Goal: Task Accomplishment & Management: Manage account settings

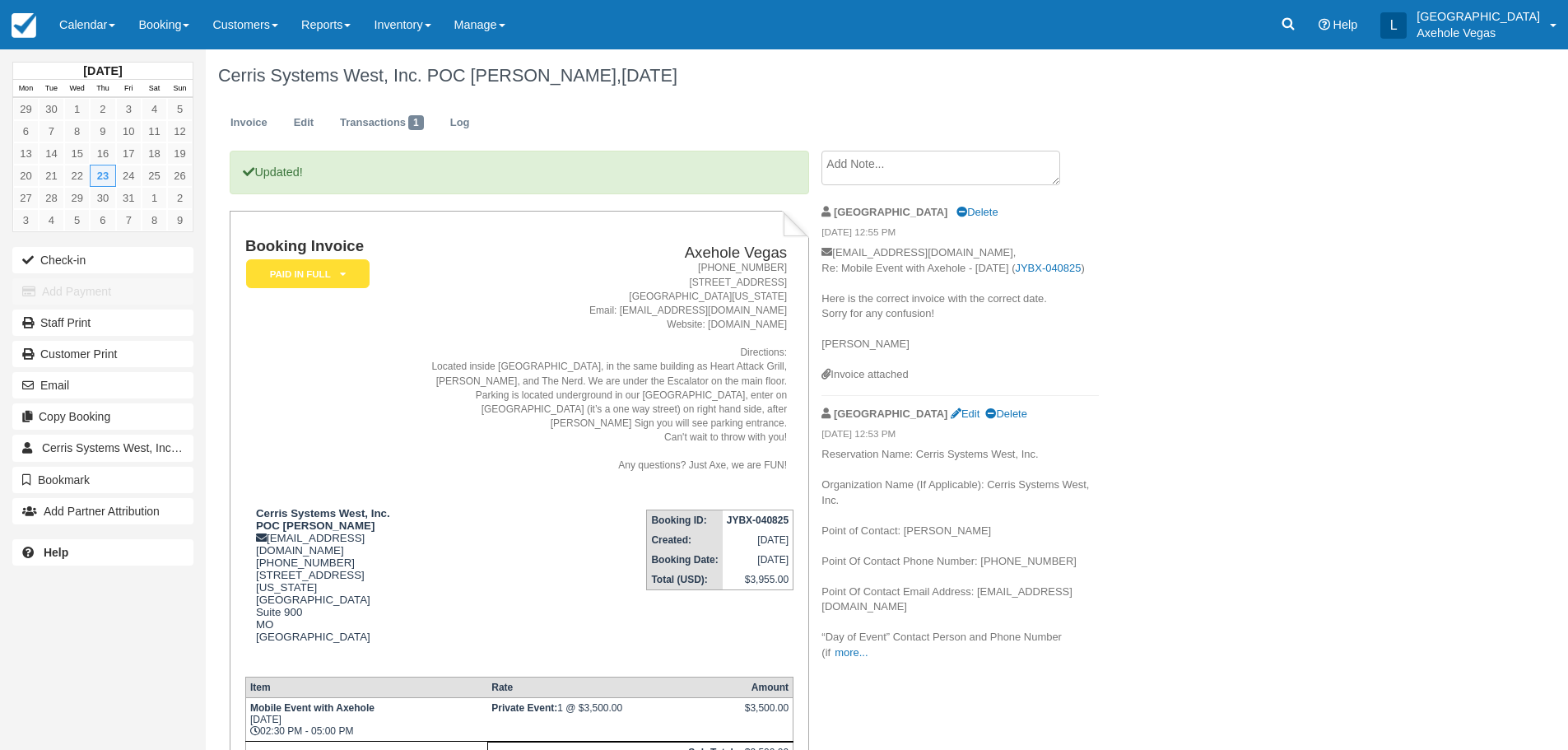
scroll to position [165, 0]
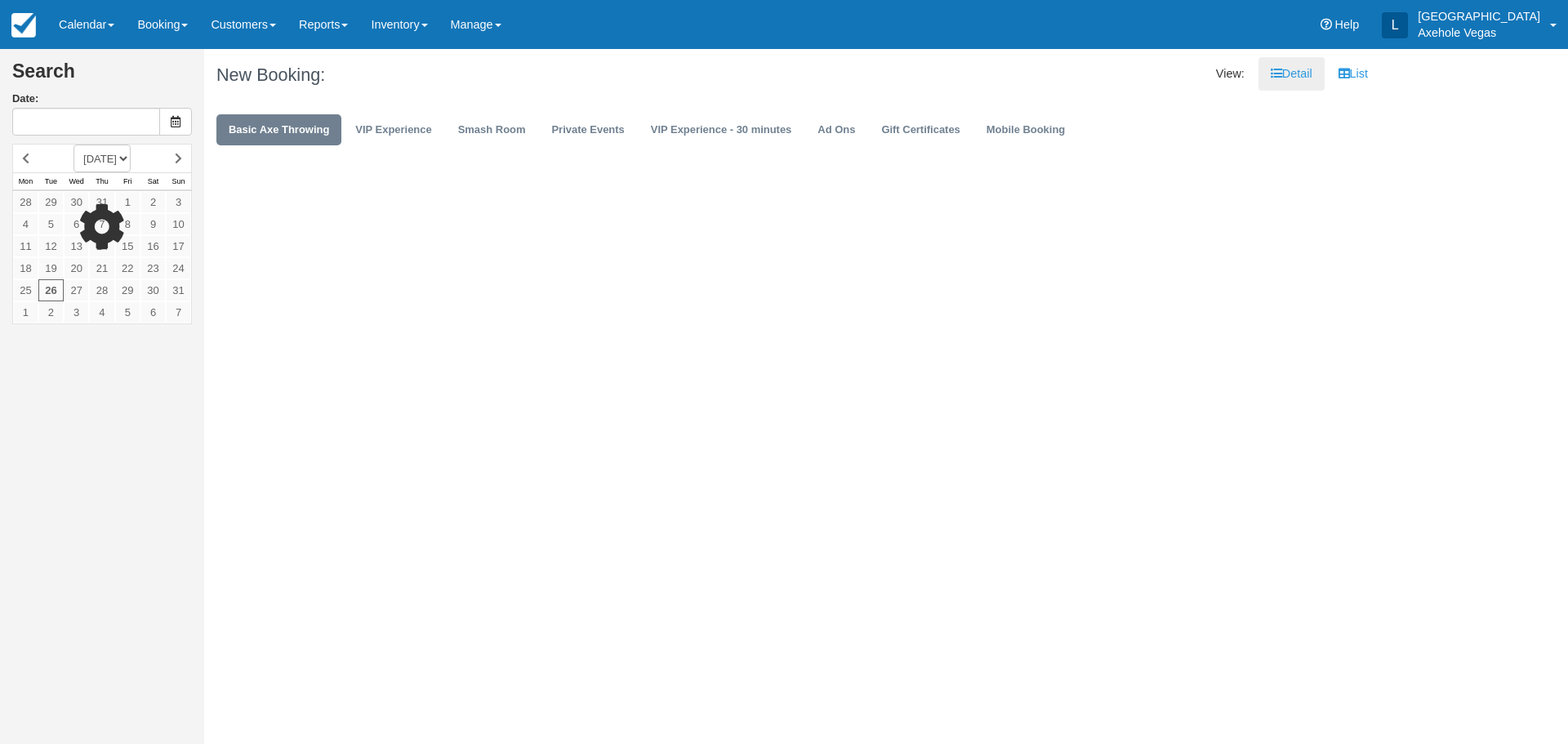
type input "[DATE]"
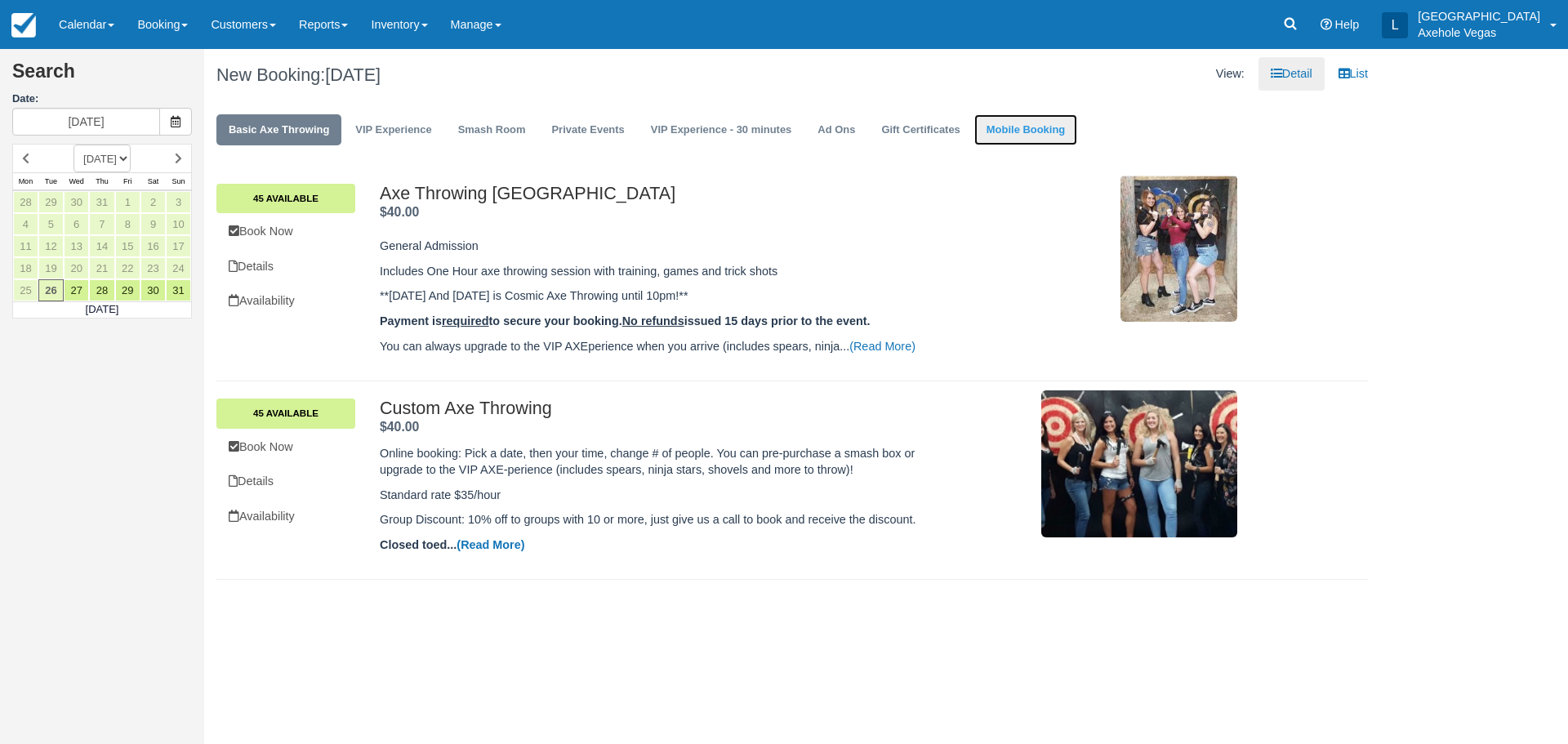
click at [1014, 127] on link "Mobile Booking" at bounding box center [1026, 130] width 103 height 32
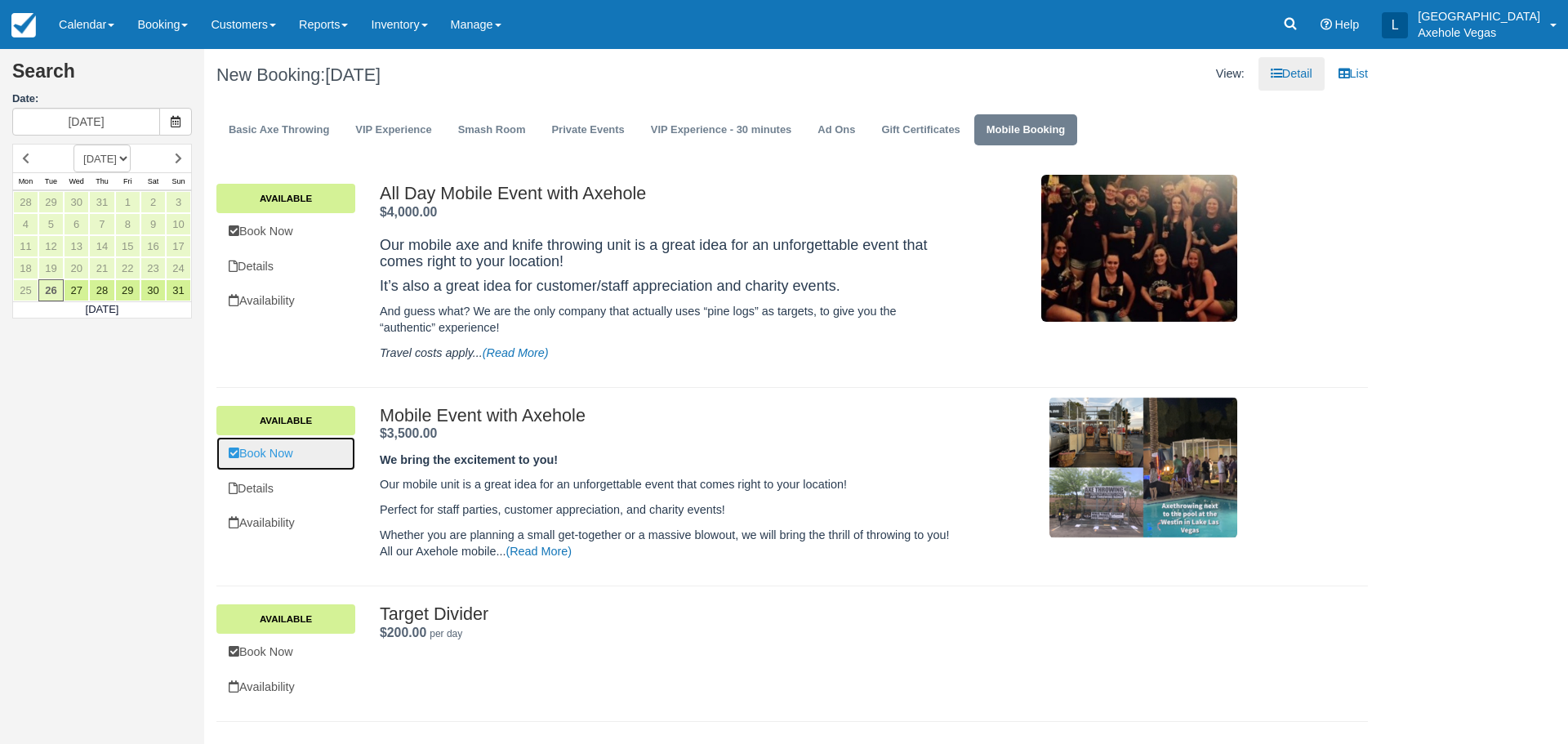
click at [312, 451] on link "Book Now" at bounding box center [286, 454] width 139 height 34
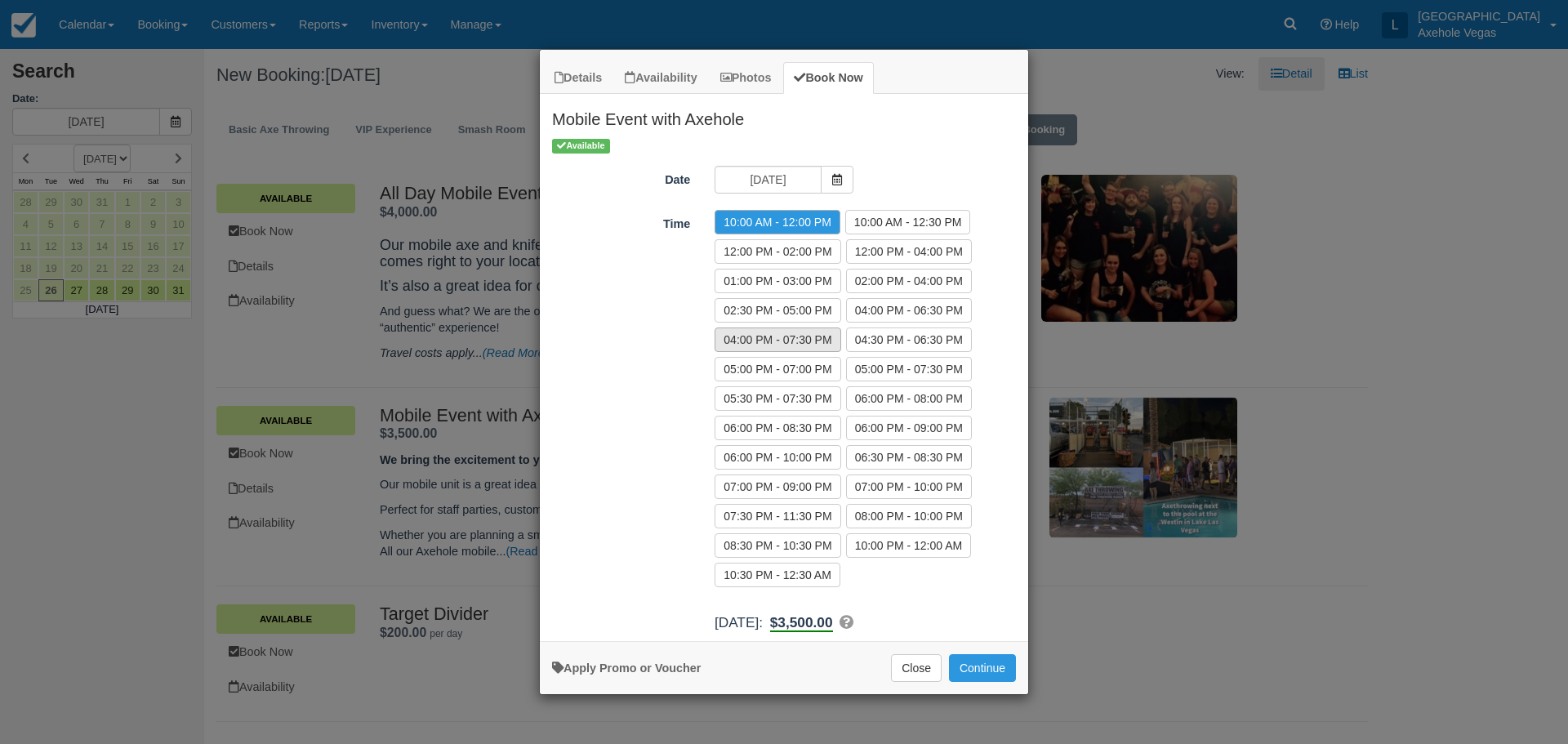
click at [807, 341] on label "04:00 PM - 07:30 PM" at bounding box center [778, 340] width 126 height 24
radio input "true"
click at [1005, 666] on button "Continue" at bounding box center [982, 668] width 67 height 28
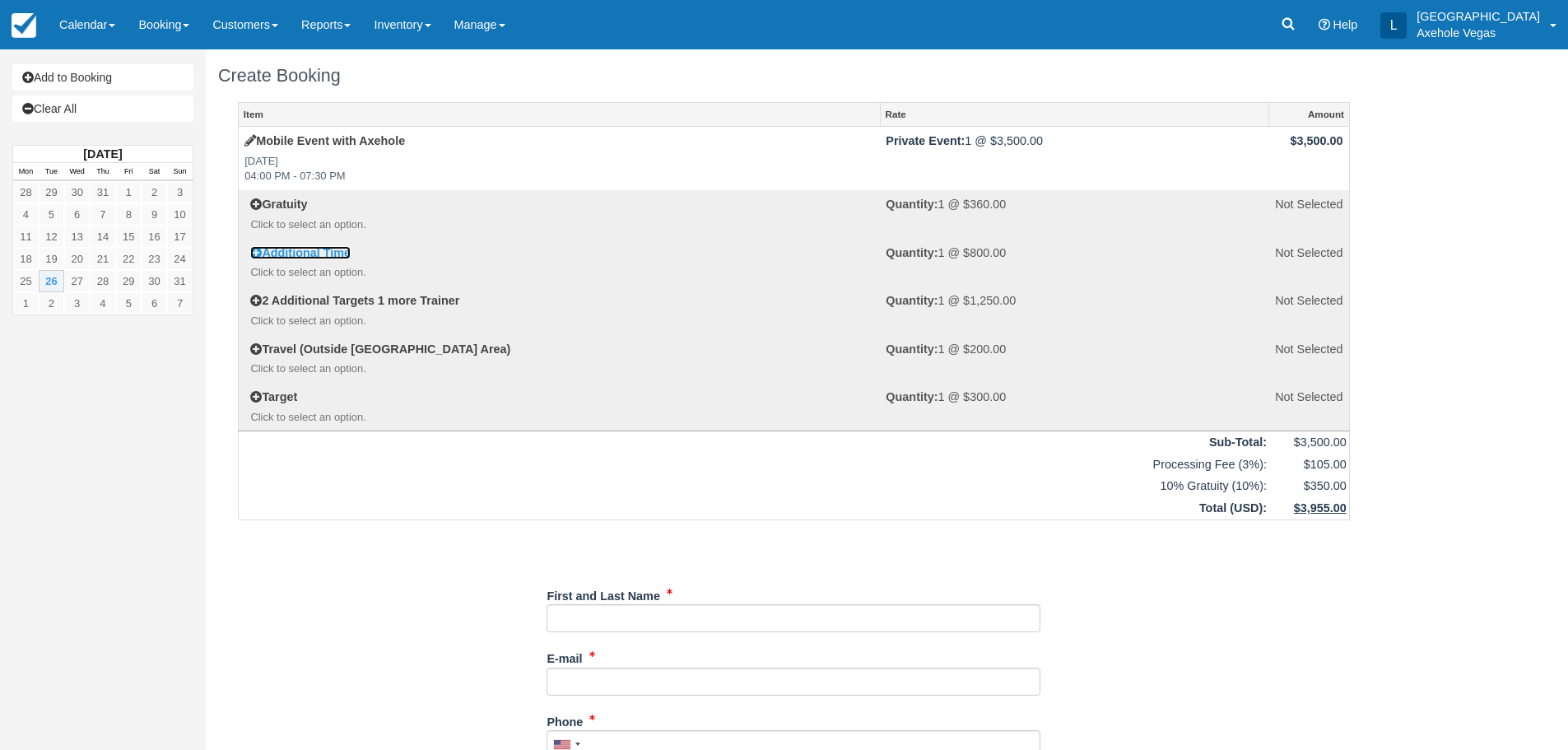
click at [288, 251] on link "Additional Time" at bounding box center [301, 253] width 100 height 13
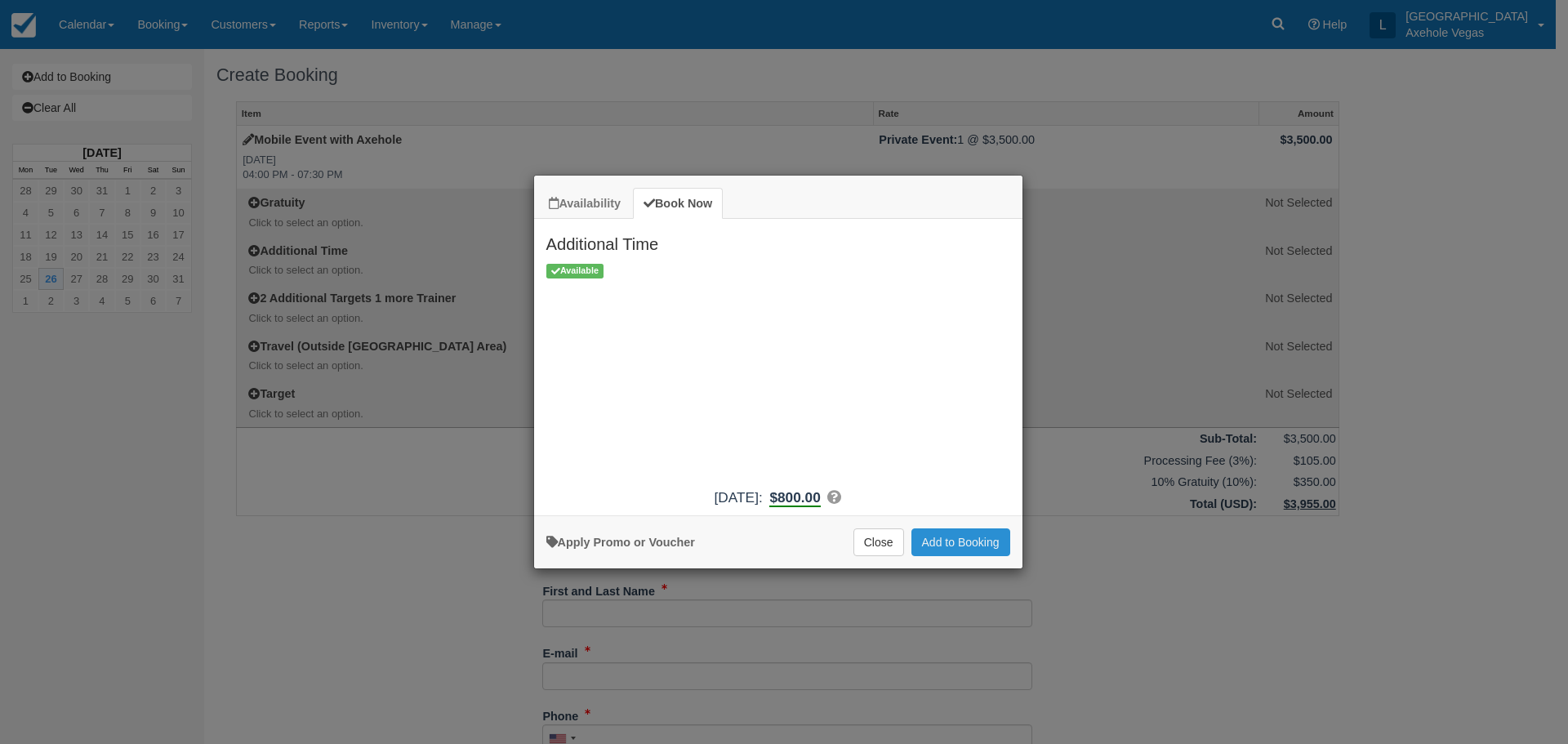
click at [993, 551] on button "Add to Booking" at bounding box center [960, 542] width 99 height 28
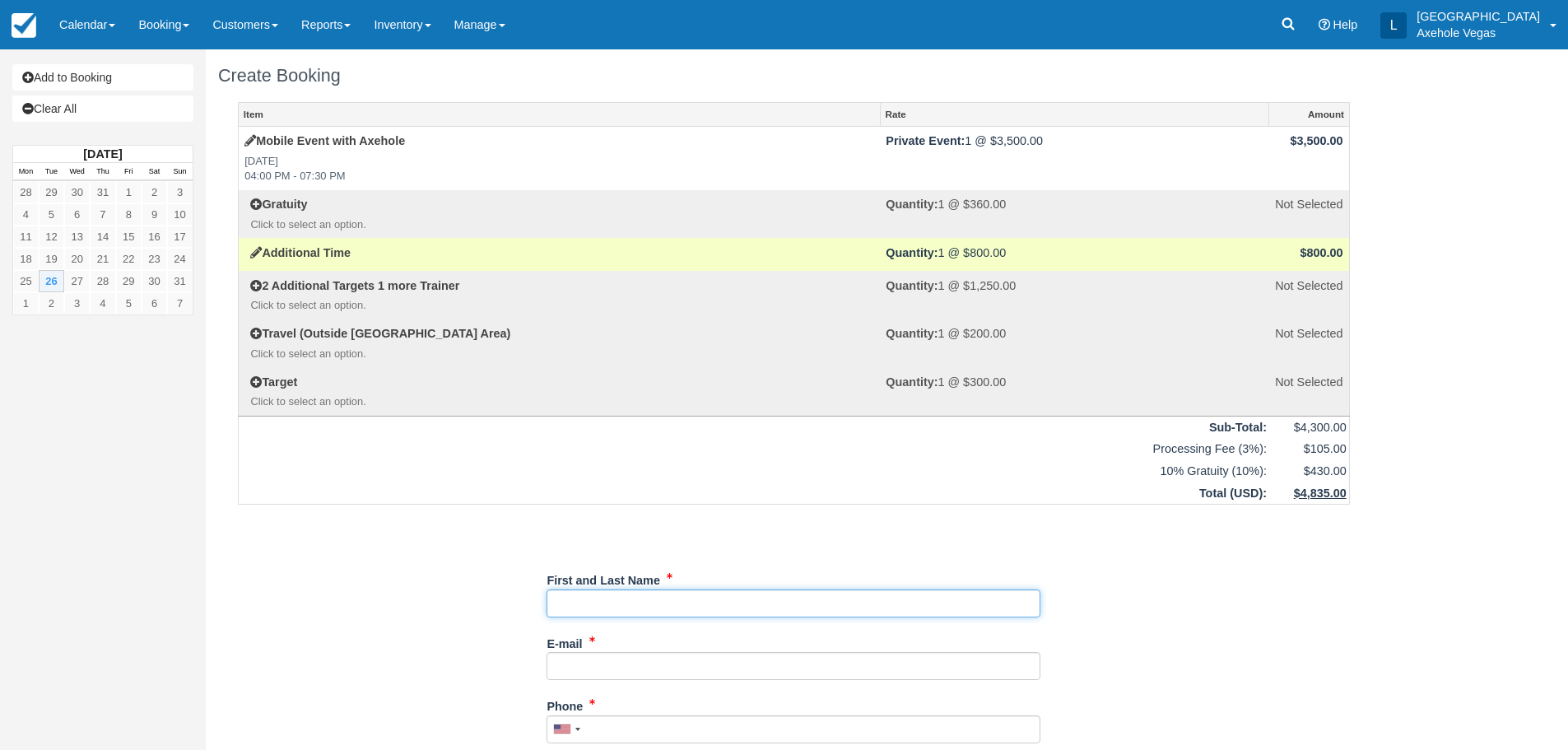
click at [974, 593] on input "First and Last Name" at bounding box center [793, 603] width 494 height 28
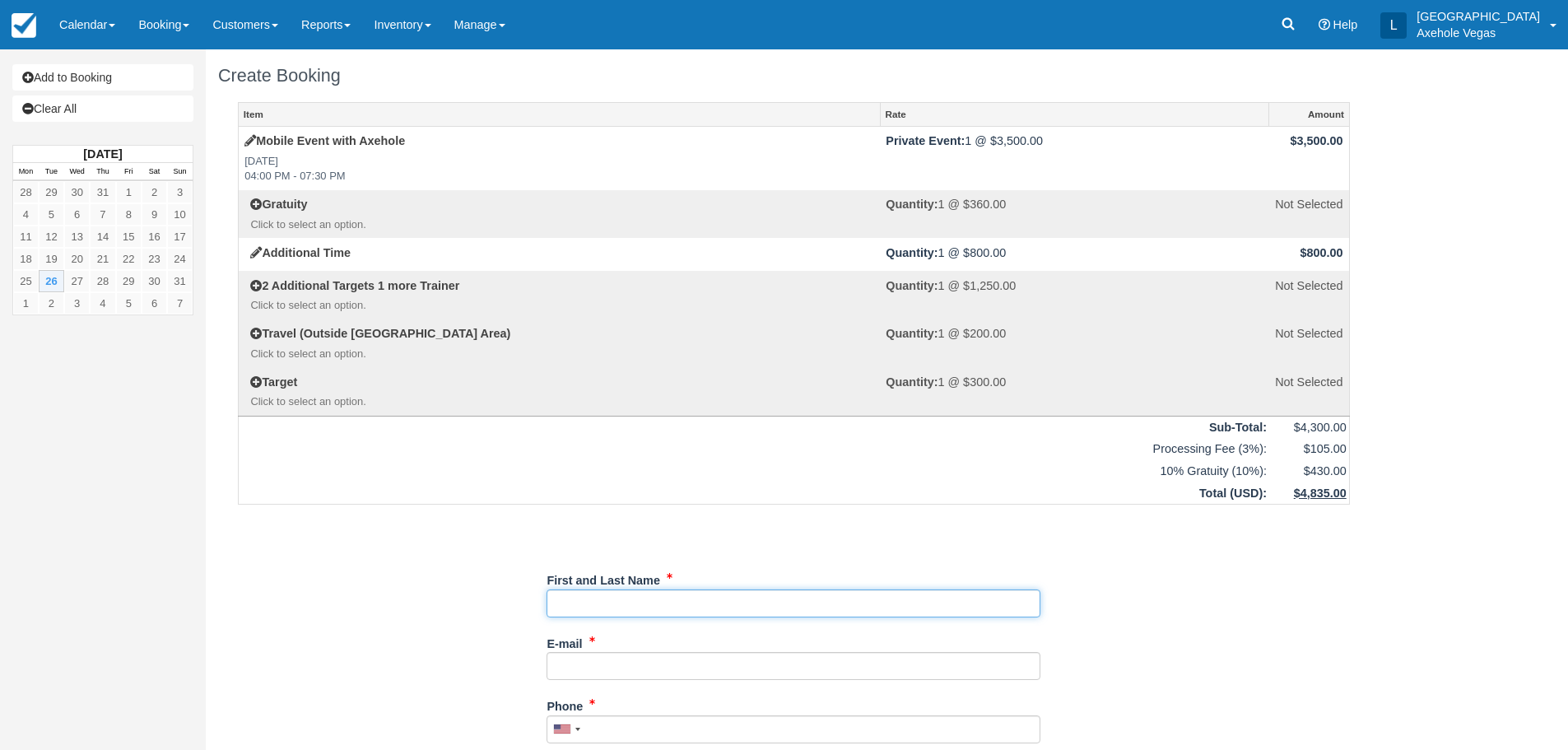
type input "London Cochrane"
type input "londondawn@live.ca"
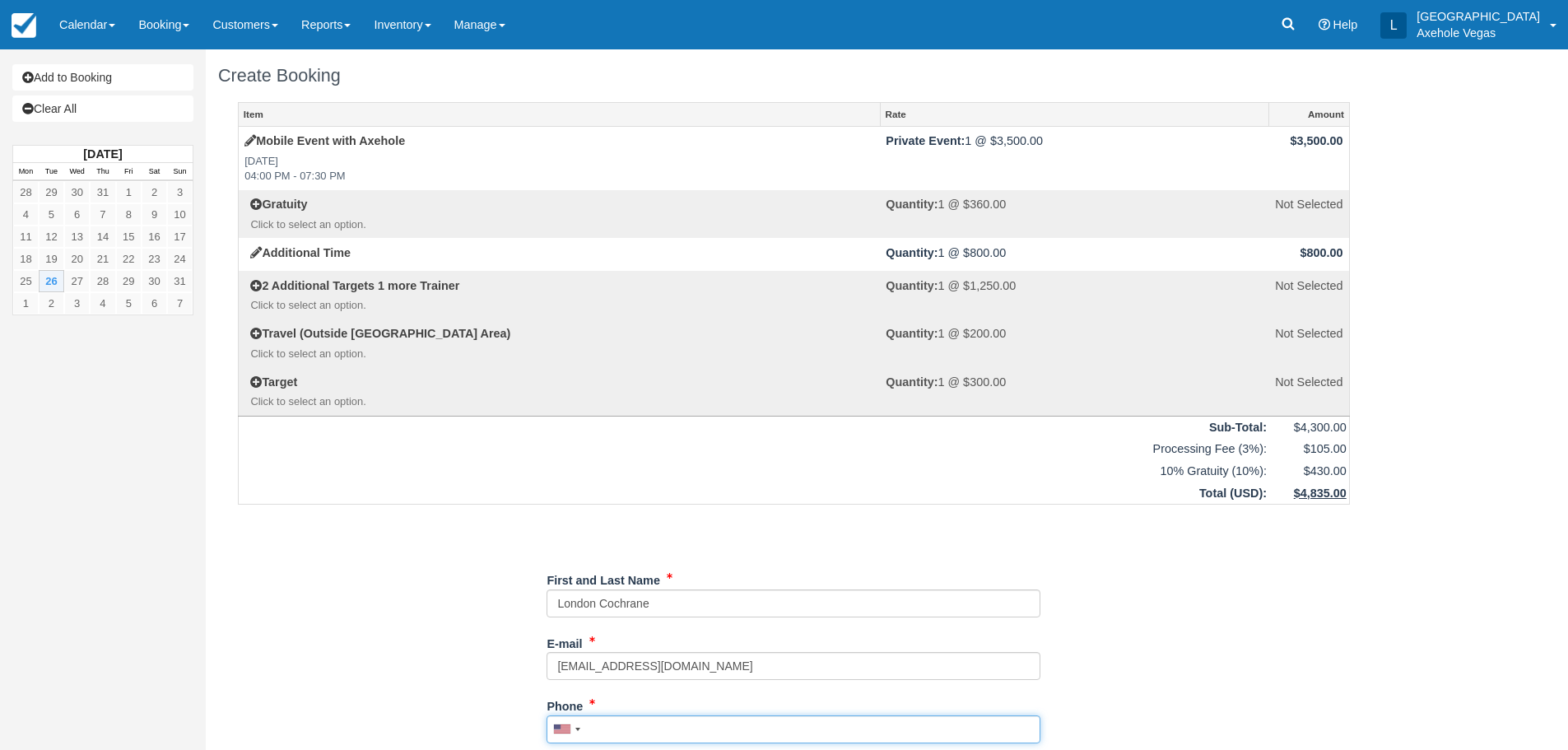
type input "7807211533"
type input "Henderson"
type input "1163 Calcione Drive"
type input "NV"
type input "[GEOGRAPHIC_DATA]"
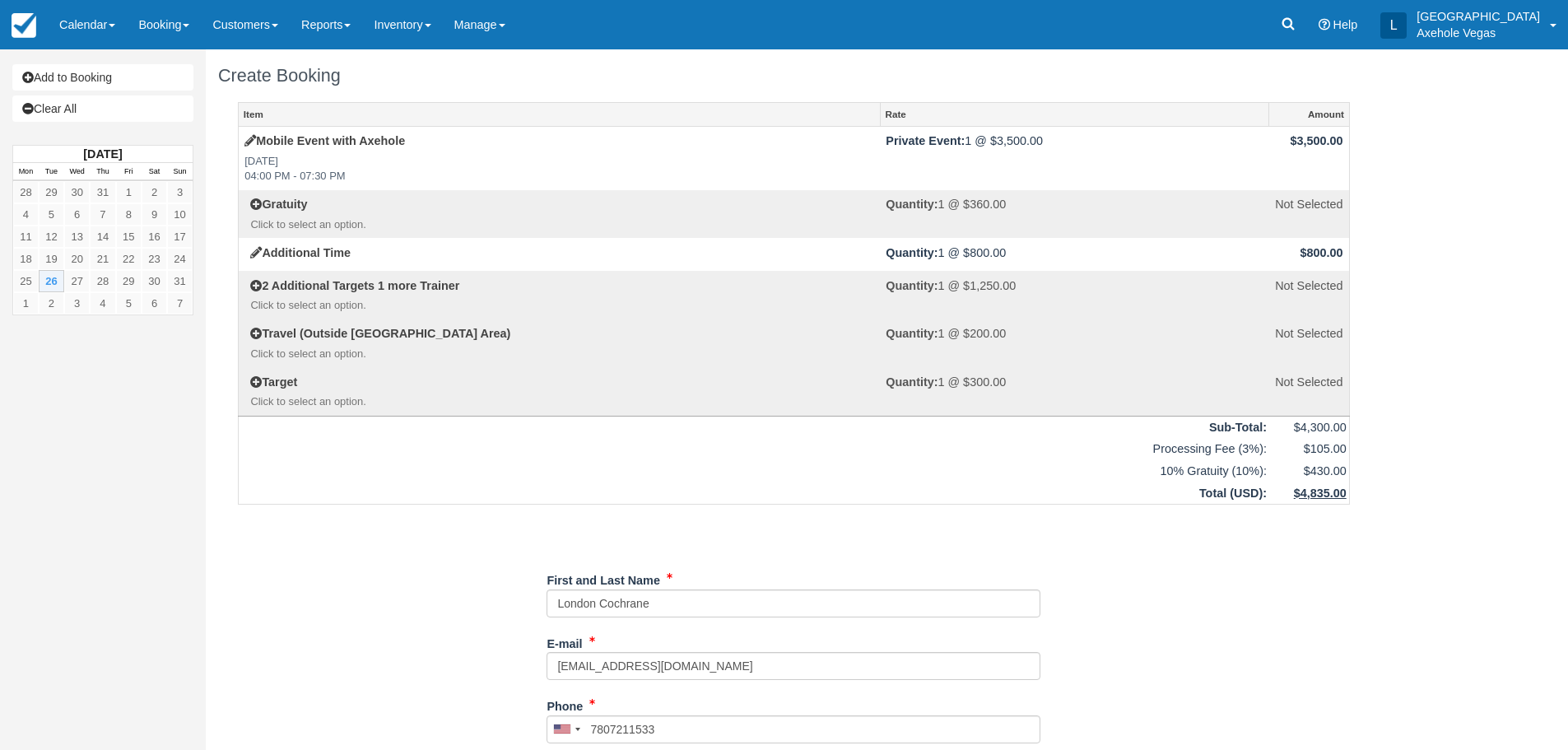
type input "89011"
type input "(780) 721-1533"
click at [128, 117] on link "Clear All" at bounding box center [102, 109] width 181 height 26
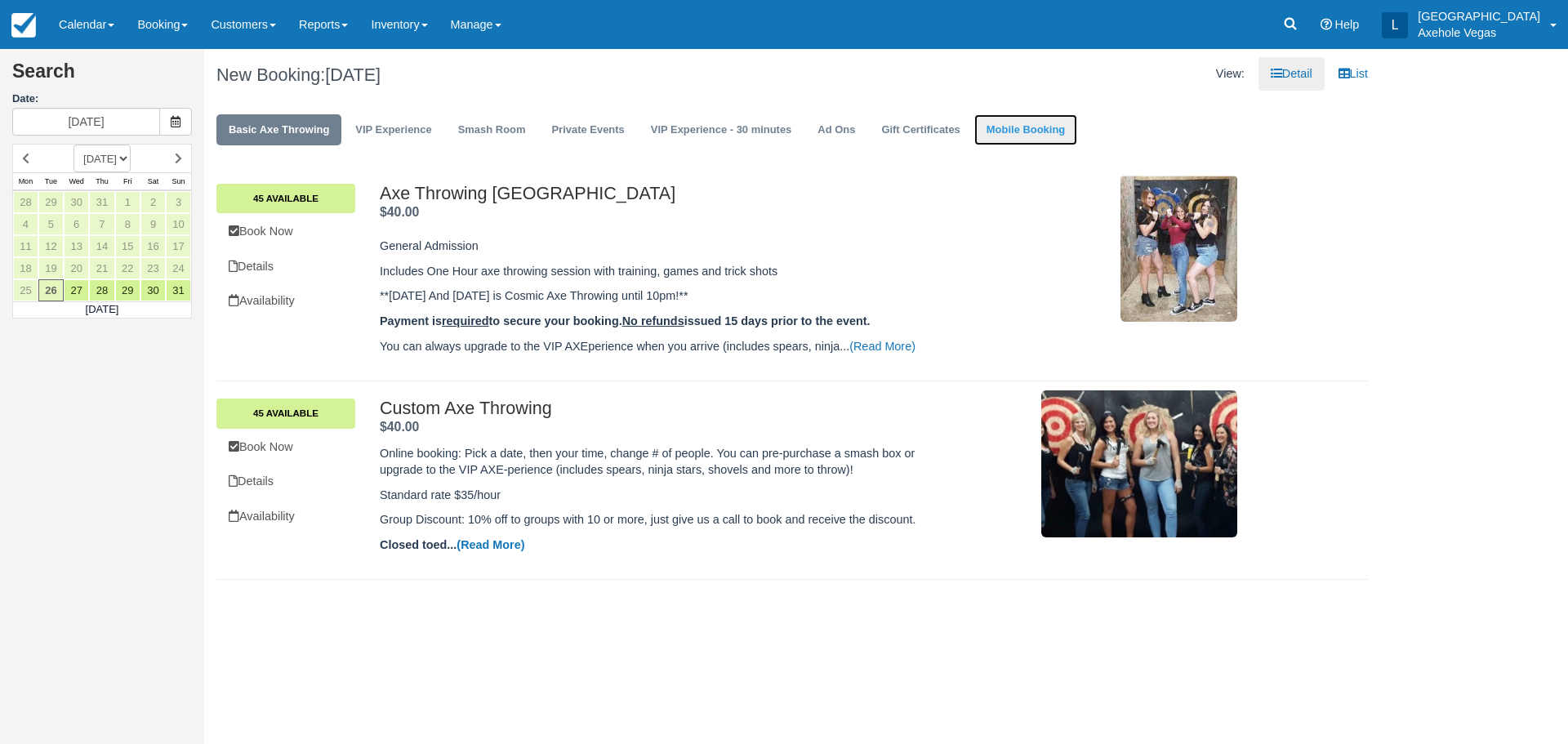
click at [1019, 128] on link "Mobile Booking" at bounding box center [1026, 130] width 103 height 32
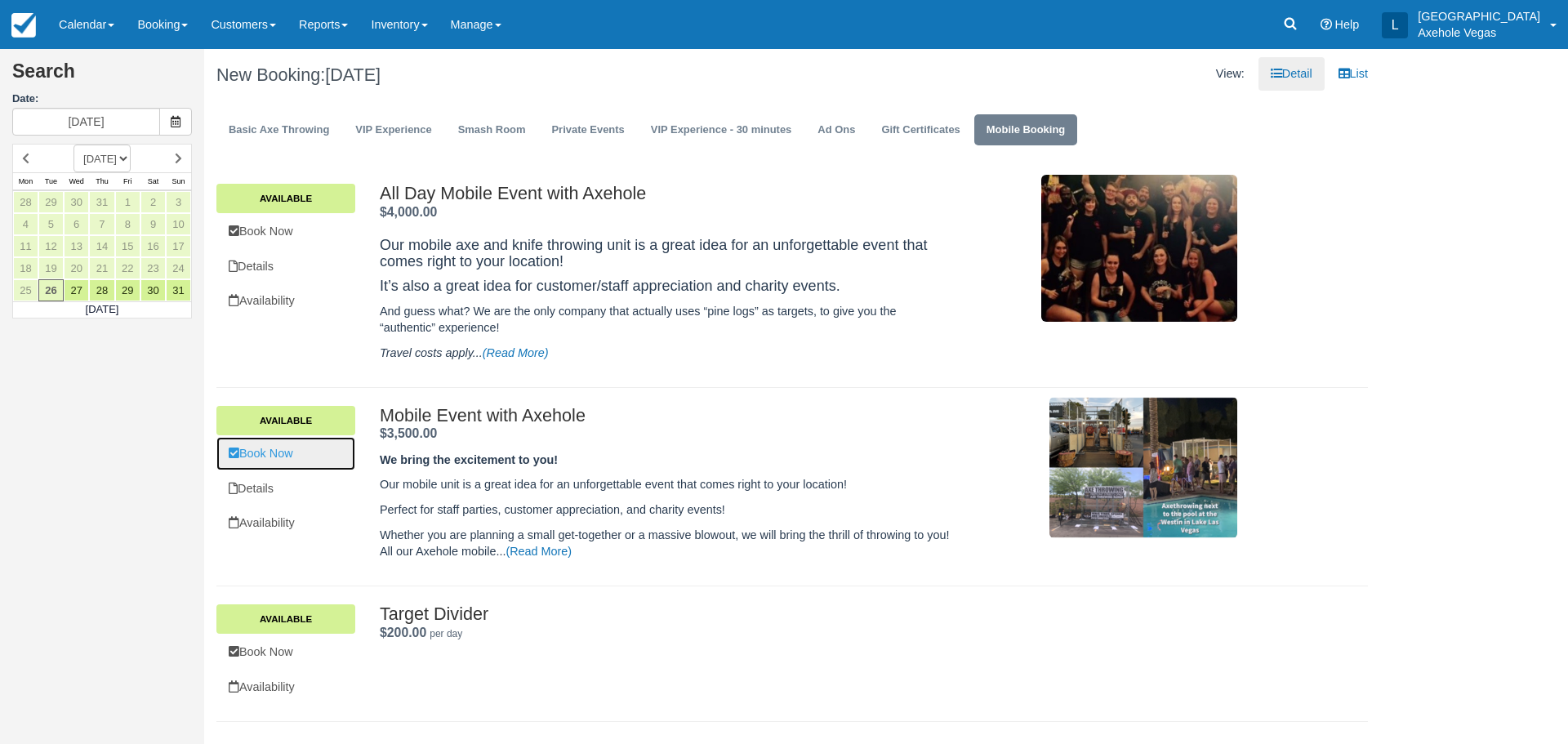
click at [297, 453] on link "Book Now" at bounding box center [286, 454] width 139 height 34
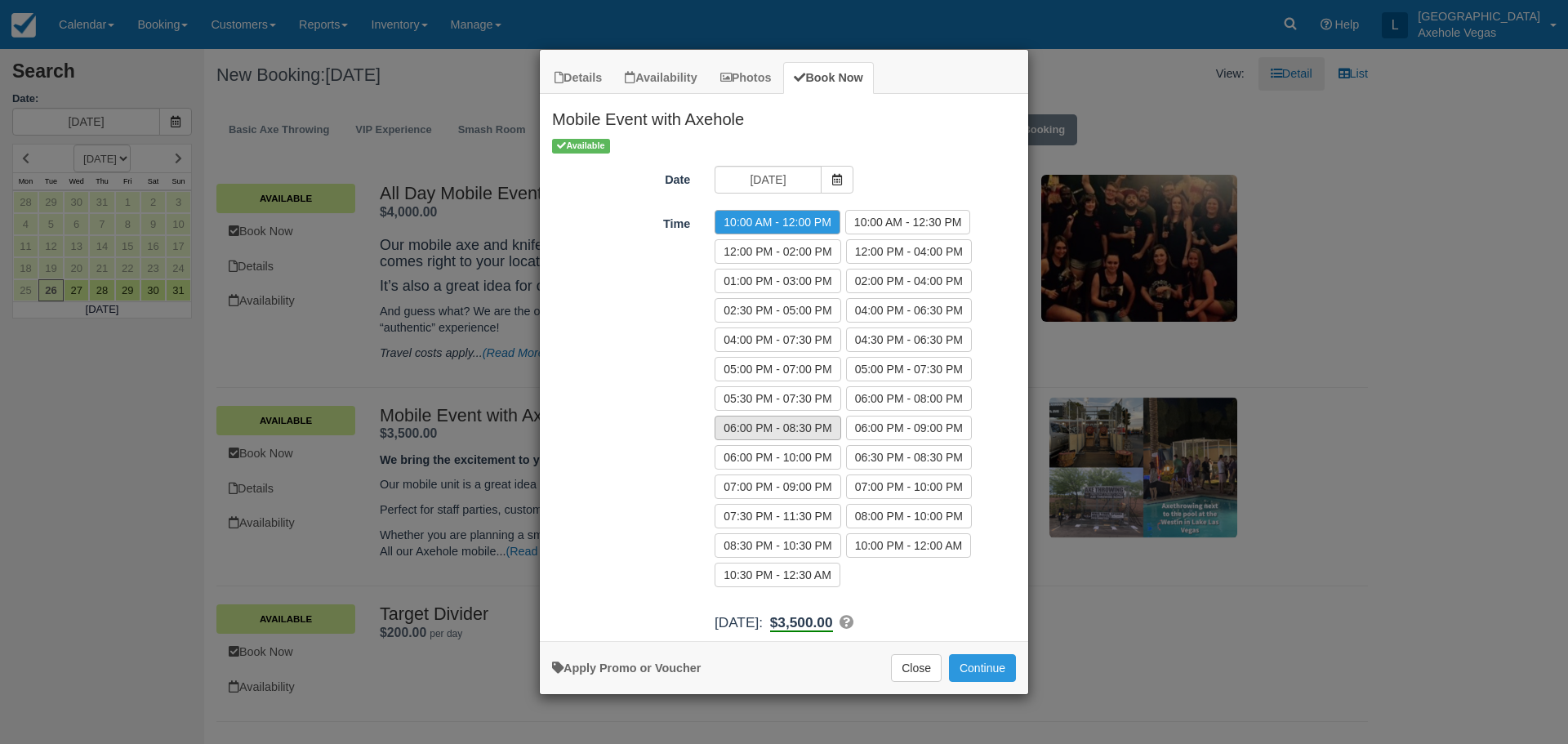
click at [793, 432] on label "06:00 PM - 08:30 PM" at bounding box center [778, 428] width 126 height 24
radio input "true"
click at [999, 659] on button "Continue" at bounding box center [982, 668] width 67 height 28
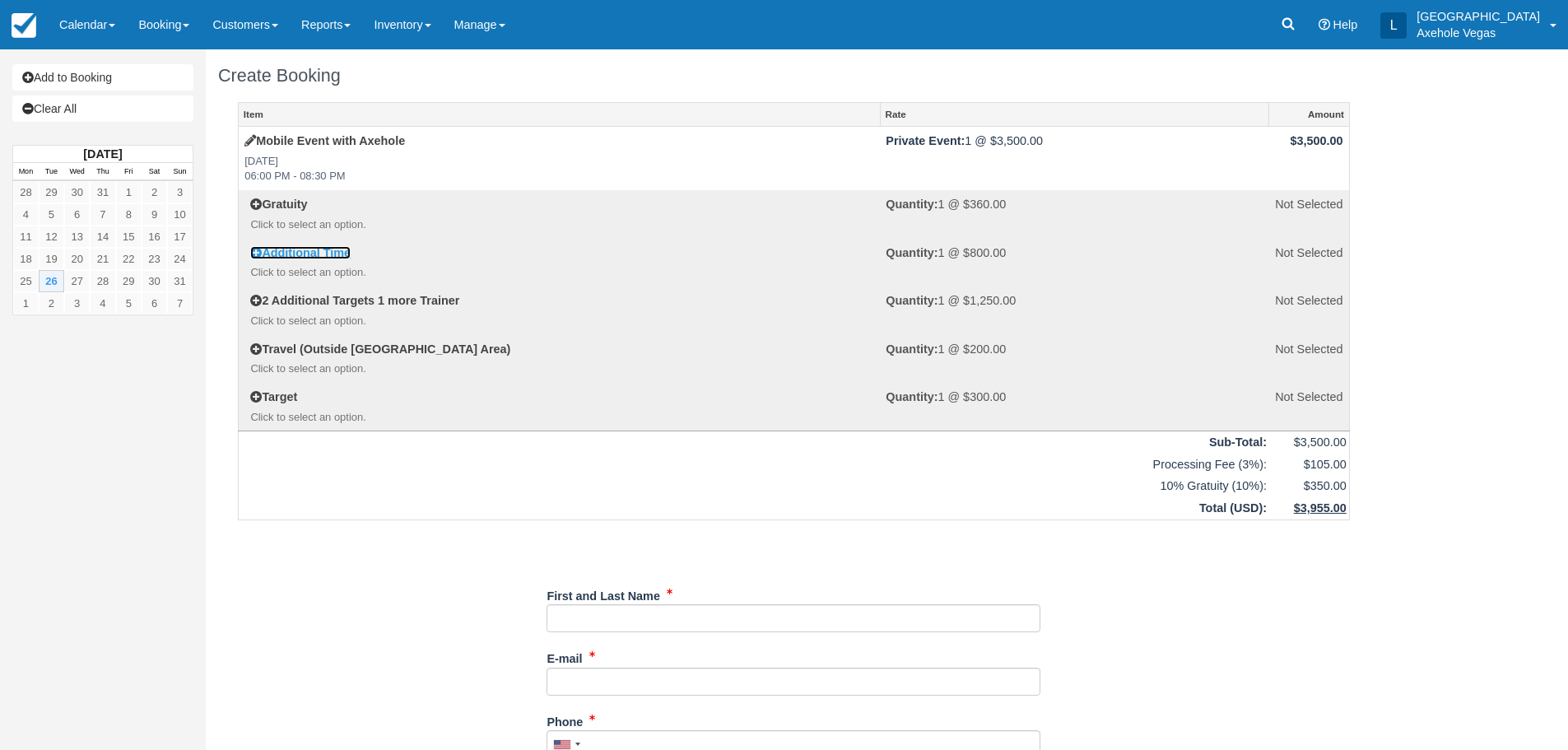
click at [283, 252] on link "Additional Time" at bounding box center [301, 253] width 100 height 13
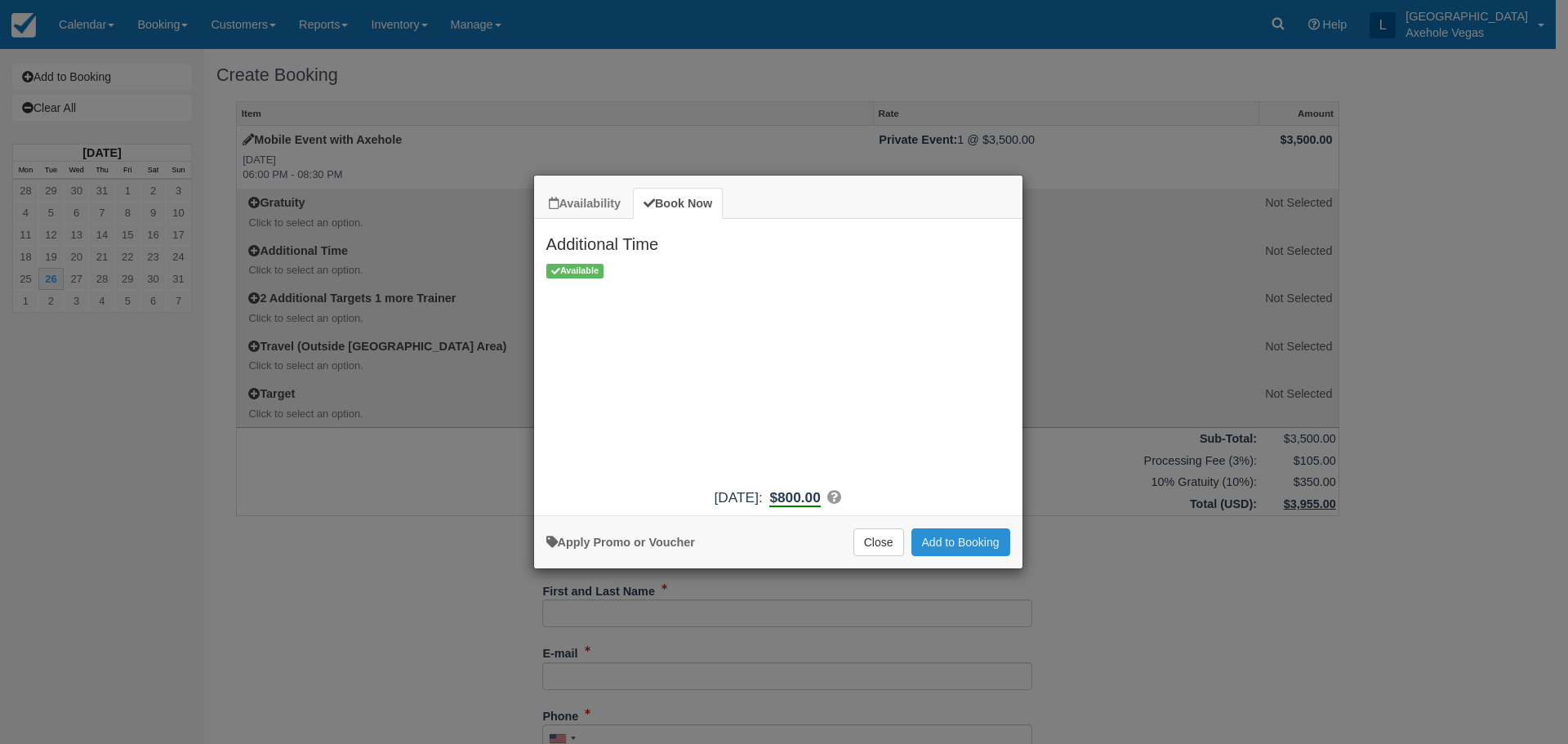
click at [980, 534] on button "Add to Booking" at bounding box center [960, 542] width 99 height 28
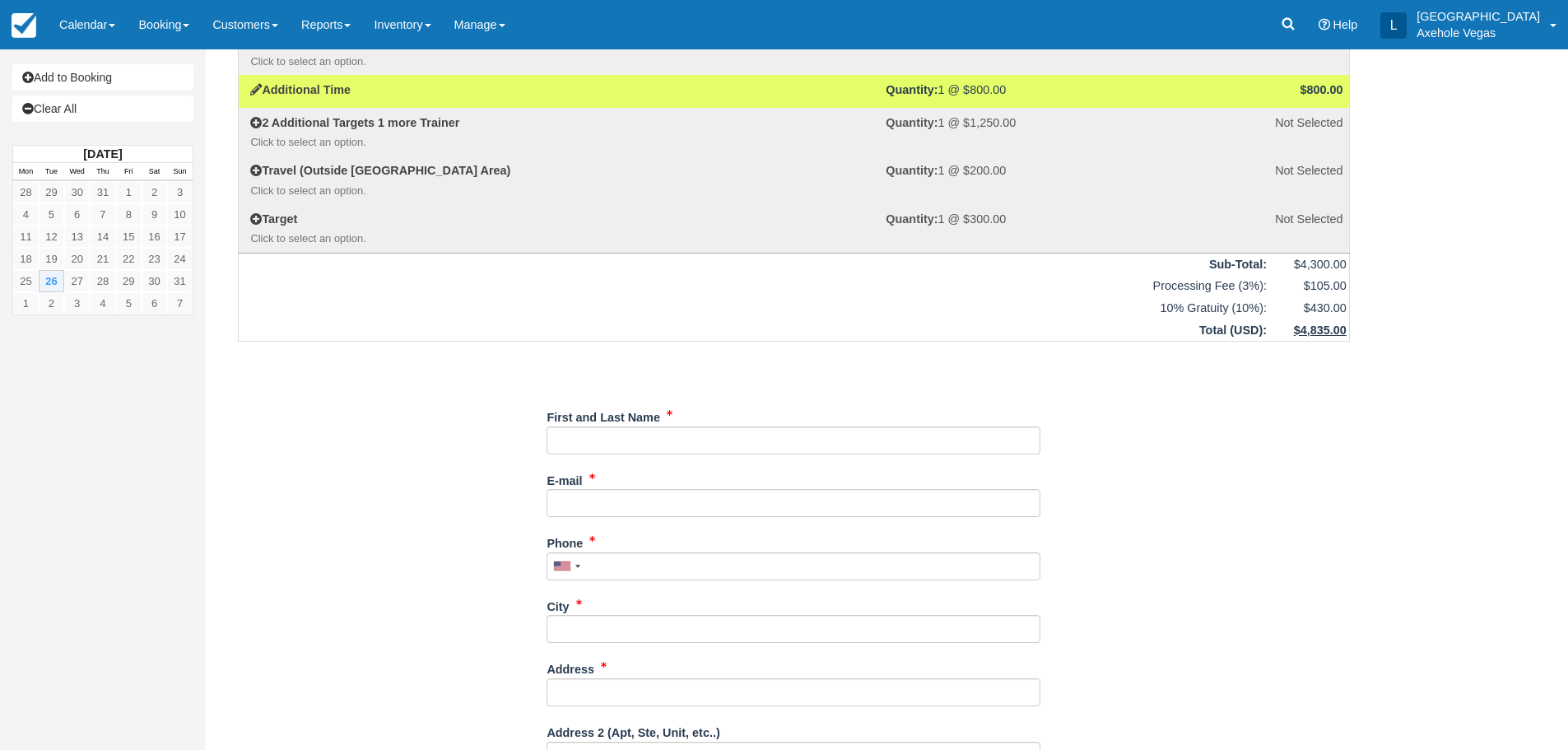
scroll to position [165, 0]
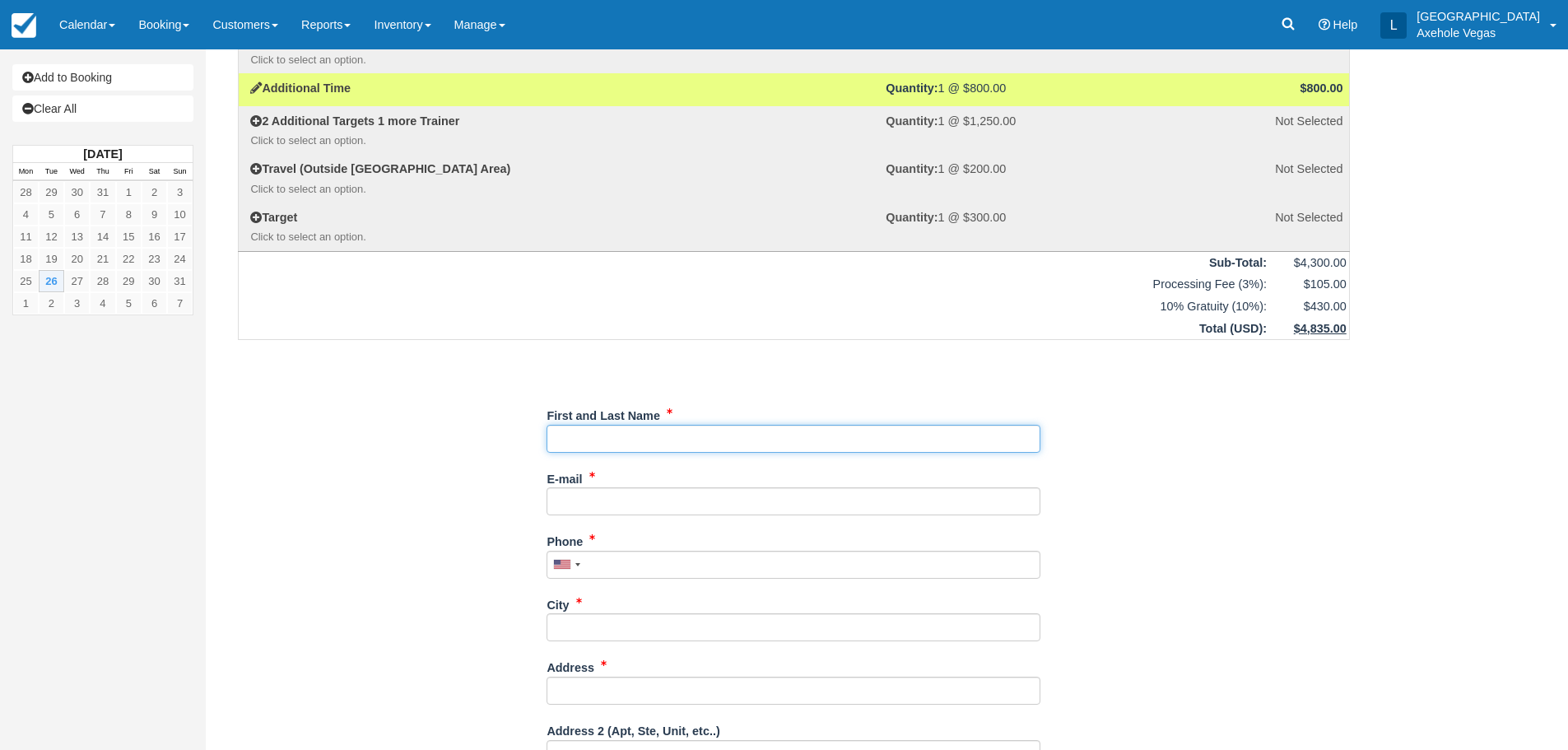
click at [854, 434] on input "First and Last Name" at bounding box center [793, 439] width 494 height 28
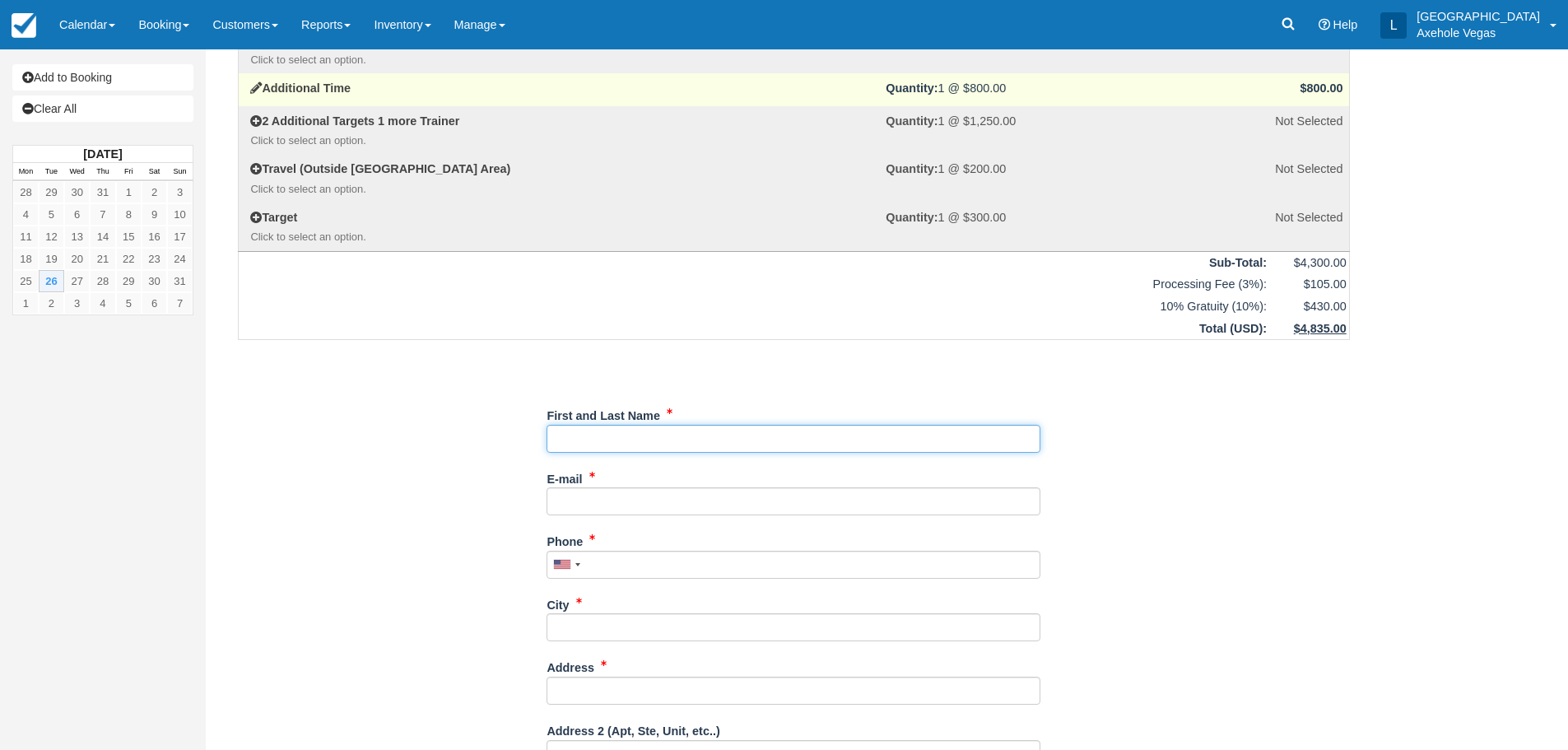
type input "London Axehole Inc. [GEOGRAPHIC_DATA]"
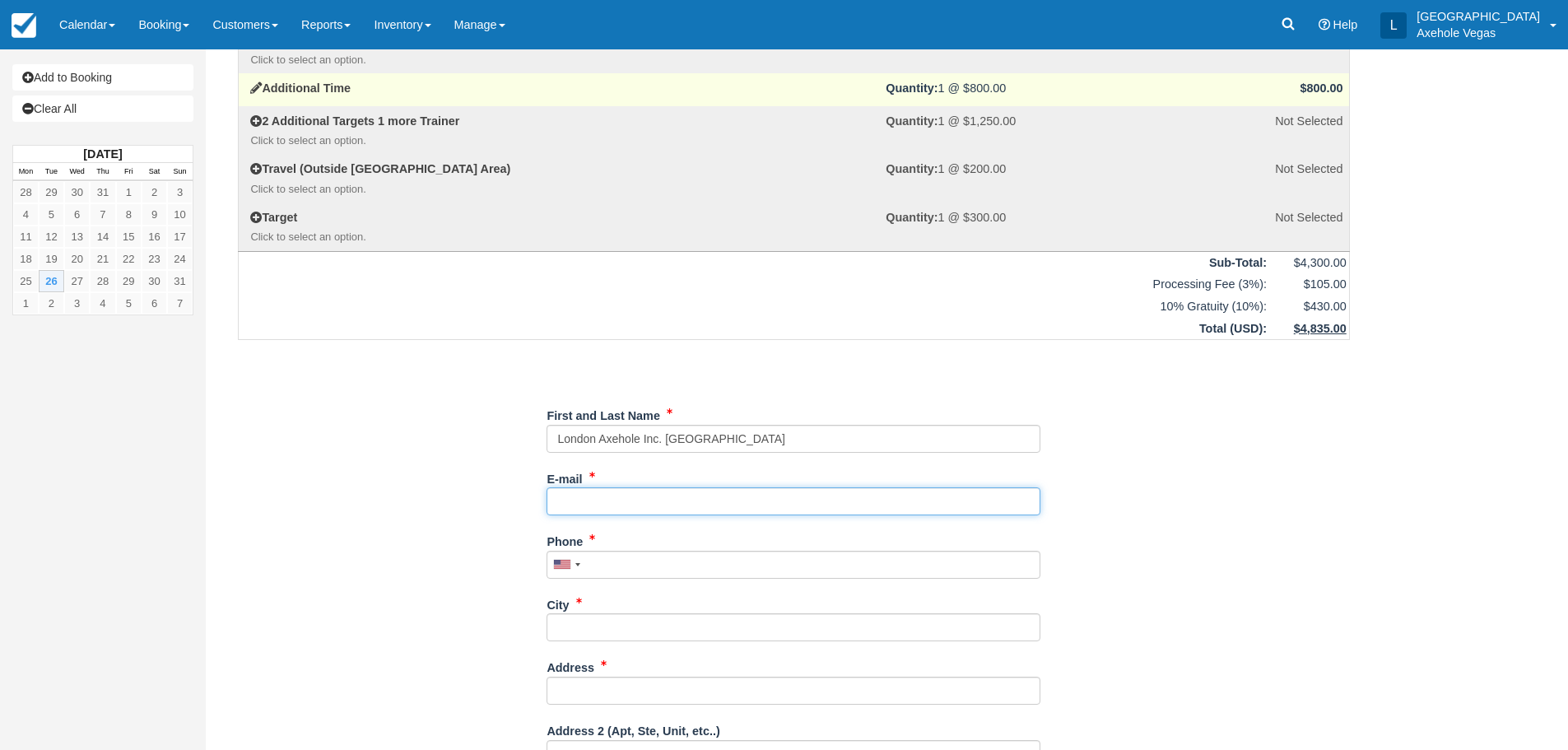
type input "[EMAIL_ADDRESS][DOMAIN_NAME]"
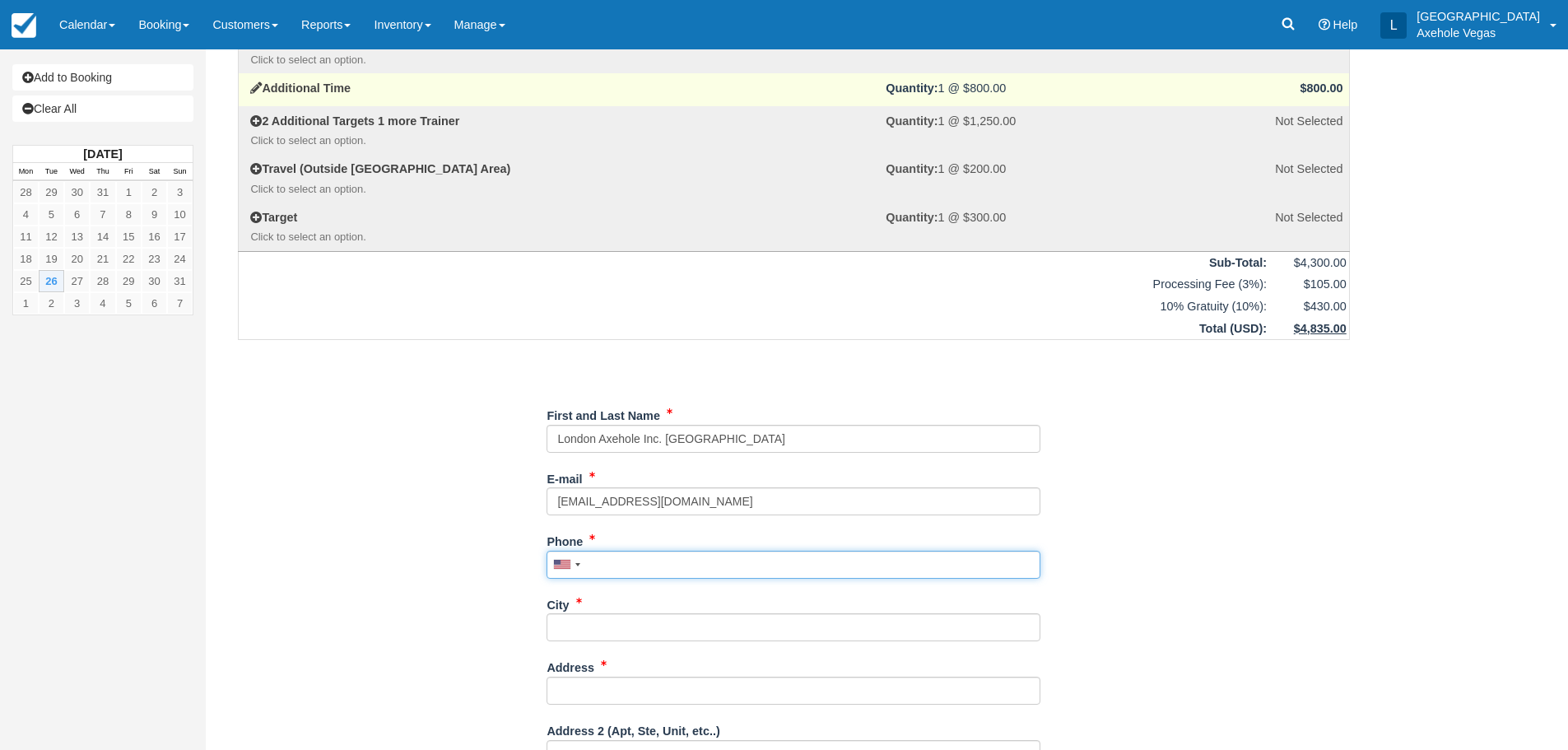
type input "7027767640"
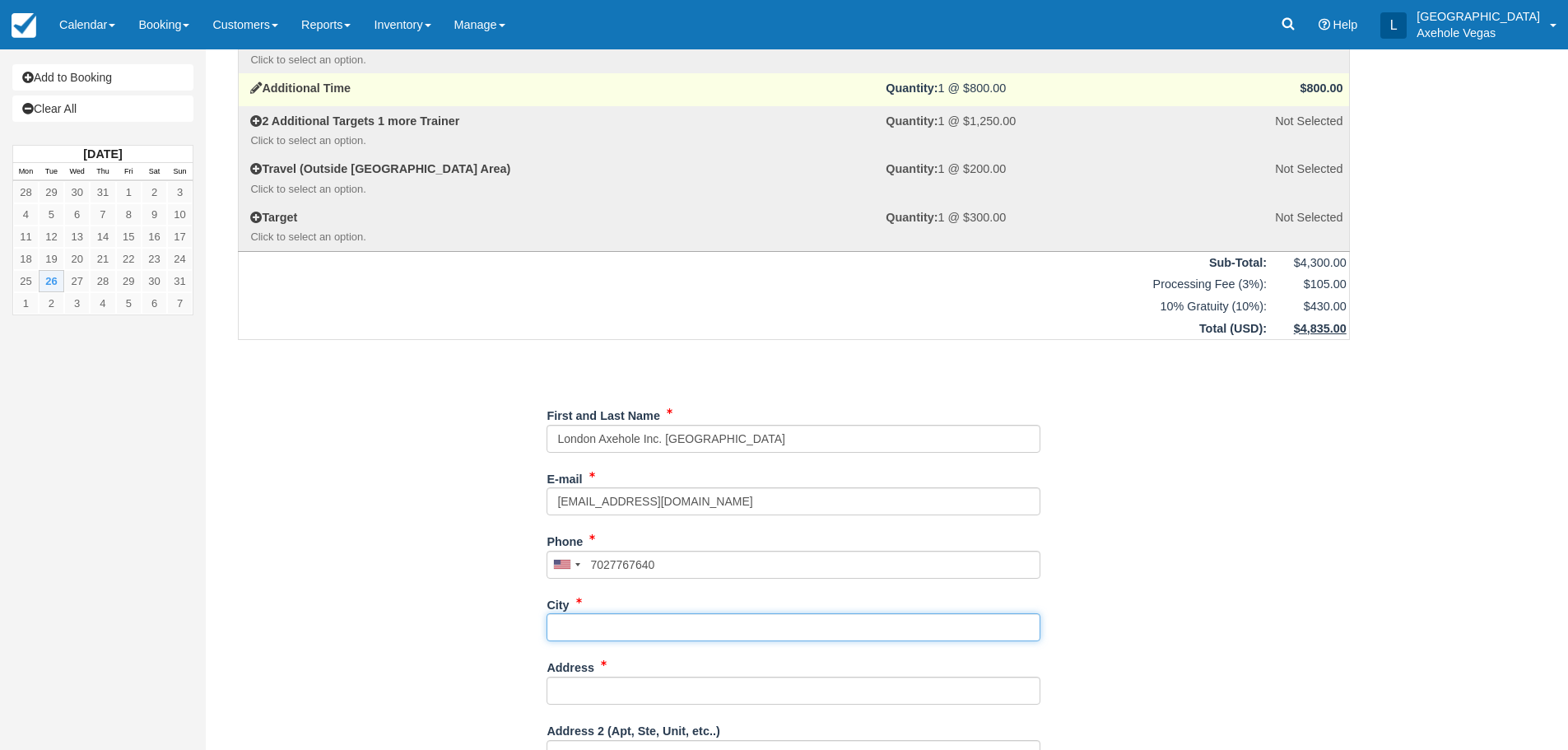
type input "[GEOGRAPHIC_DATA]"
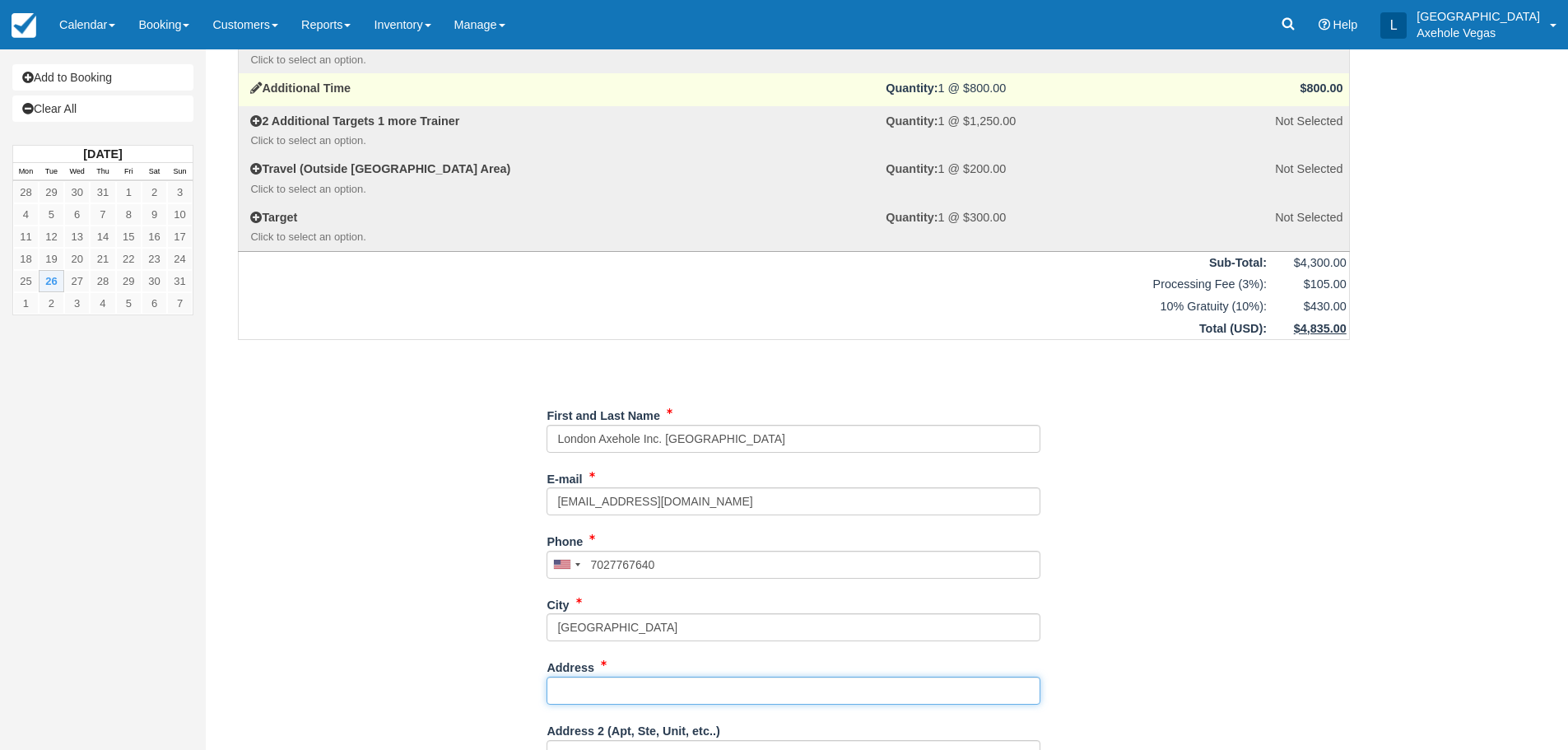
type input "[STREET_ADDRESS]"
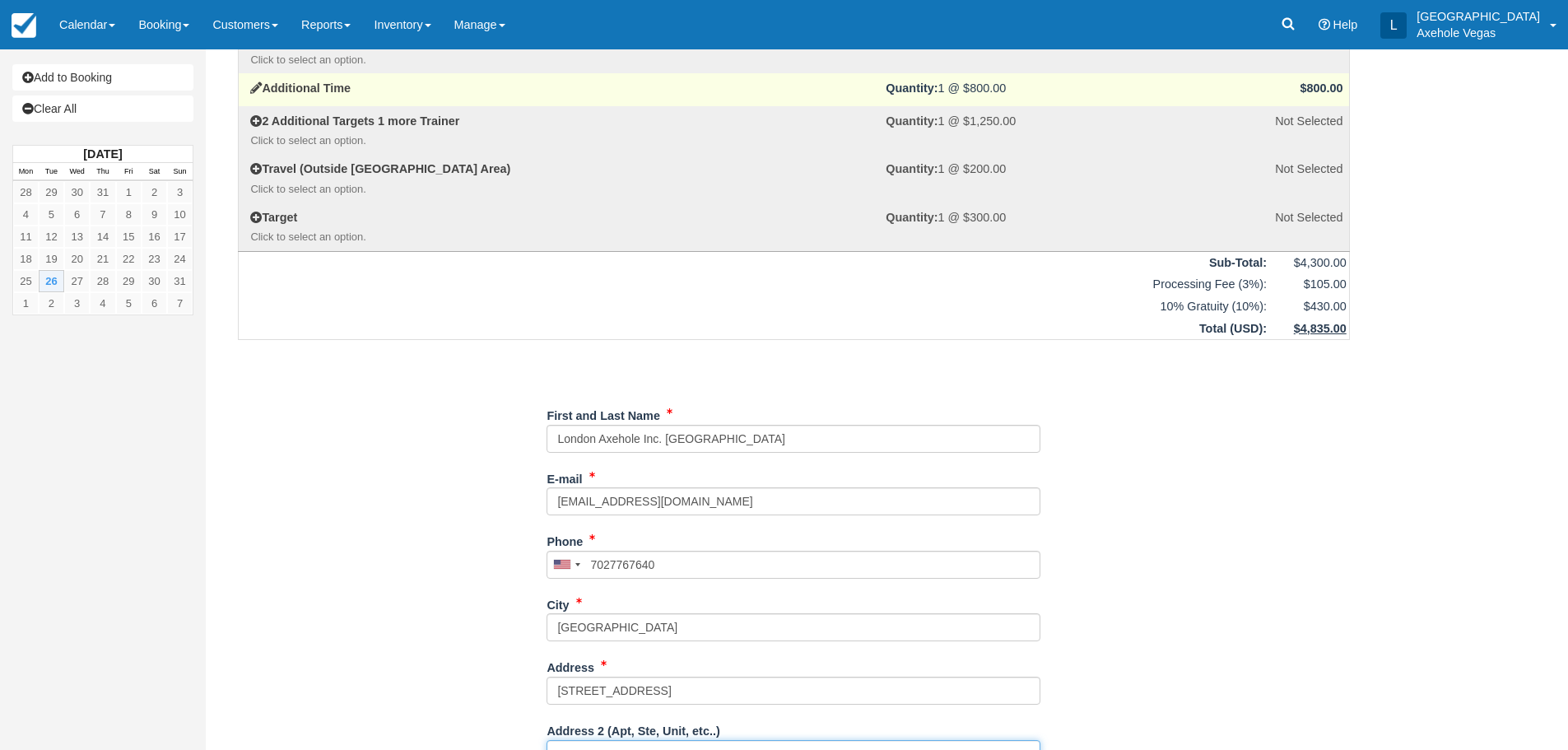
type input "Ste 163"
type input "NV"
type input "[GEOGRAPHIC_DATA]"
type input "89101"
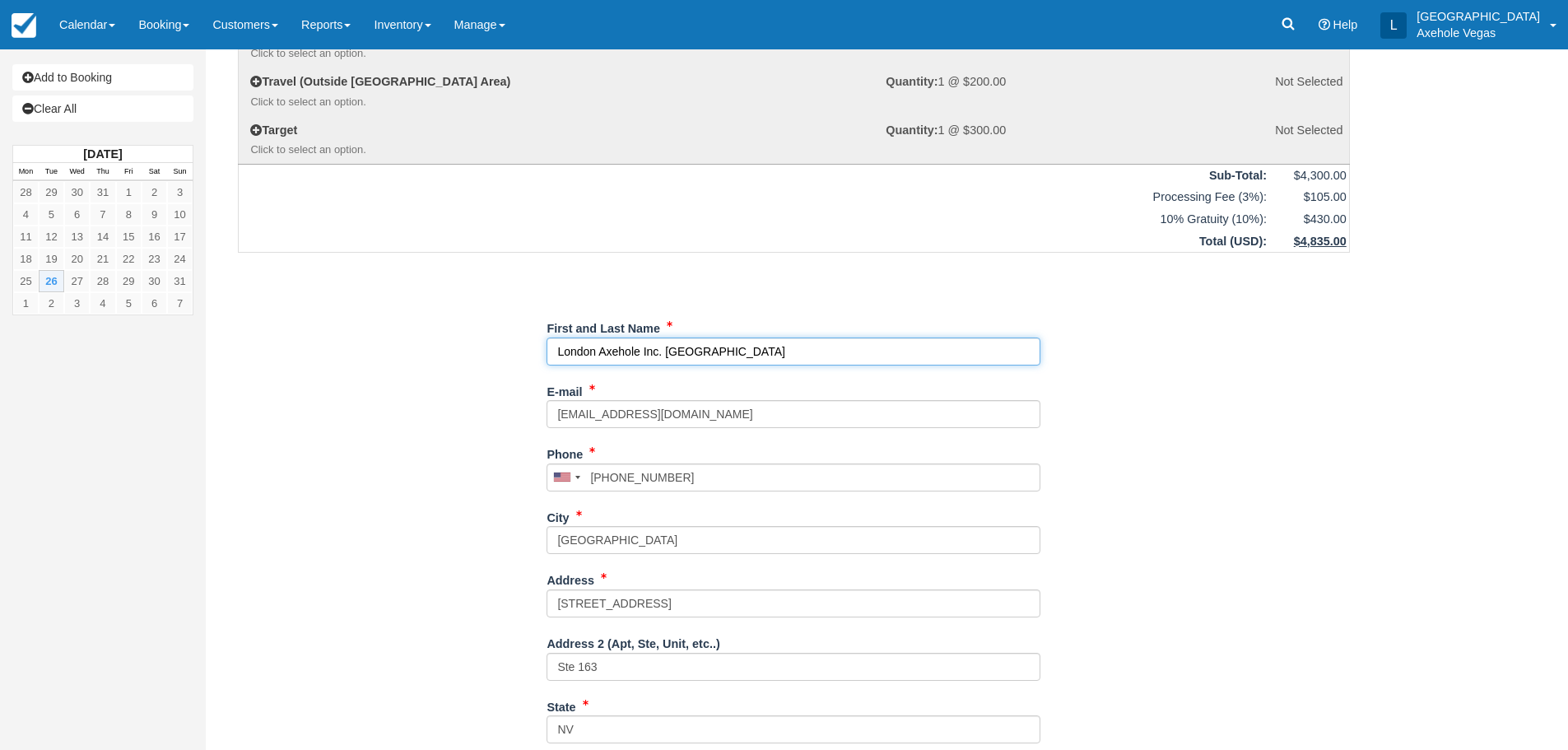
scroll to position [504, 0]
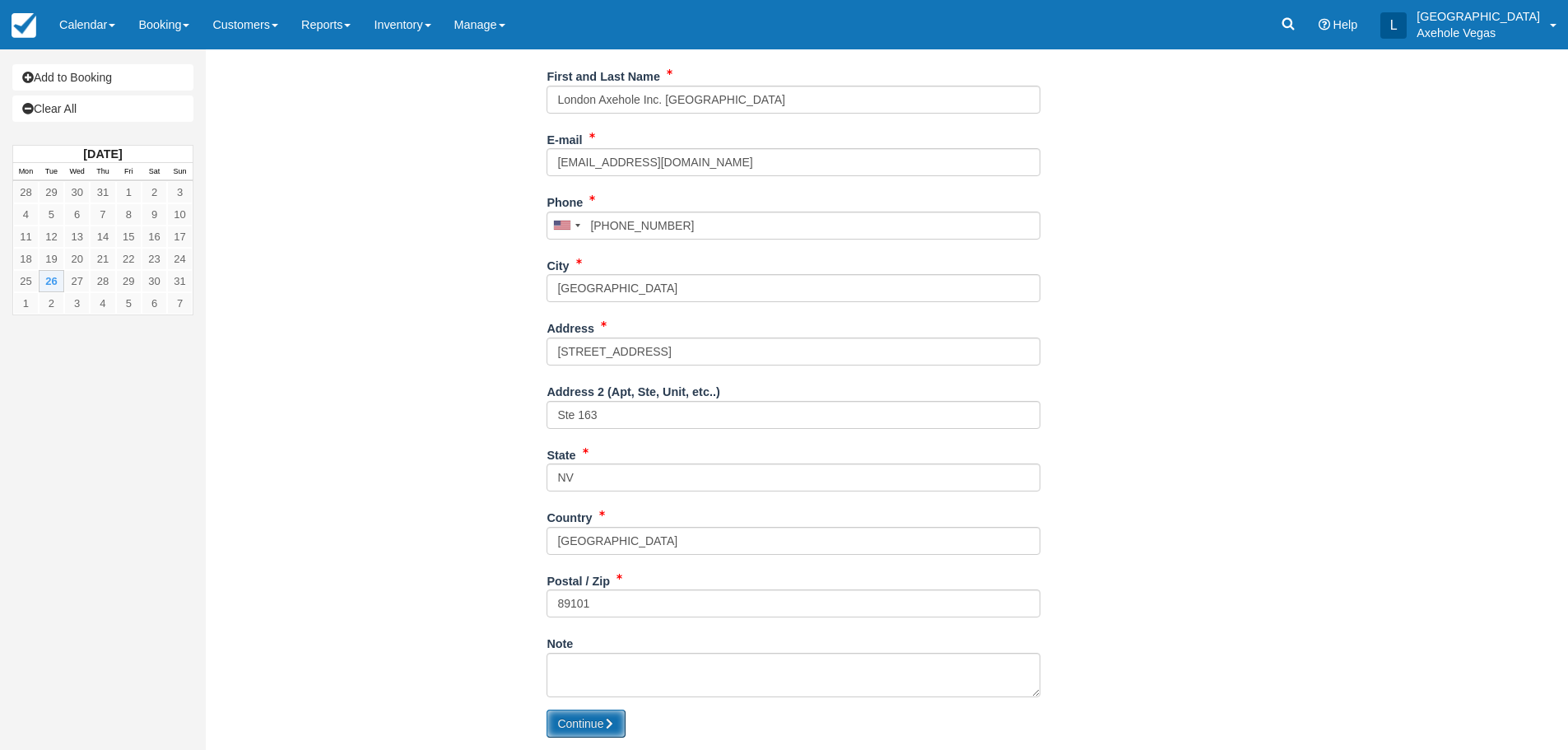
click at [600, 726] on button "Continue" at bounding box center [586, 724] width 79 height 28
type input "+17027767640"
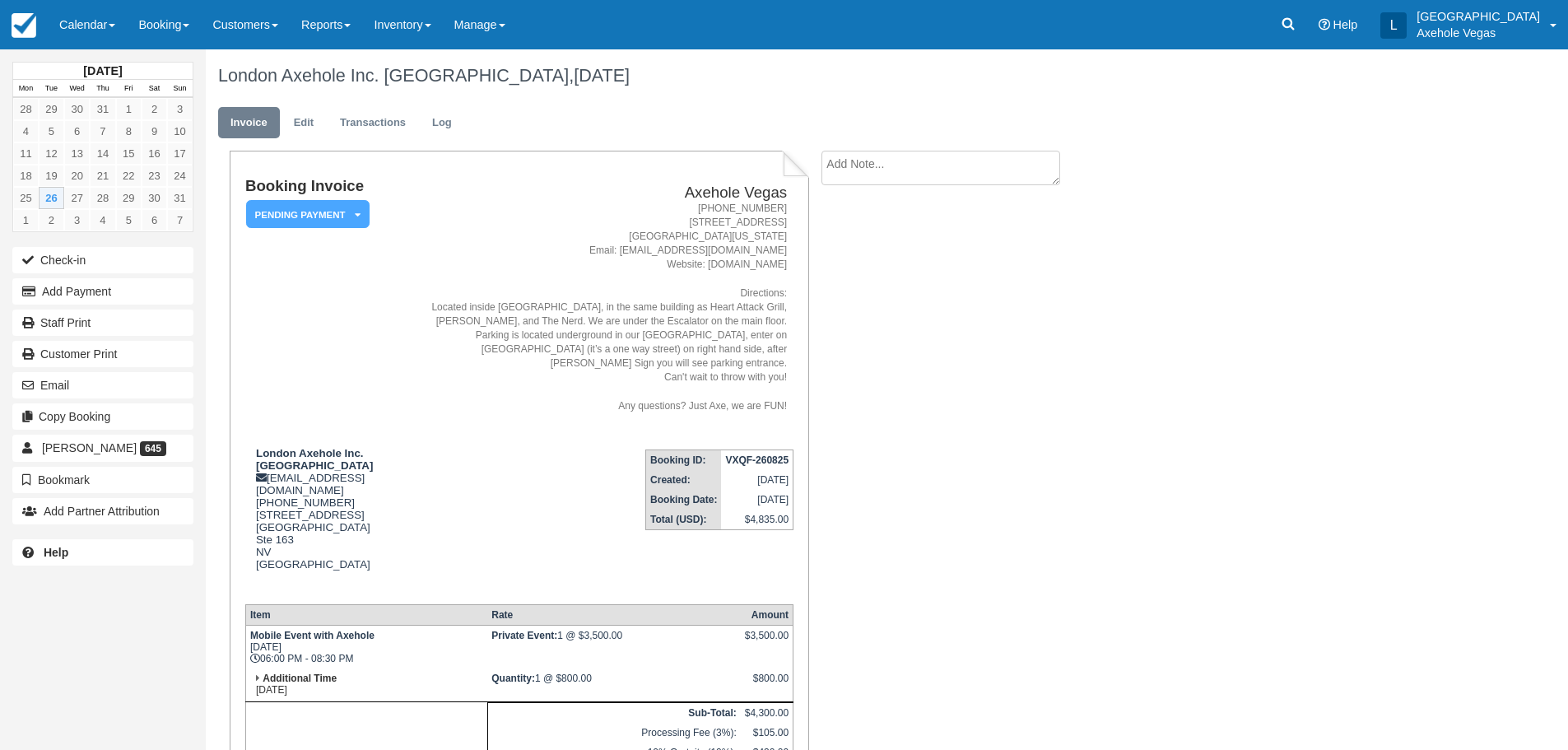
scroll to position [165, 0]
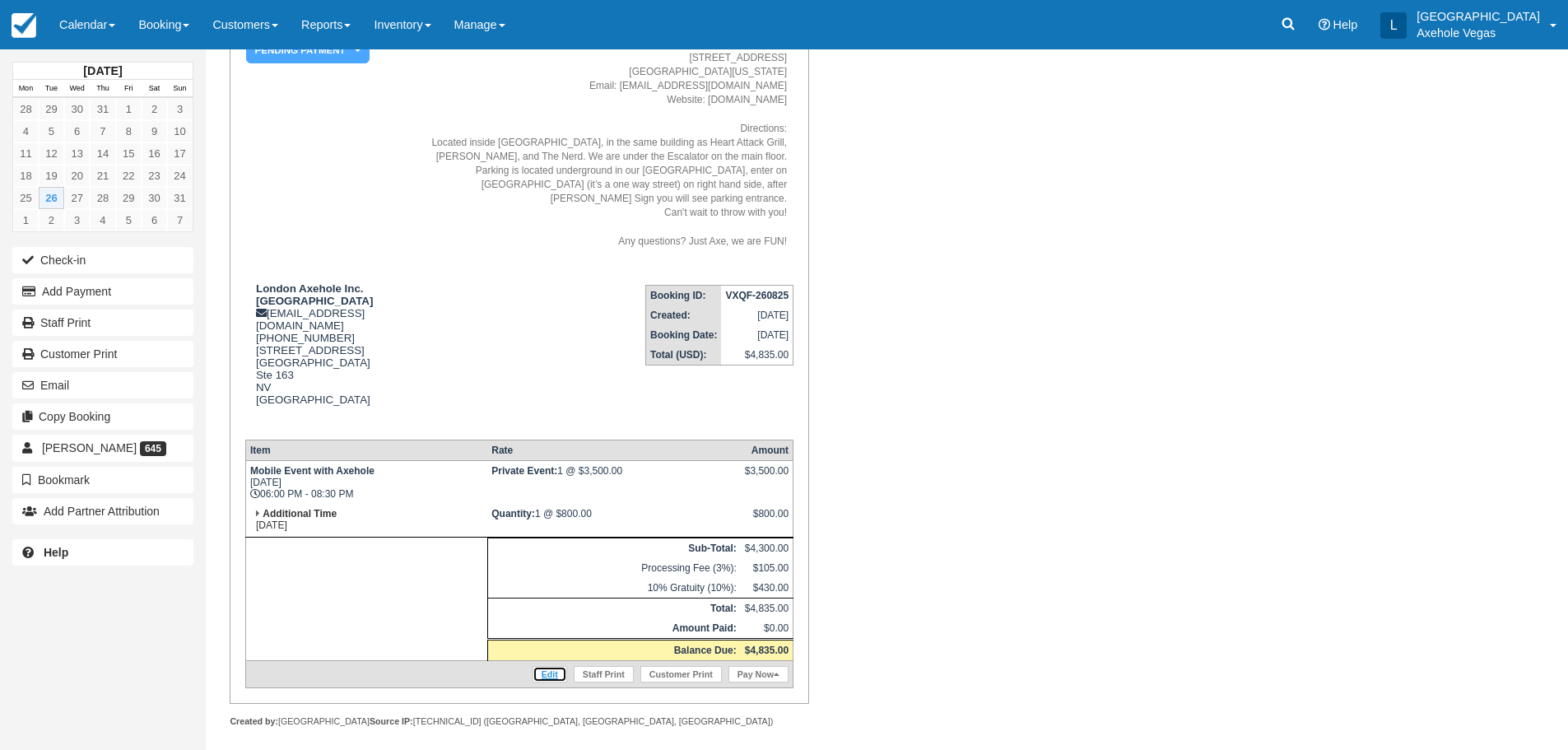
click at [558, 666] on link "Edit" at bounding box center [549, 673] width 35 height 16
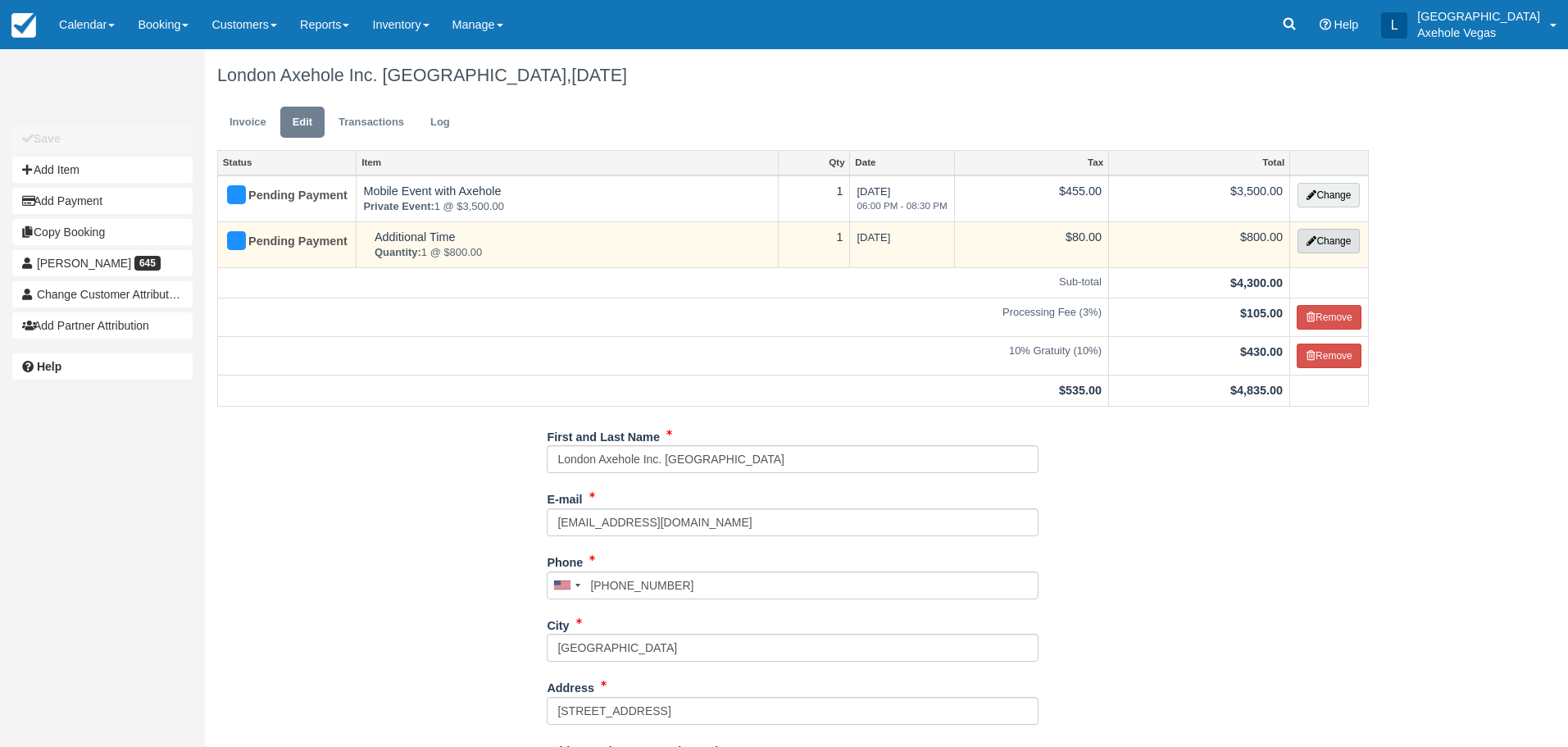
click at [1337, 237] on button "Change" at bounding box center [1329, 241] width 62 height 24
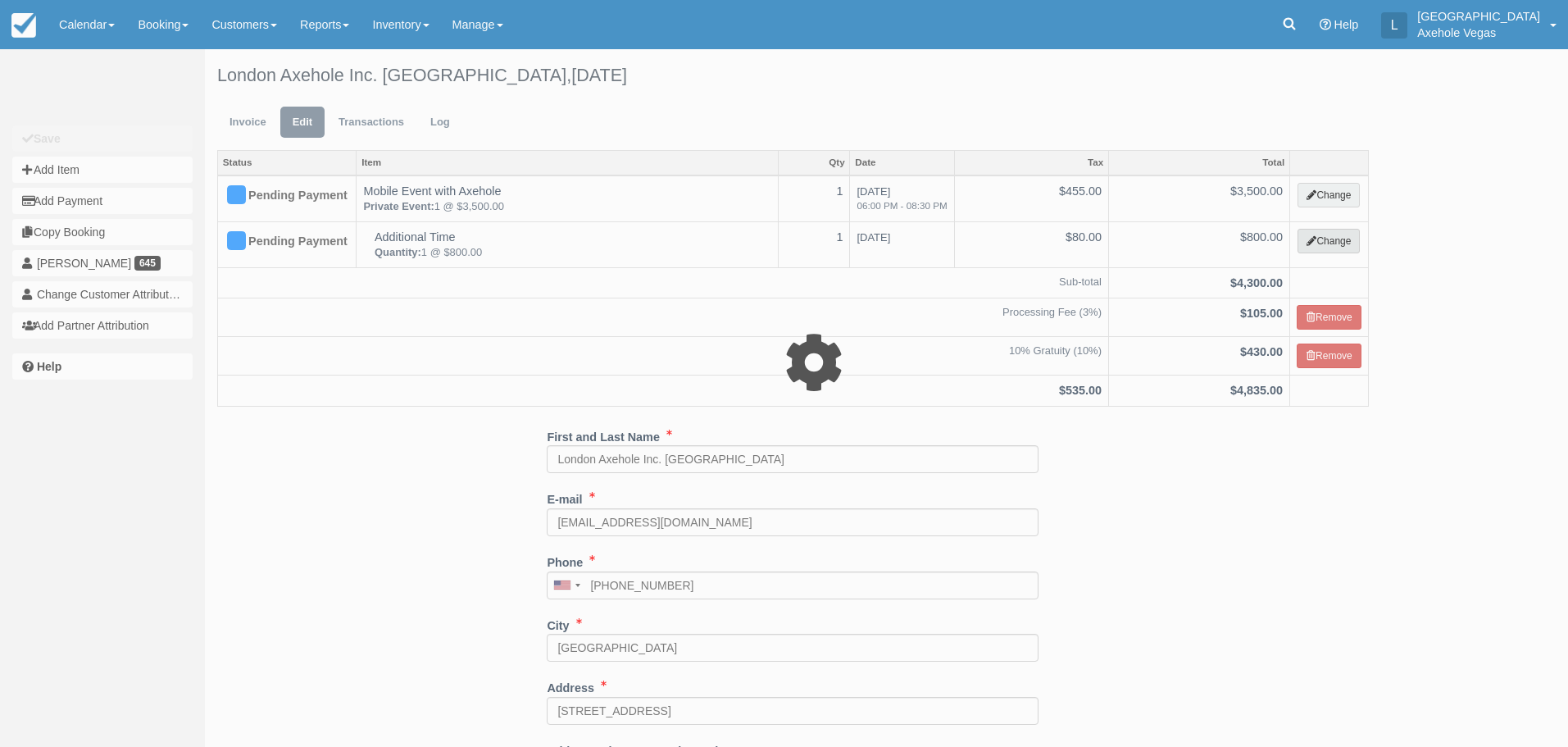
select select "3"
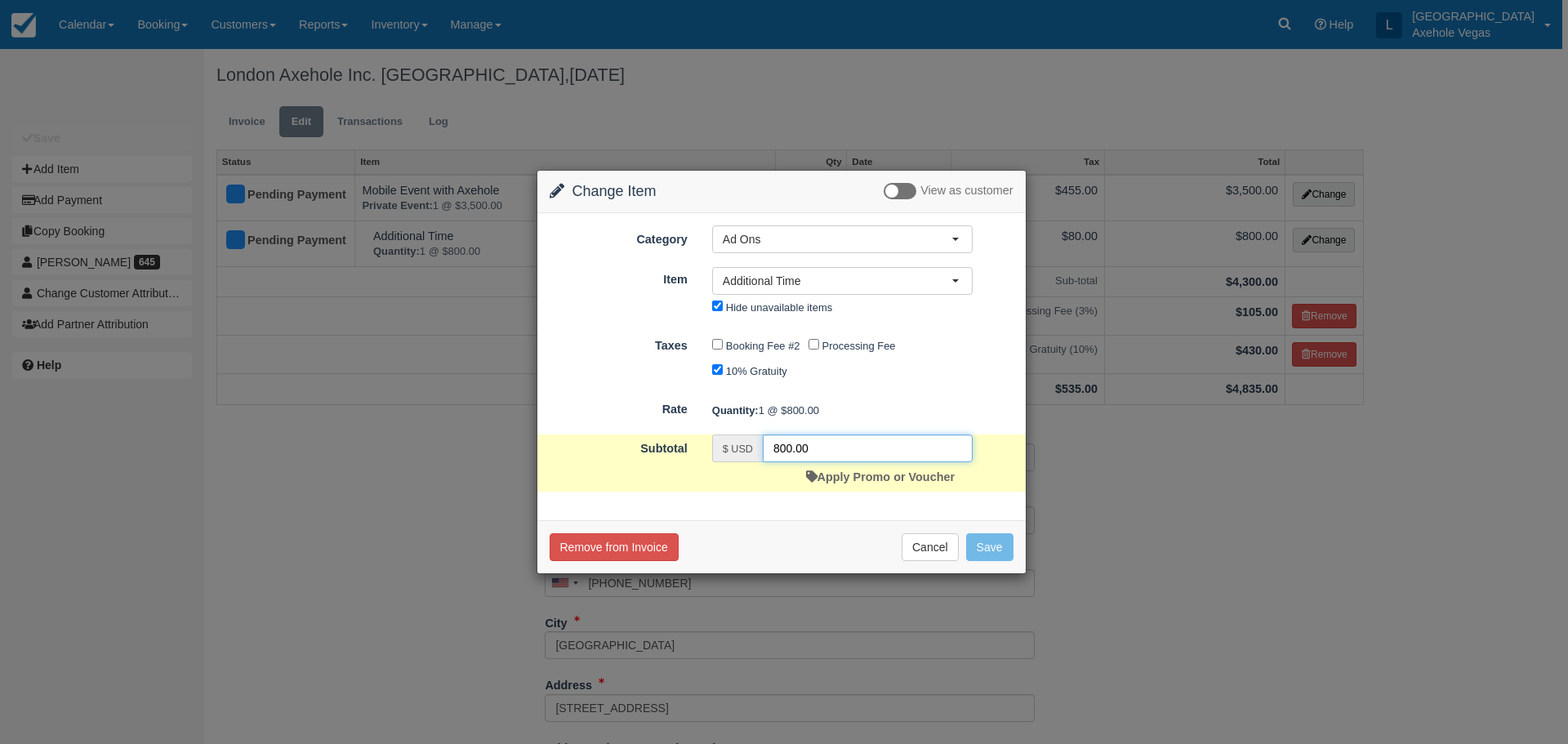
click at [779, 446] on input "800.00" at bounding box center [868, 448] width 210 height 28
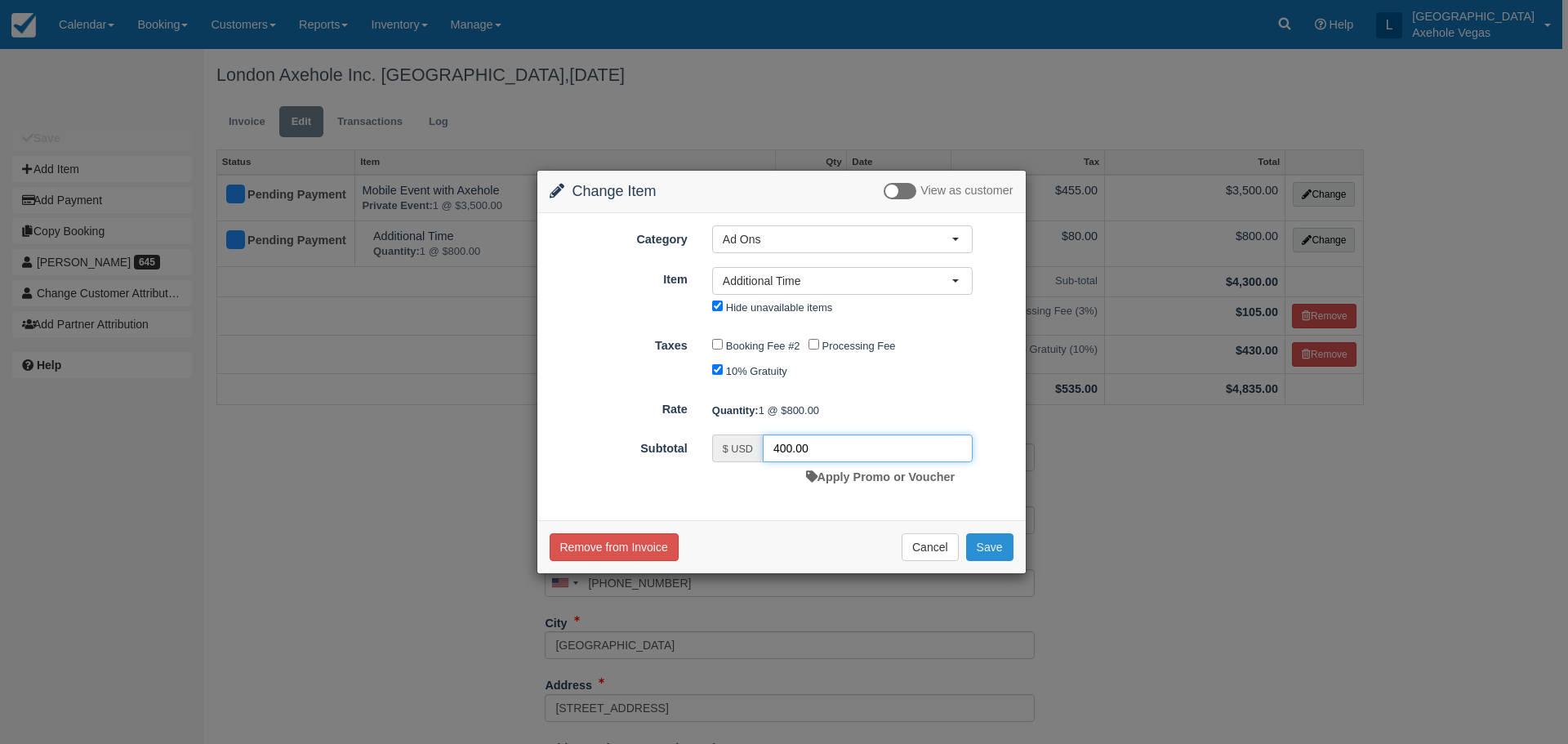
type input "400.00"
click at [984, 552] on button "Save" at bounding box center [990, 547] width 47 height 28
checkbox input "false"
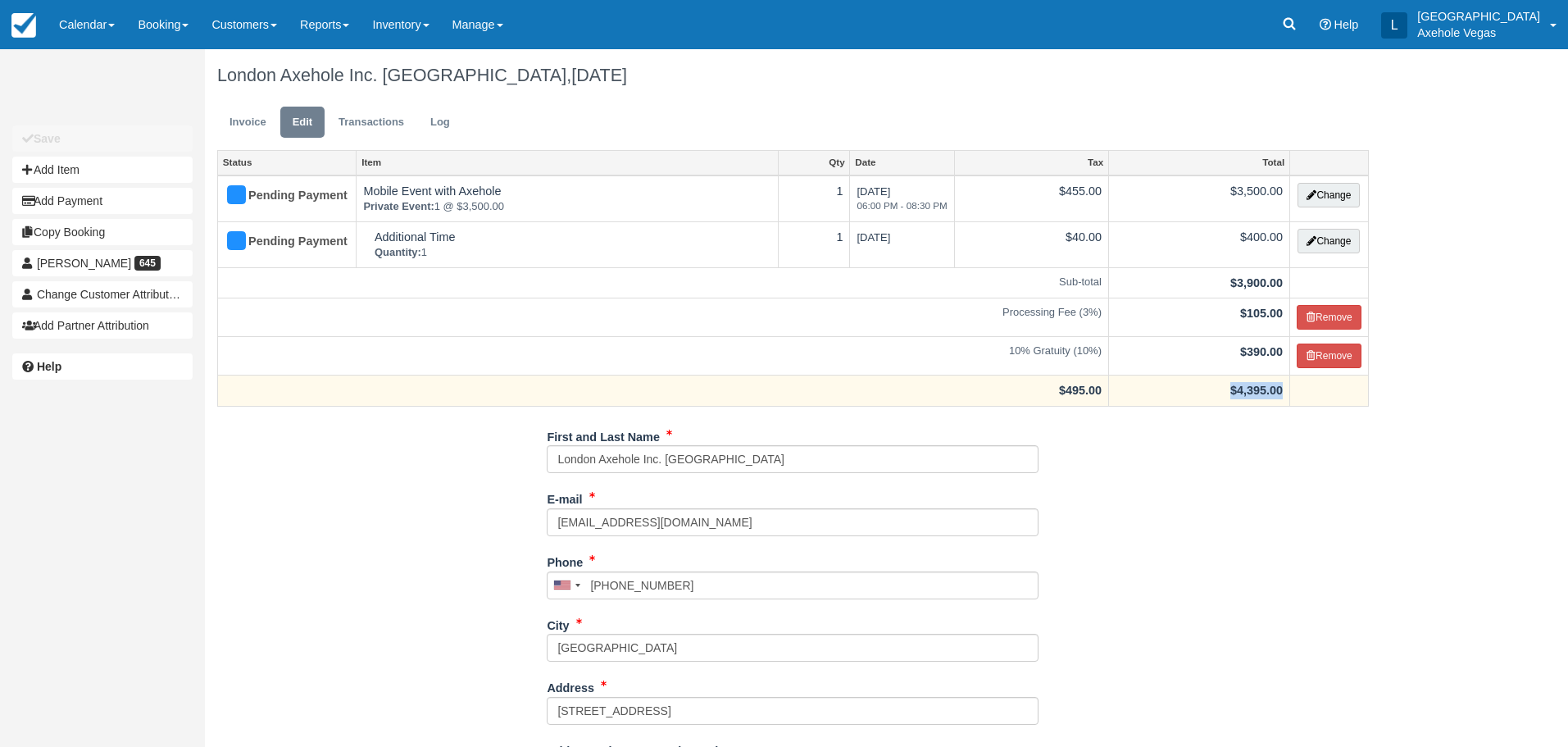
drag, startPoint x: 1225, startPoint y: 385, endPoint x: 1292, endPoint y: 397, distance: 68.1
click at [1292, 397] on tr "$495.00 $4,395.00" at bounding box center [794, 391] width 1151 height 31
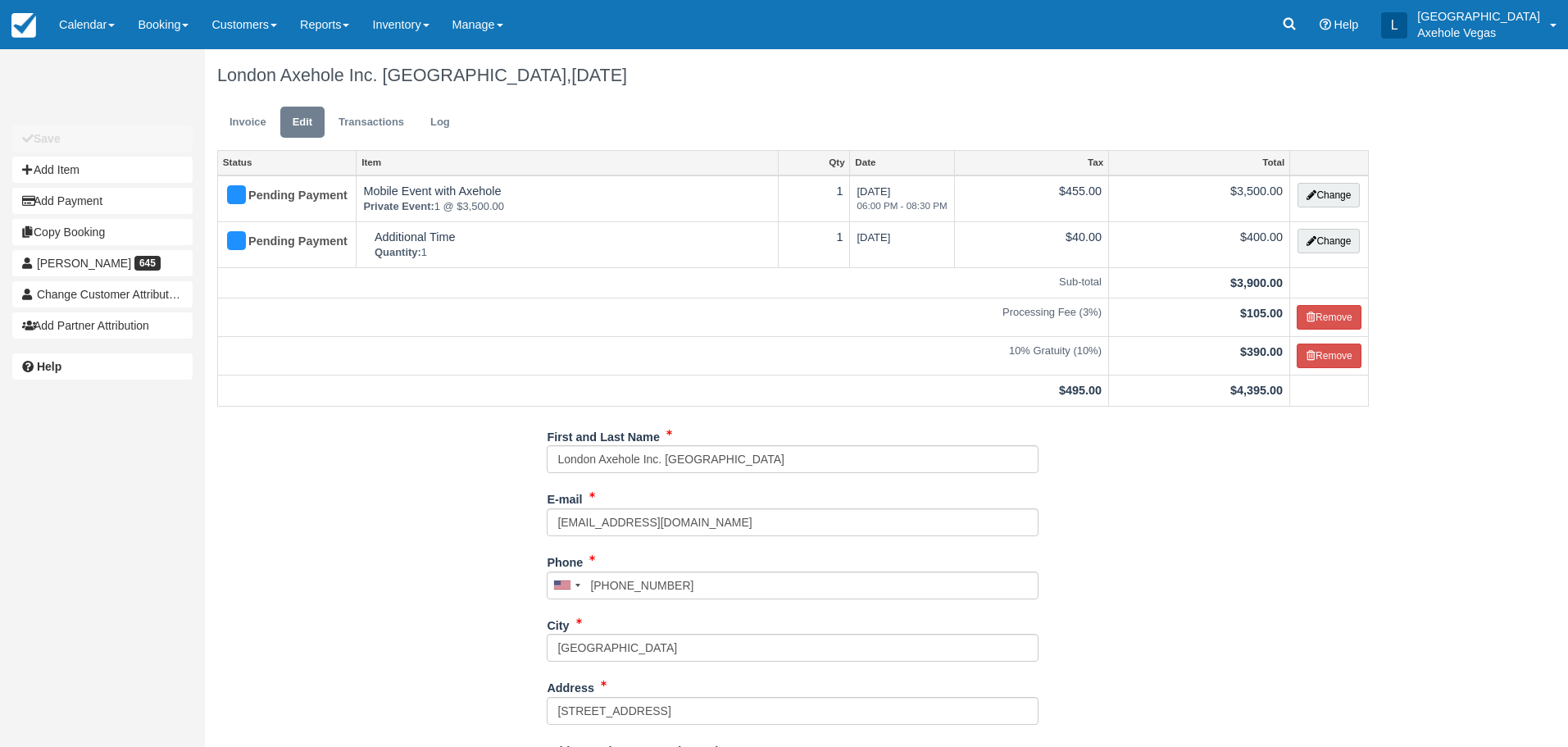
click at [1384, 556] on div "Unsaved Changes Save Add Item Add Payment Copy Booking Lo Cochrane 645 Change C…" at bounding box center [784, 398] width 1568 height 698
click at [237, 124] on link "Invoice" at bounding box center [248, 122] width 61 height 32
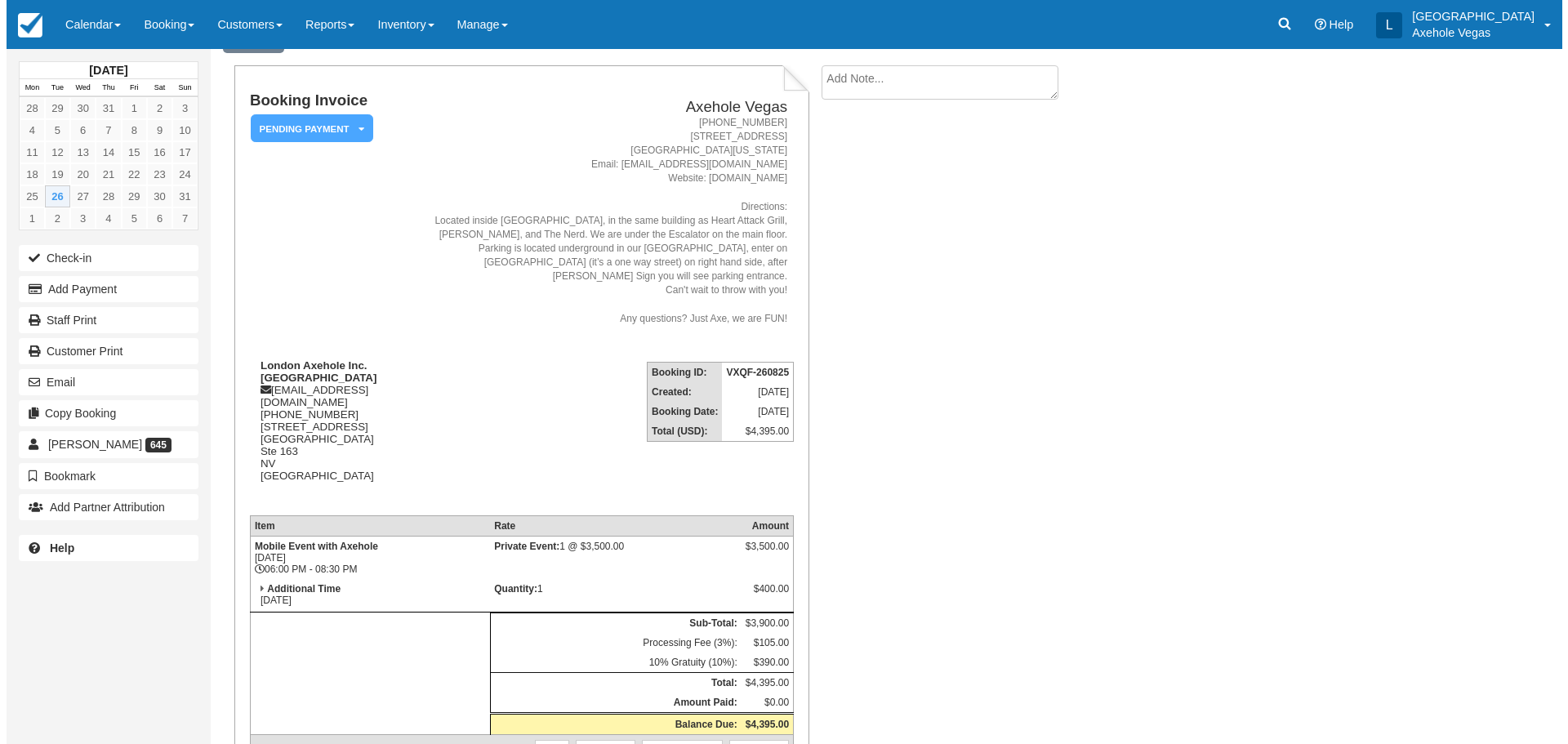
scroll to position [163, 0]
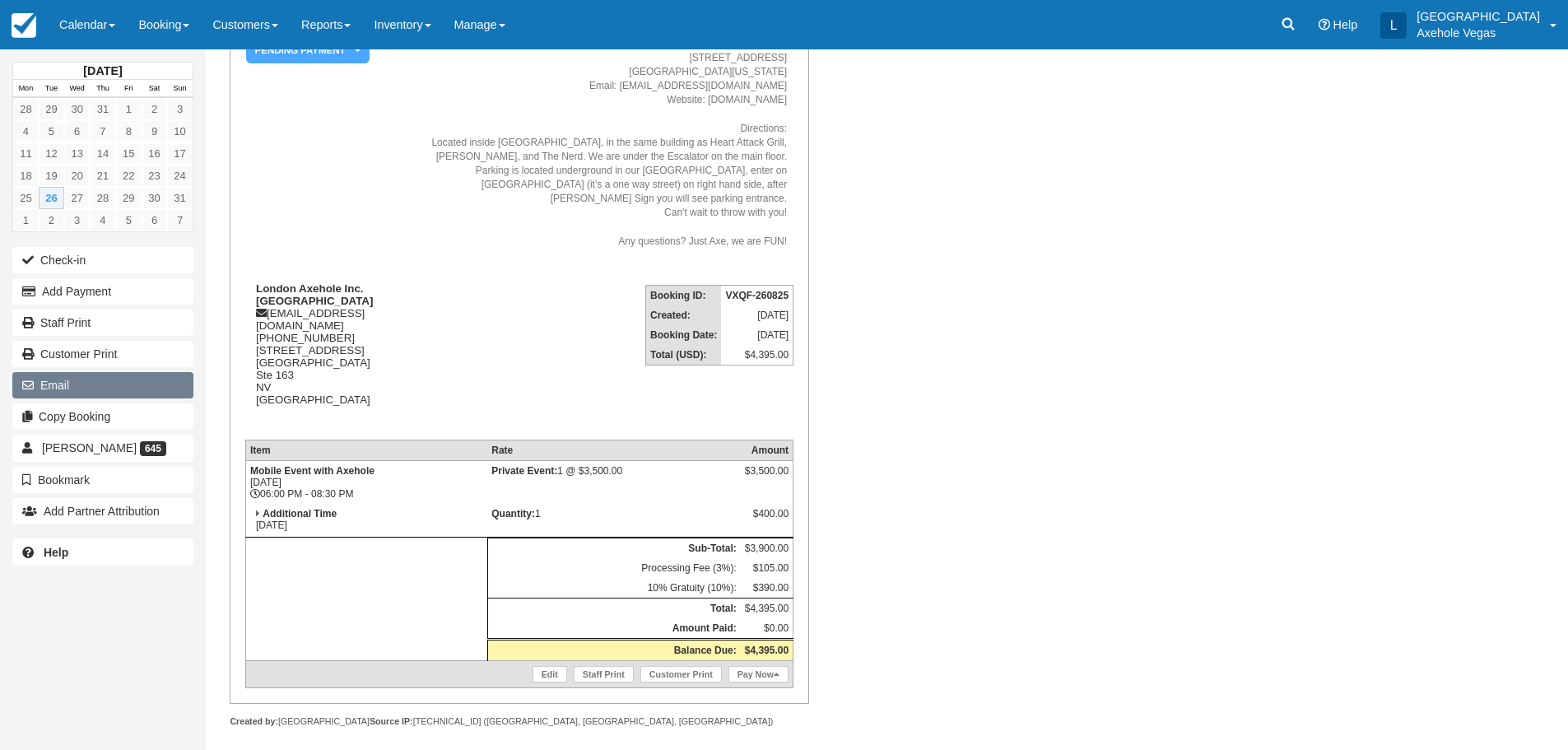
click at [142, 382] on button "Email" at bounding box center [102, 385] width 181 height 26
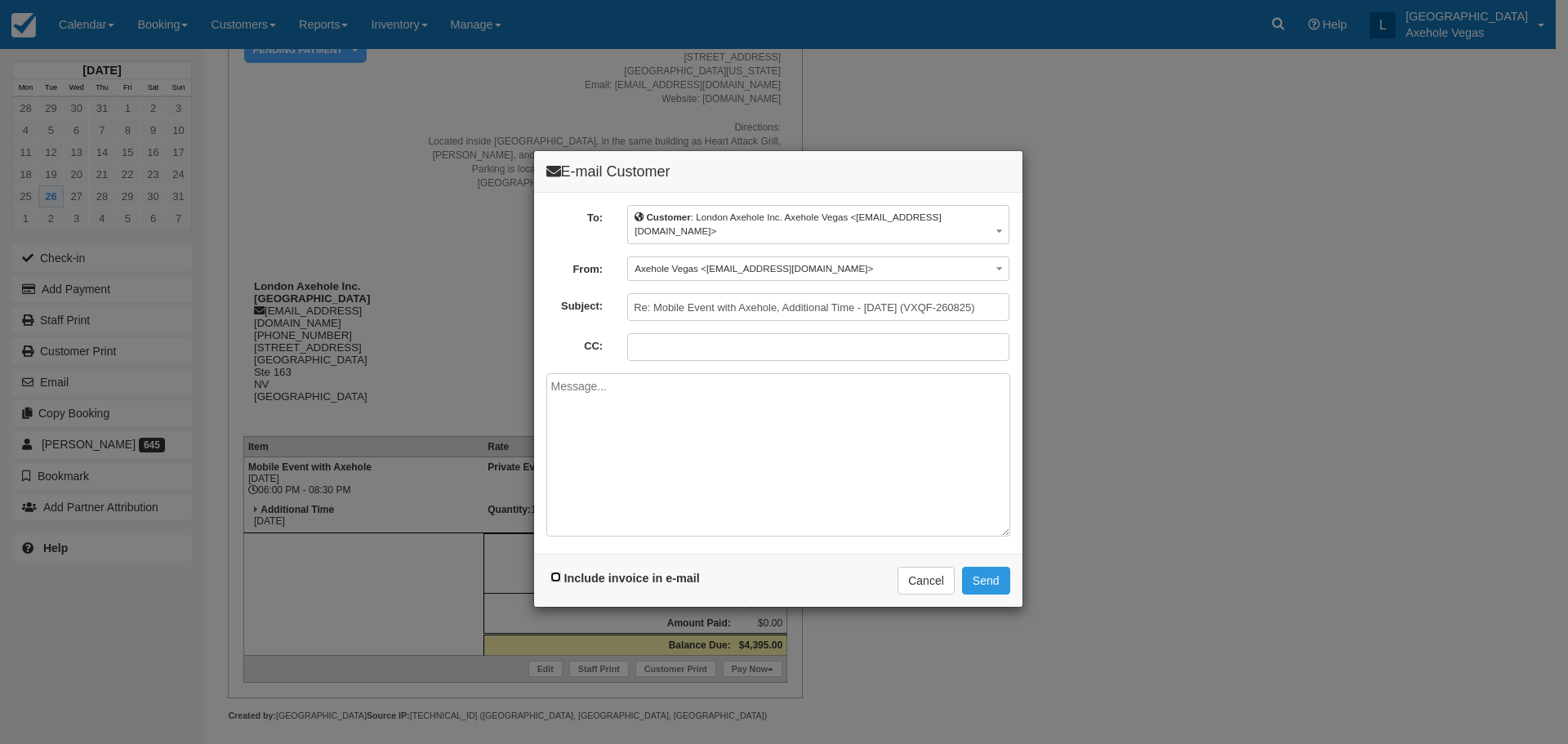
click at [559, 571] on input "Include invoice in e-mail" at bounding box center [556, 576] width 10 height 10
checkbox input "true"
click at [970, 567] on button "Send" at bounding box center [985, 581] width 48 height 28
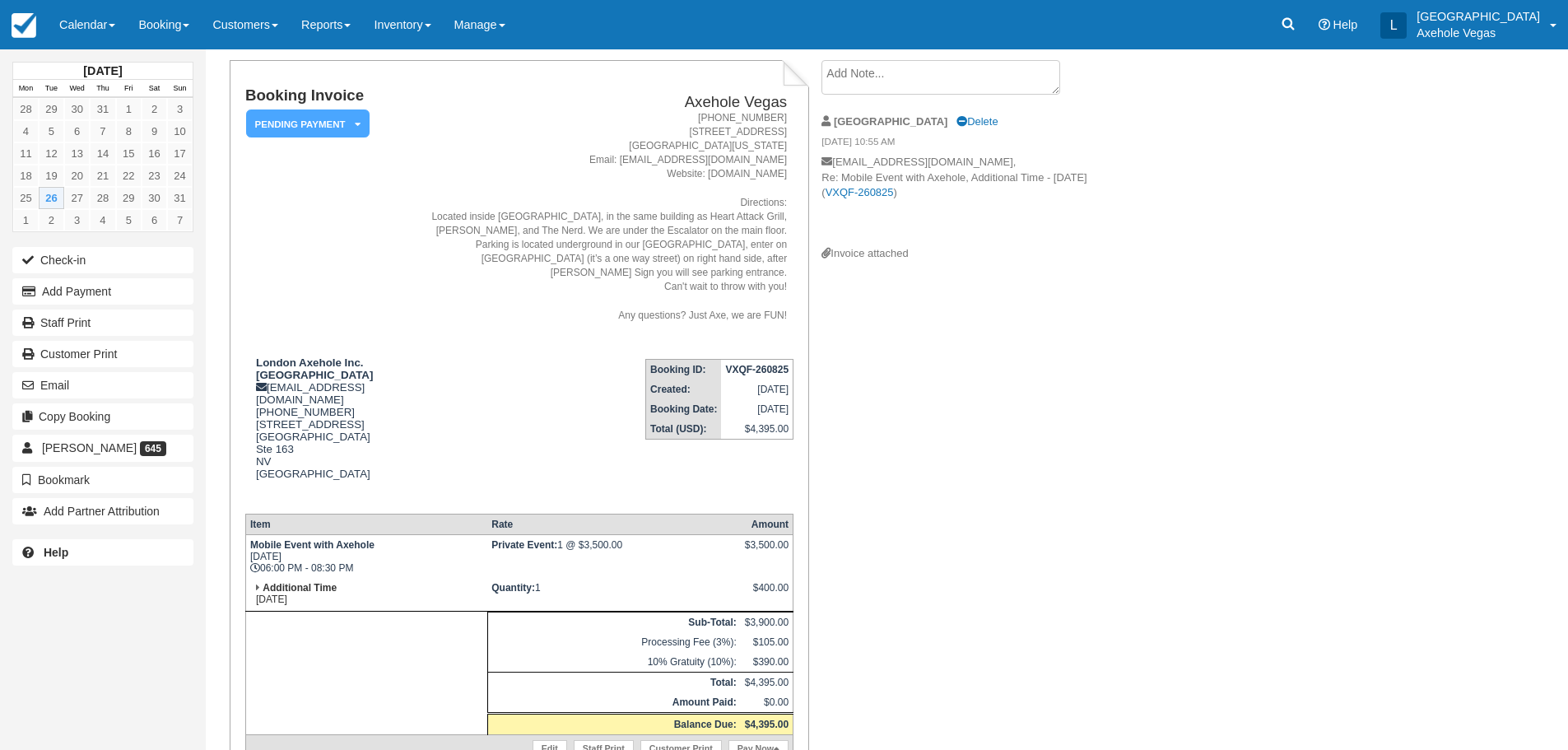
scroll to position [165, 0]
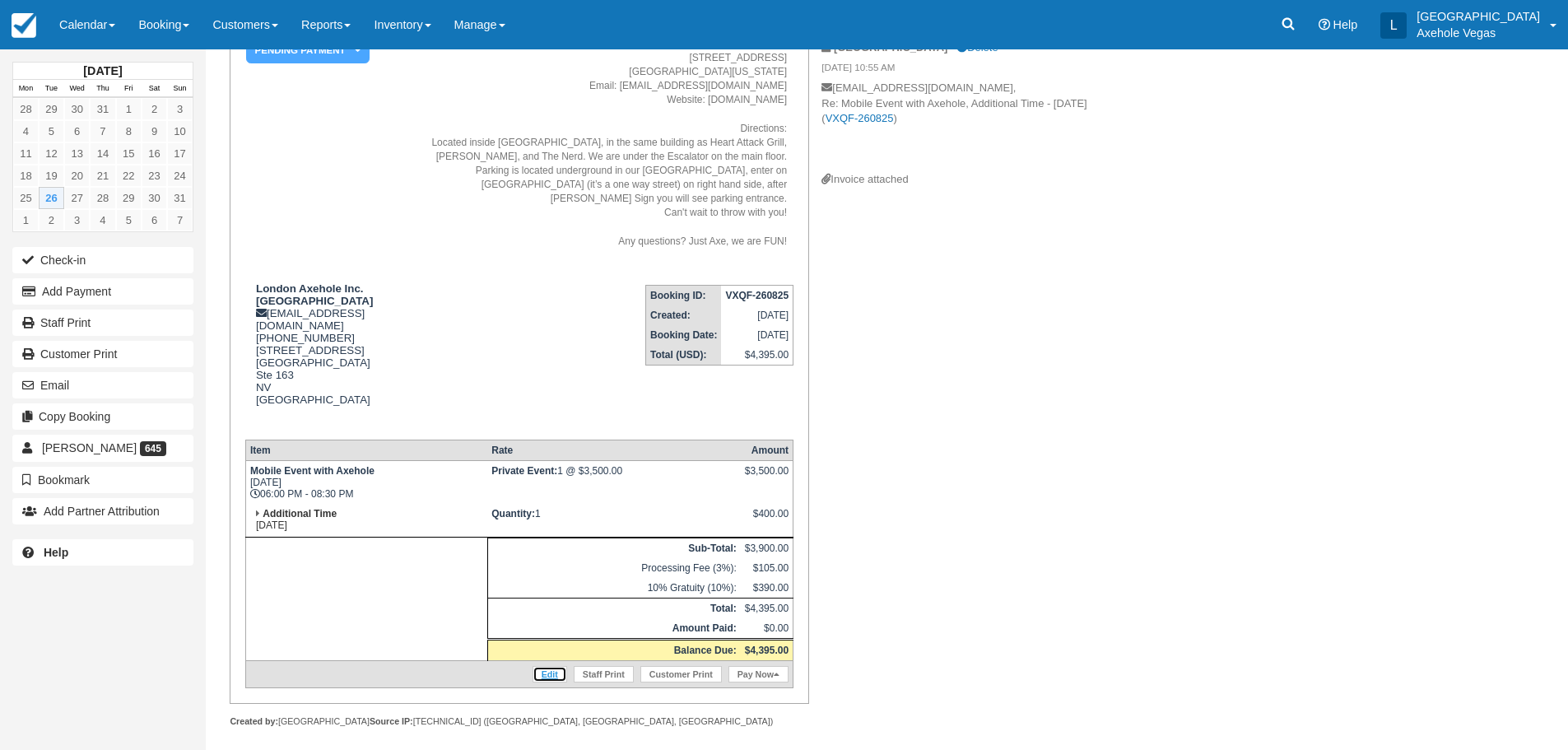
click at [545, 666] on link "Edit" at bounding box center [549, 673] width 35 height 16
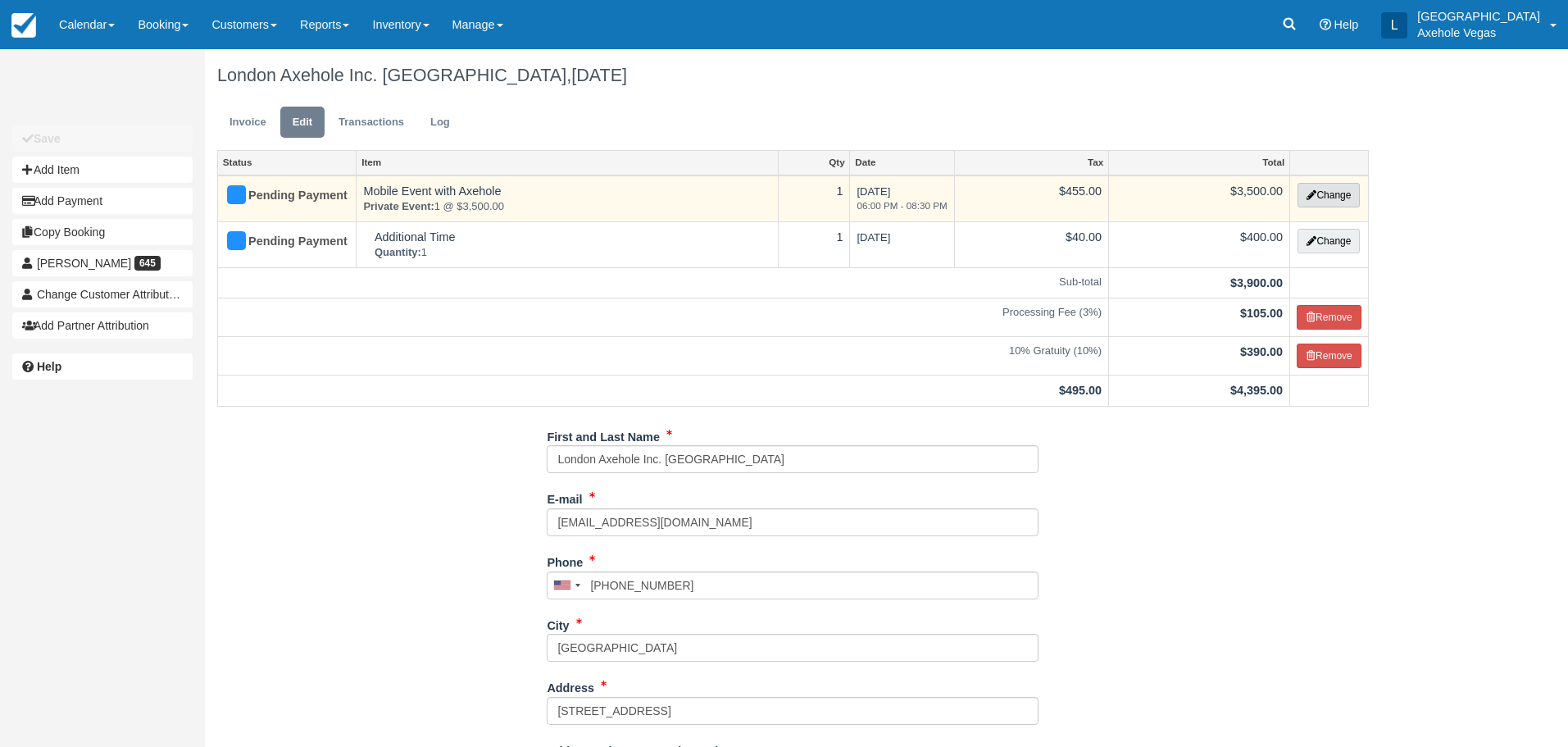
click at [1331, 184] on button "Change" at bounding box center [1329, 195] width 62 height 24
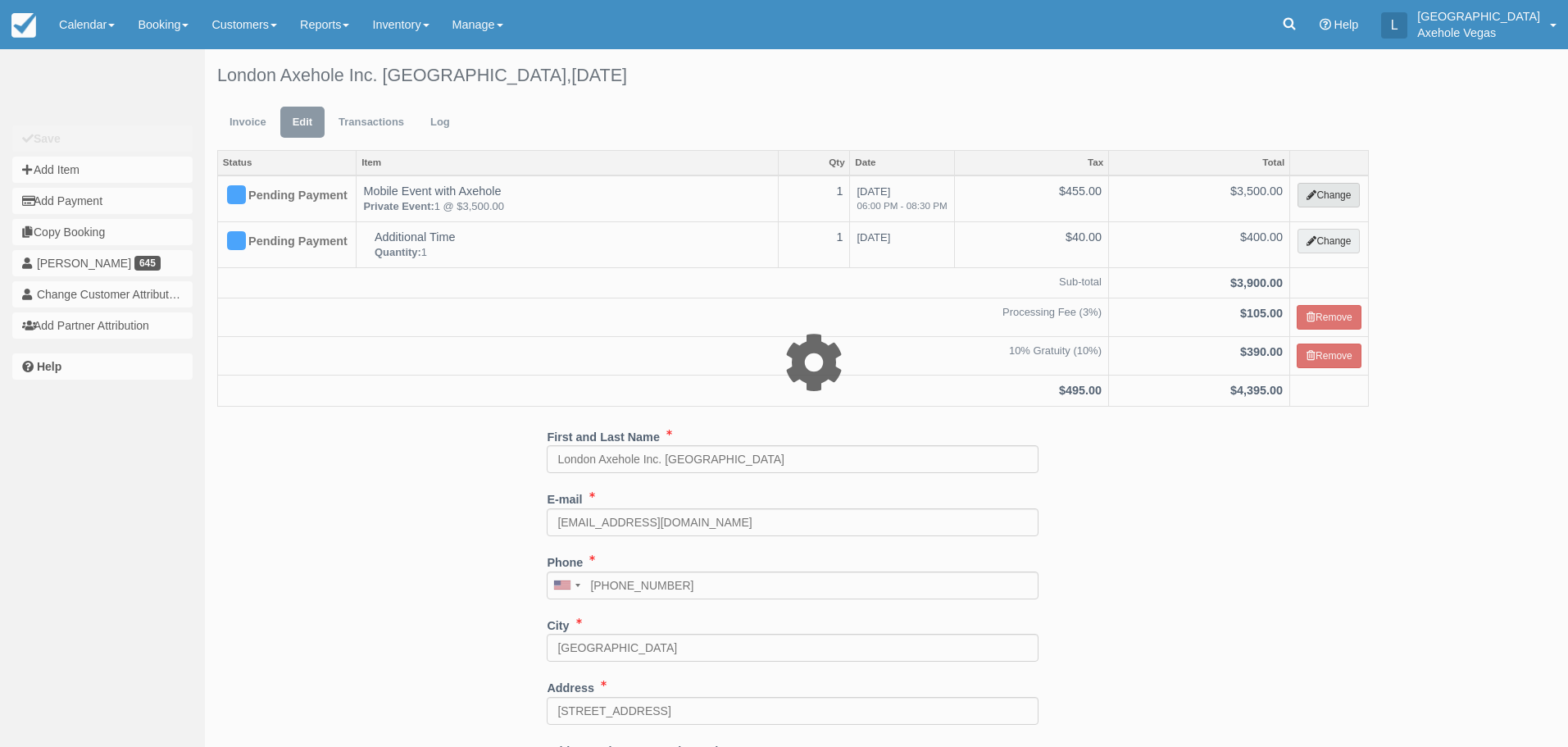
select select "39"
type input "3500.00"
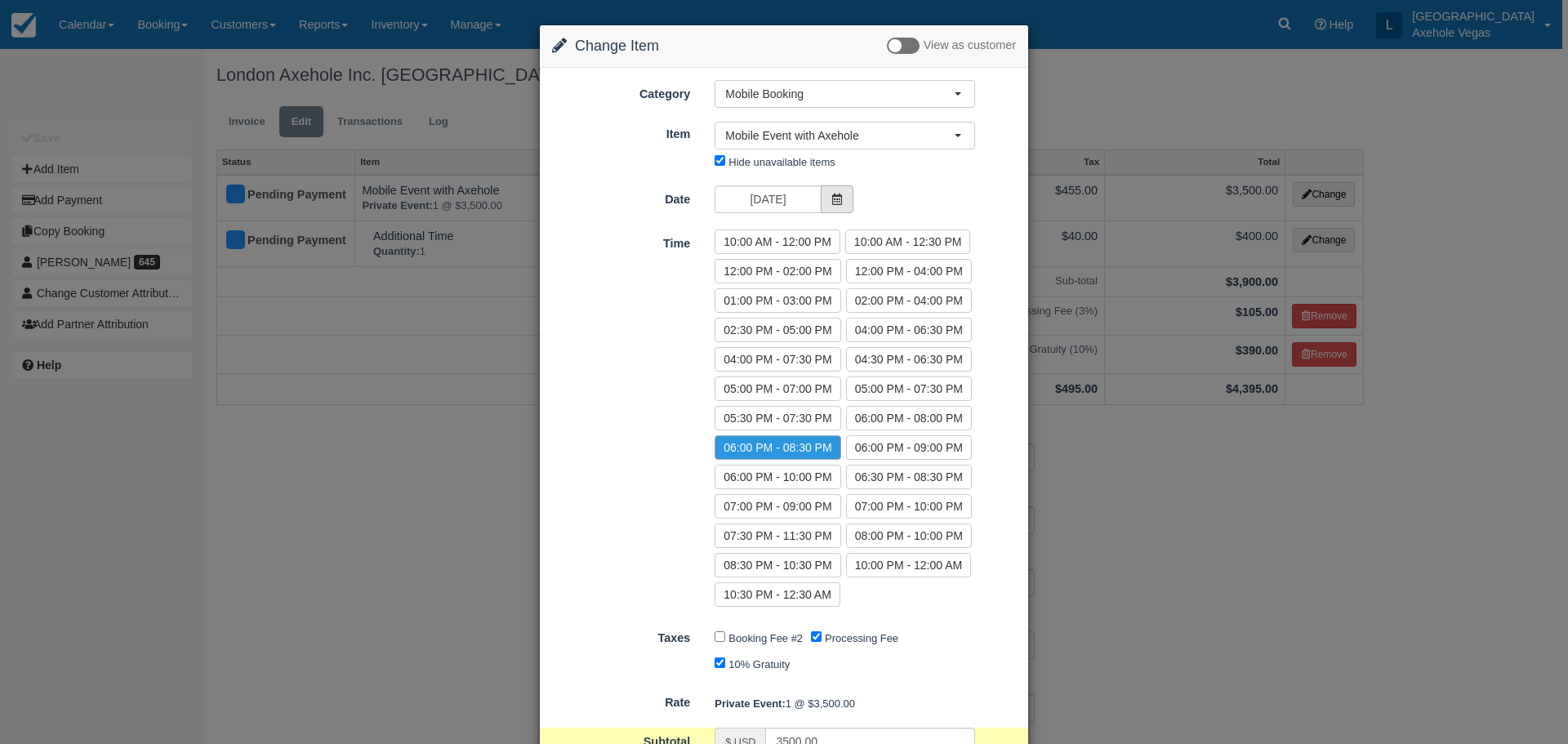
click at [821, 203] on span at bounding box center [837, 200] width 33 height 28
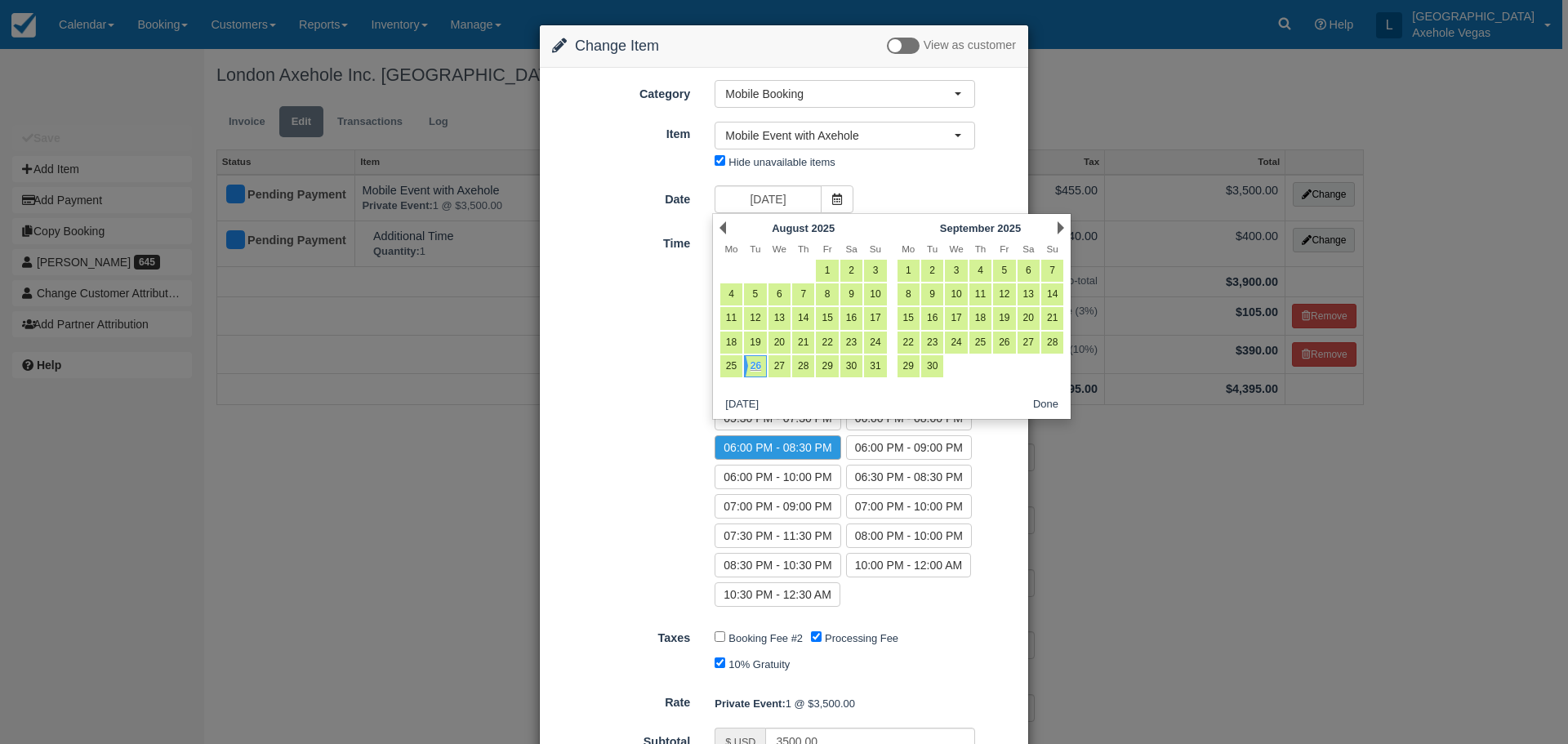
click at [1064, 228] on div "Next September 2025" at bounding box center [980, 228] width 177 height 23
click at [1056, 230] on div "Next September 2025" at bounding box center [980, 228] width 177 height 23
click at [1061, 230] on link "Next" at bounding box center [1060, 228] width 7 height 13
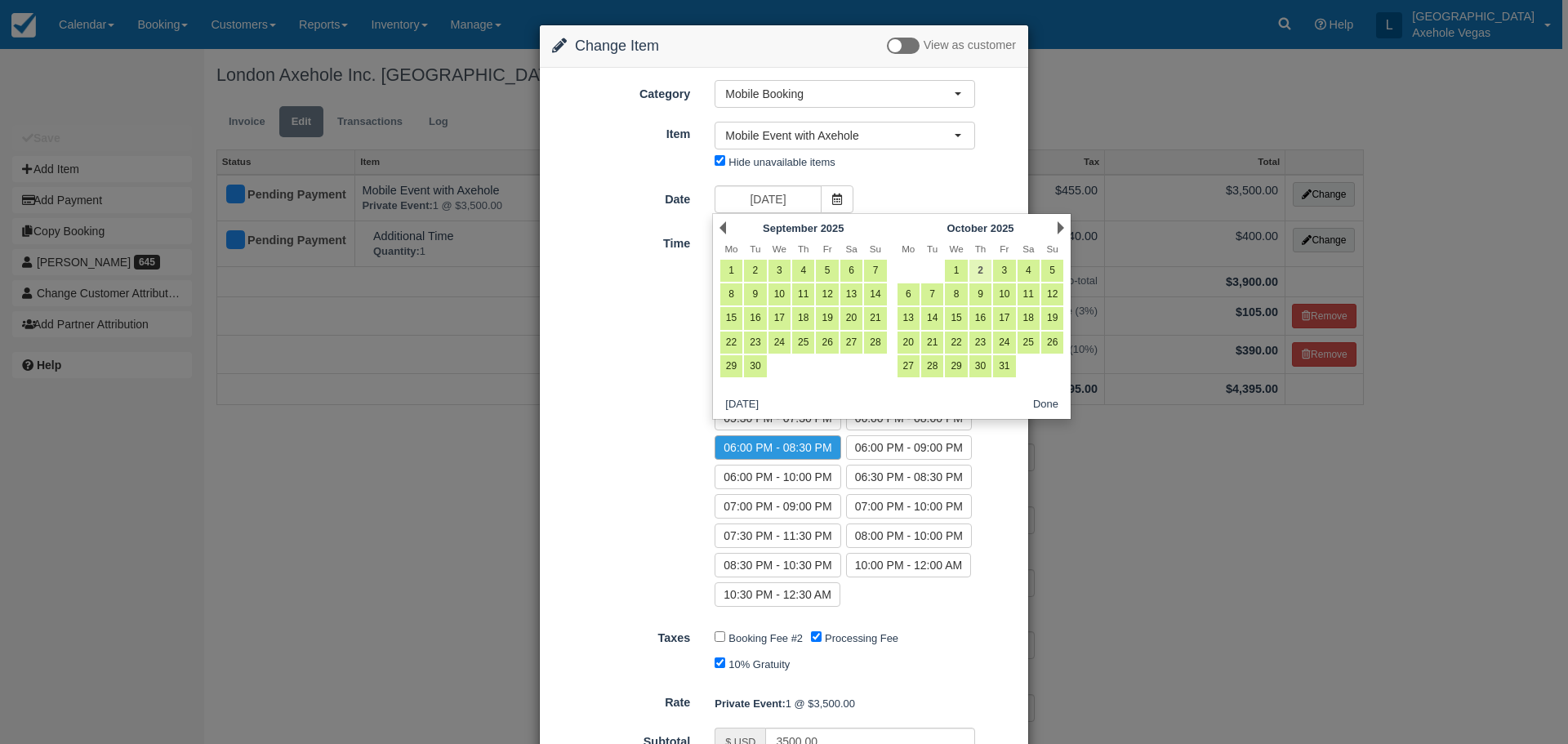
click at [986, 271] on link "2" at bounding box center [980, 270] width 22 height 22
type input "Thu 02 Oct 2025"
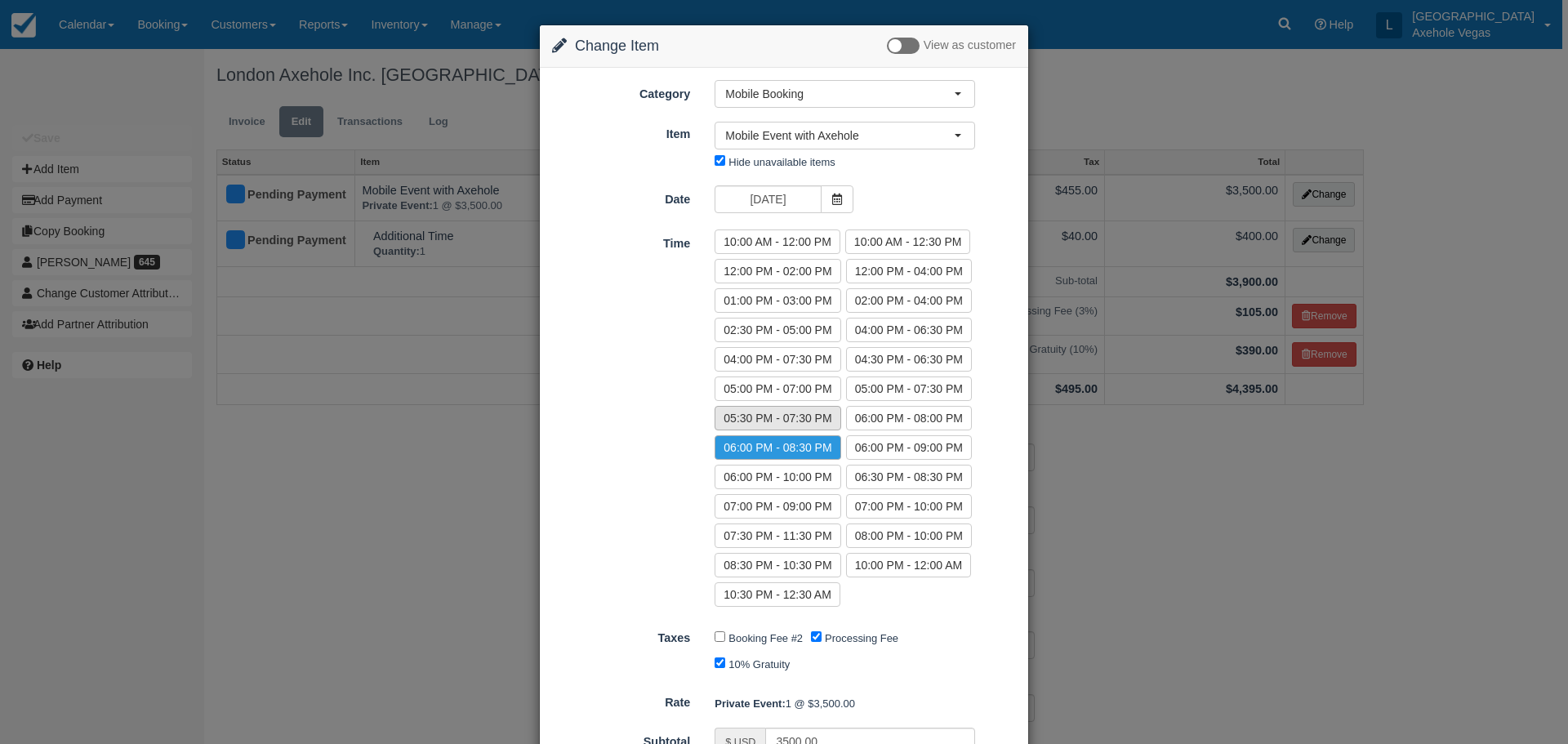
click at [822, 414] on label "05:30 PM - 07:30 PM" at bounding box center [778, 418] width 126 height 24
radio input "true"
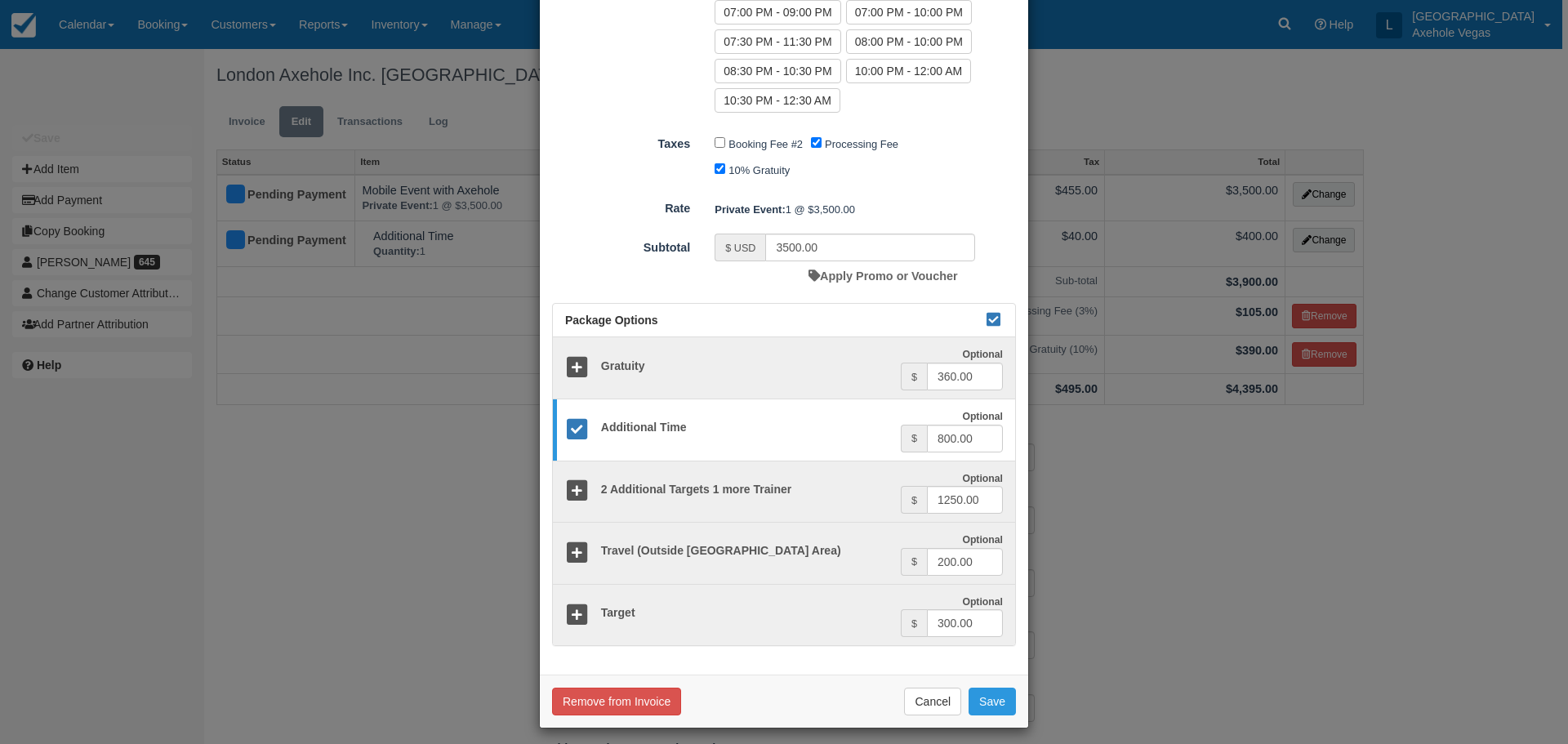
scroll to position [503, 0]
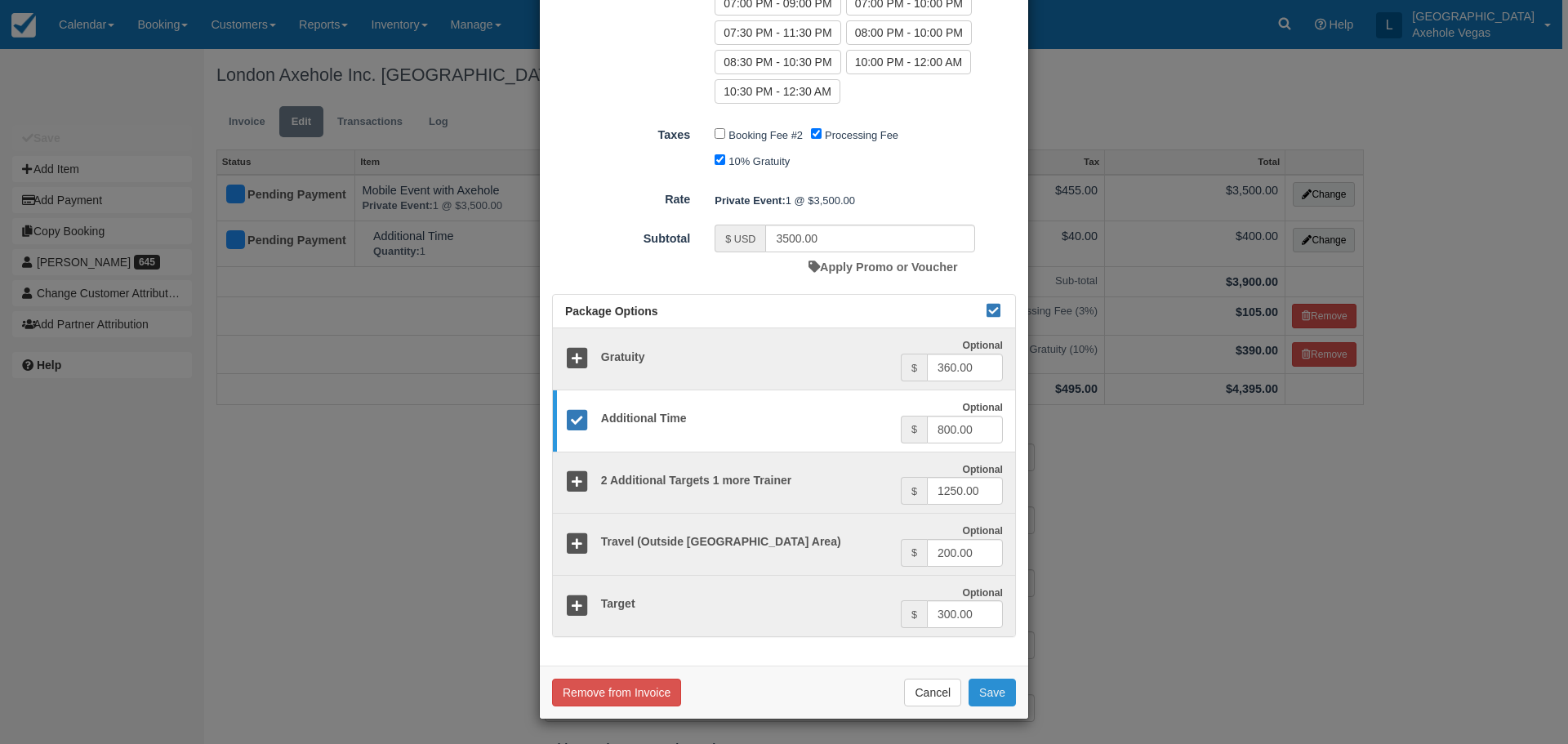
click at [997, 706] on button "Save" at bounding box center [992, 692] width 47 height 28
checkbox input "false"
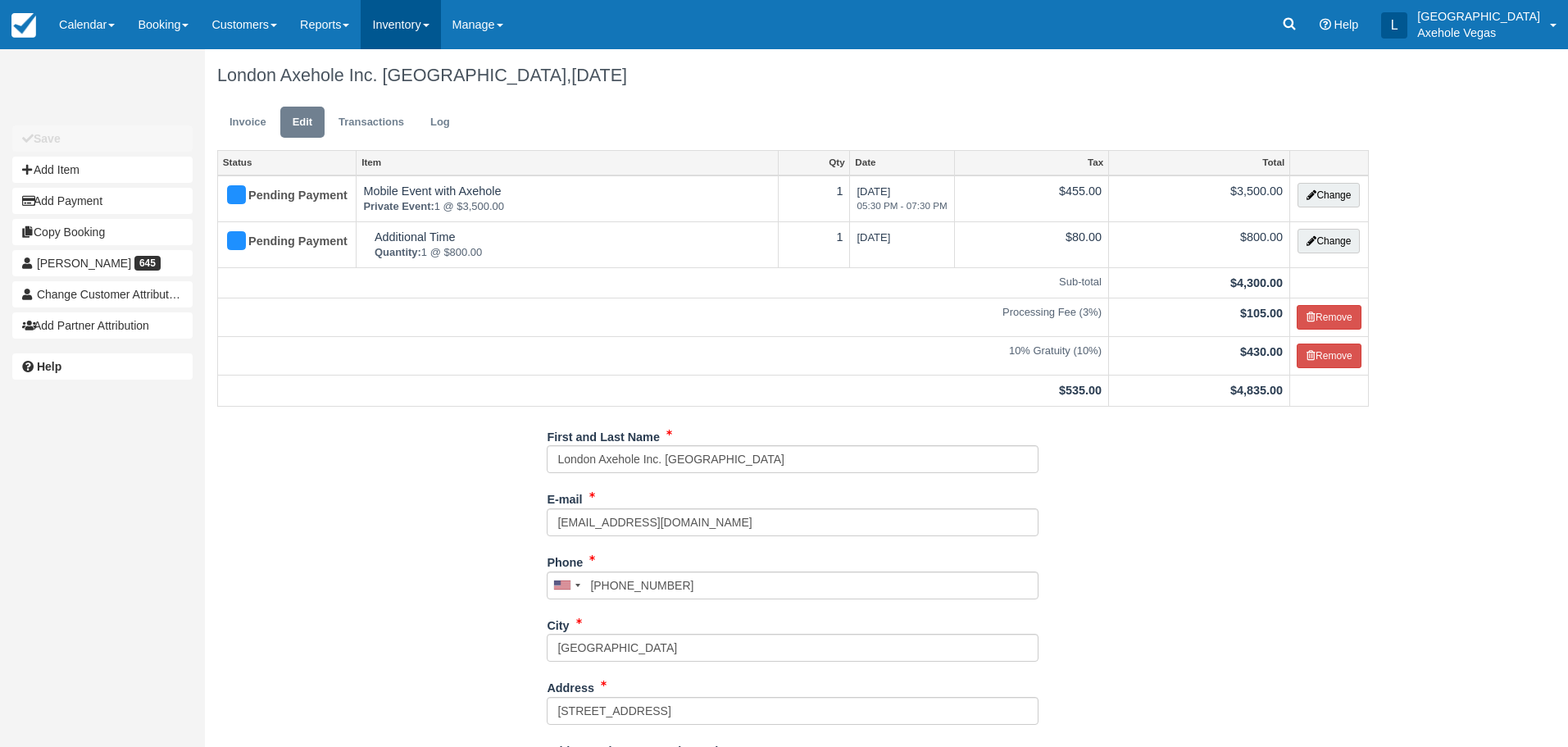
click at [410, 20] on link "Inventory" at bounding box center [400, 24] width 79 height 49
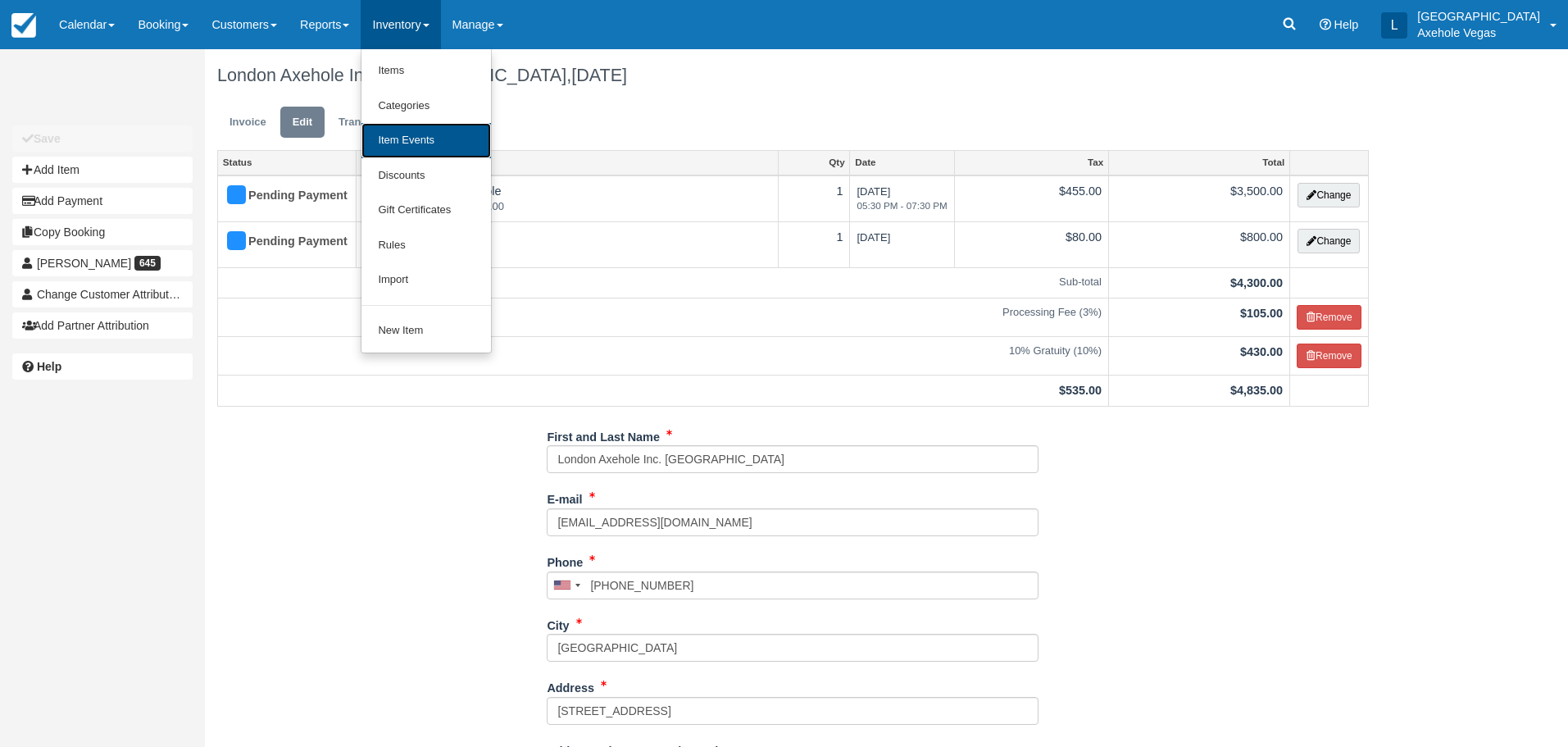
click at [444, 138] on link "Item Events" at bounding box center [427, 140] width 130 height 35
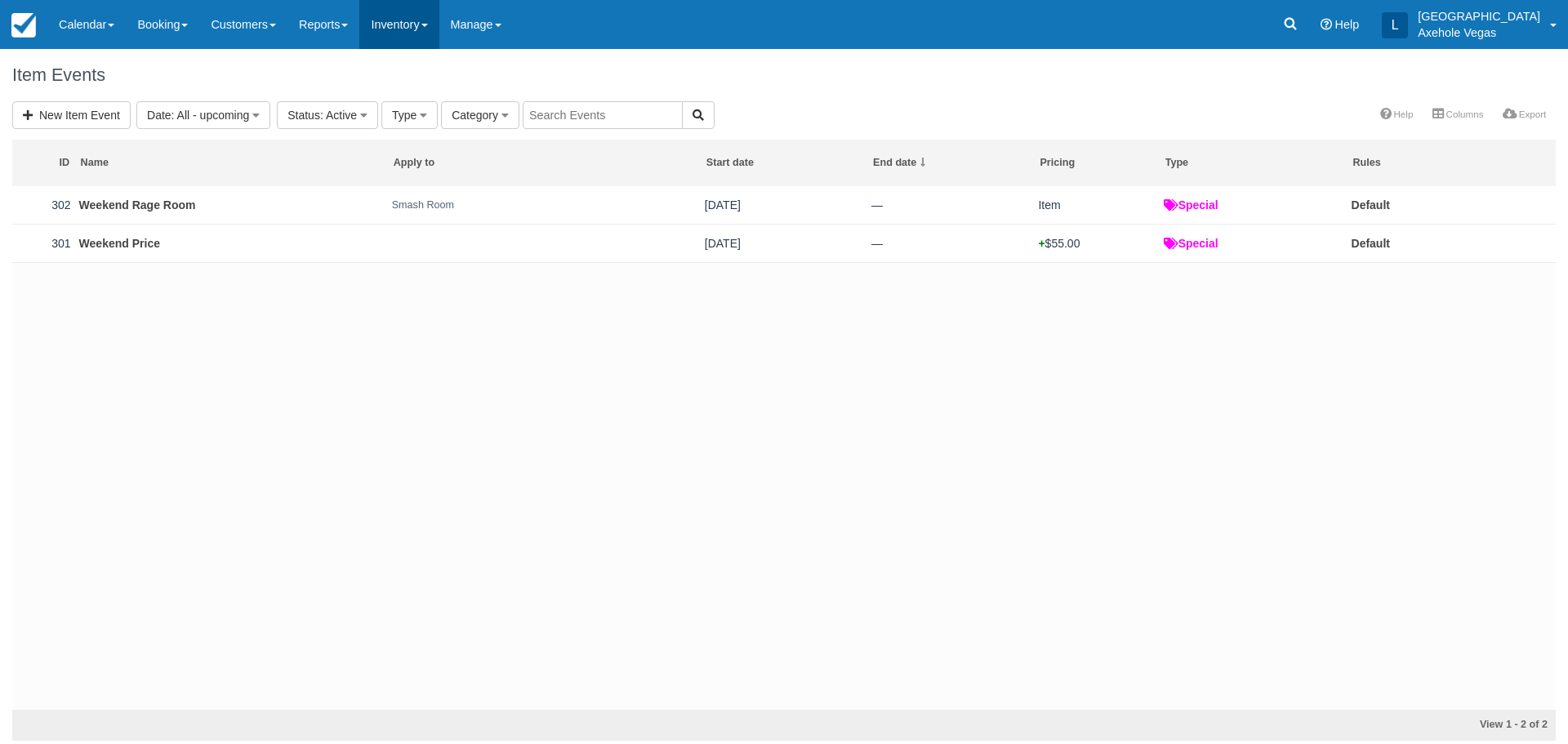
click at [434, 40] on link "Inventory" at bounding box center [399, 24] width 79 height 49
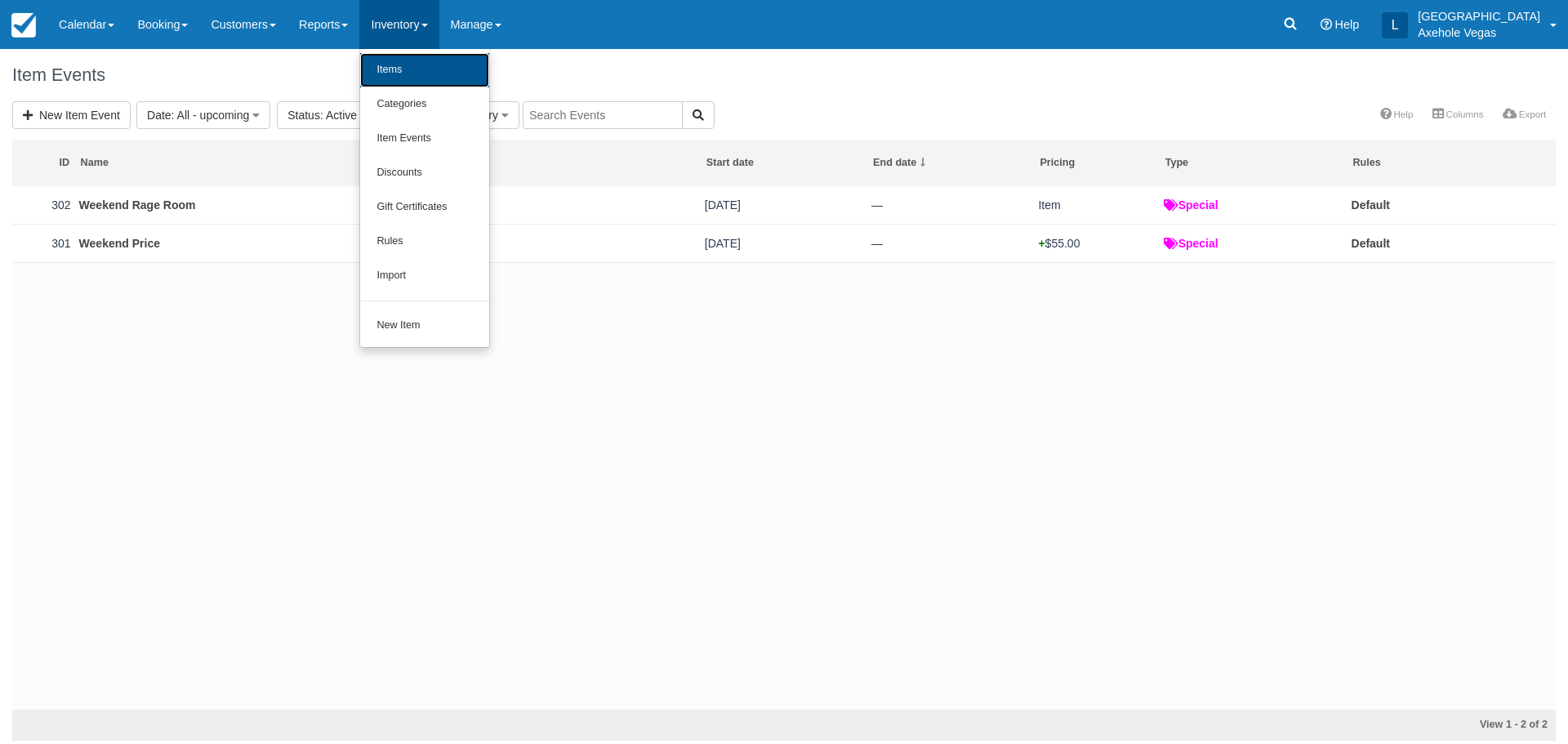
click at [434, 74] on link "Items" at bounding box center [425, 70] width 129 height 35
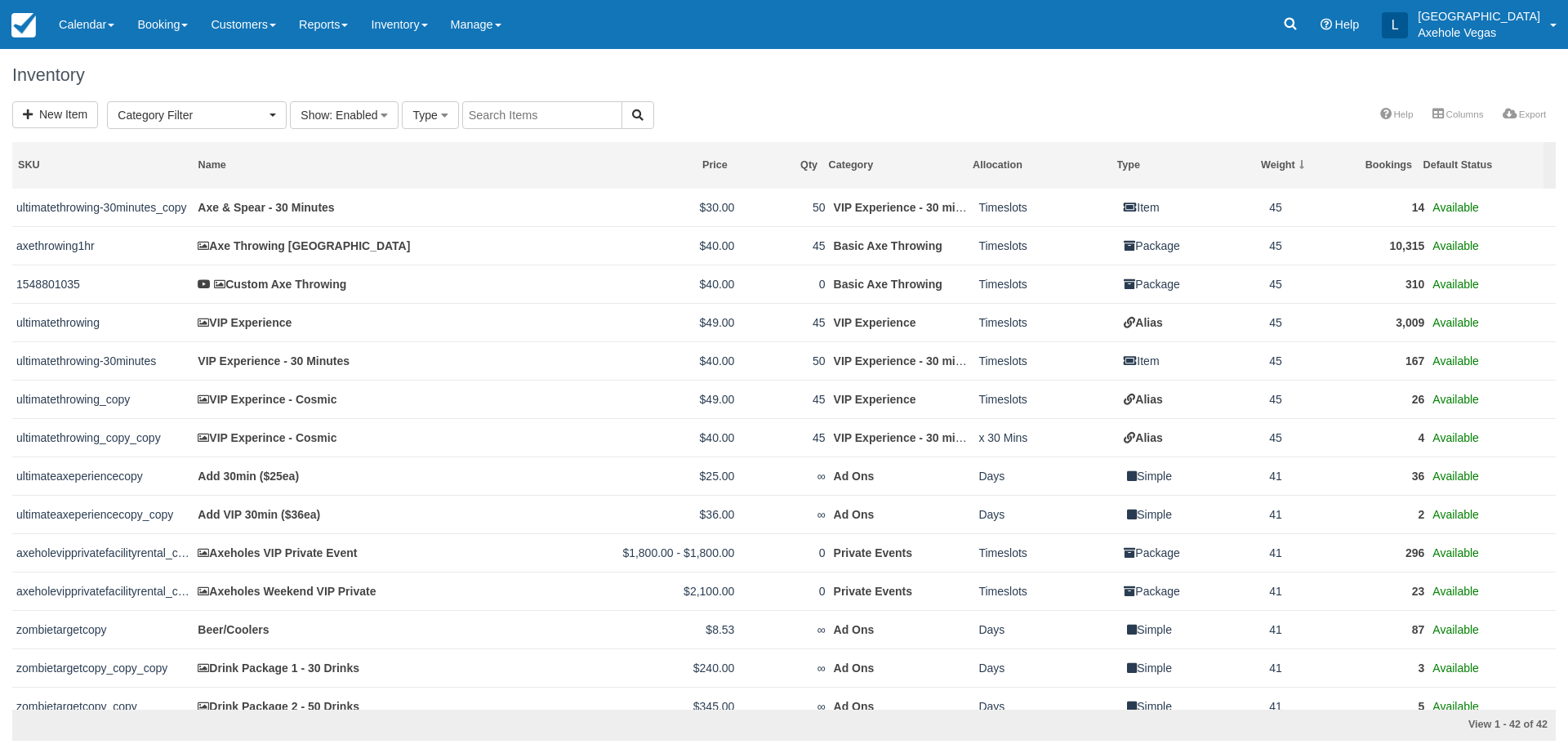
select select
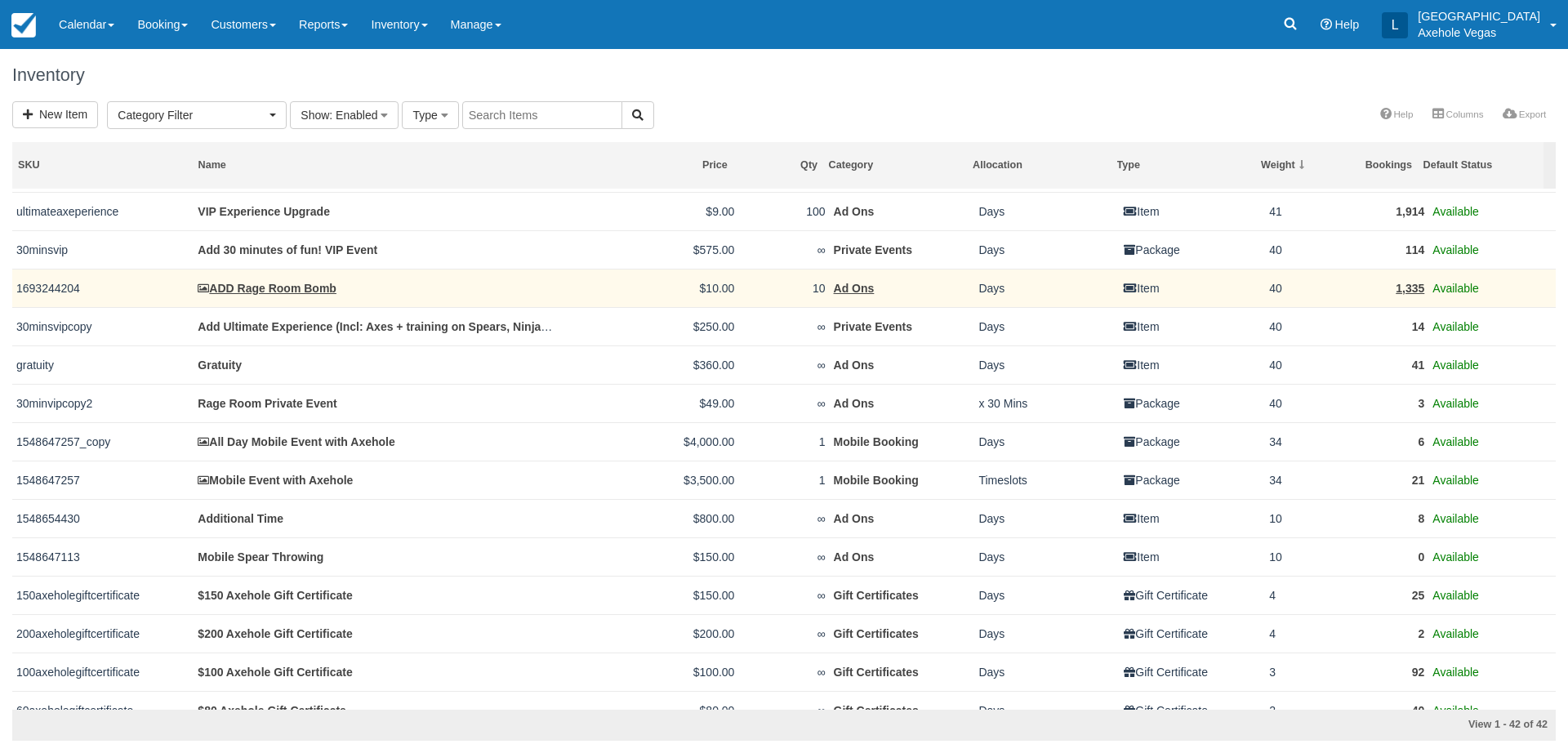
scroll to position [653, 0]
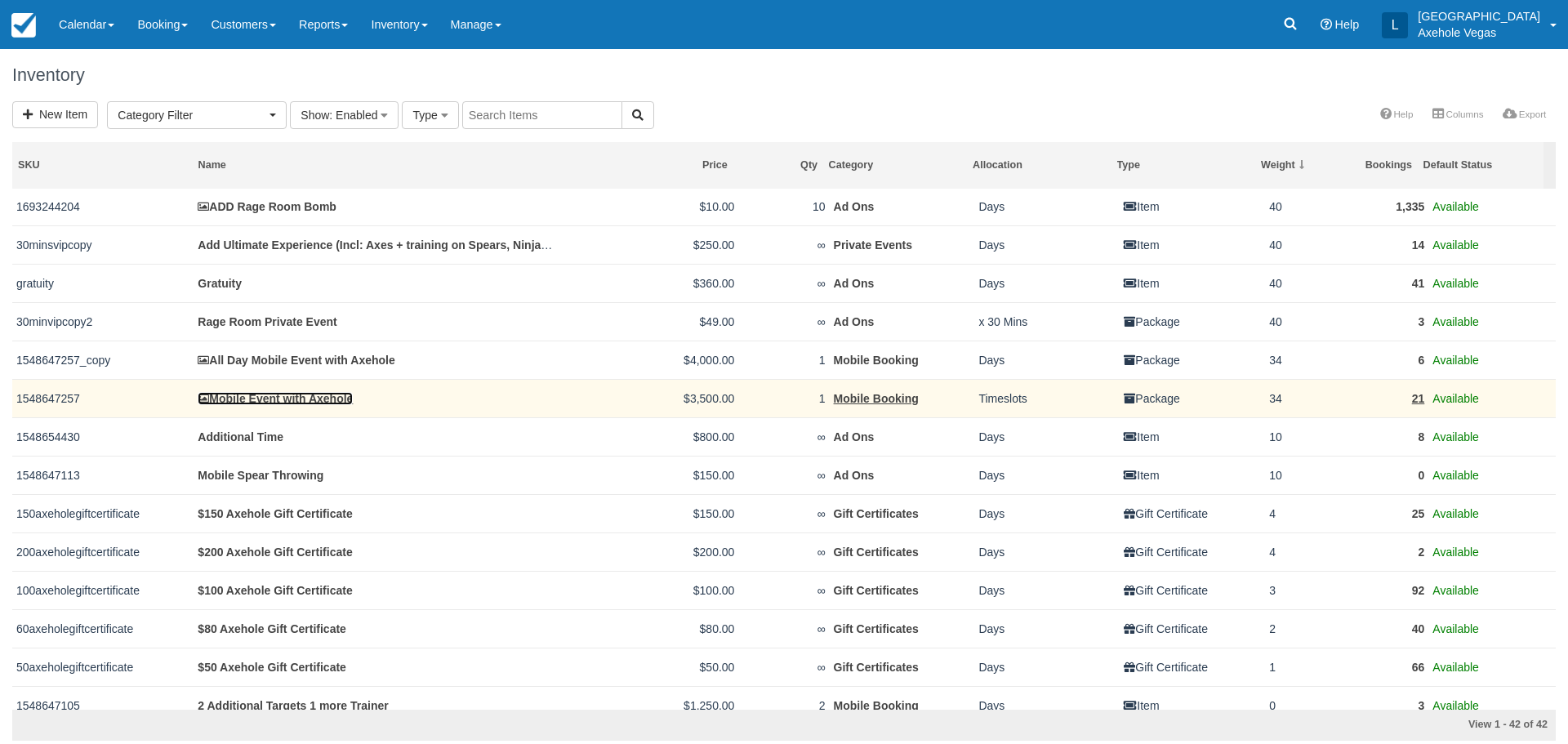
click at [328, 399] on link "Mobile Event with Axehole" at bounding box center [275, 399] width 155 height 13
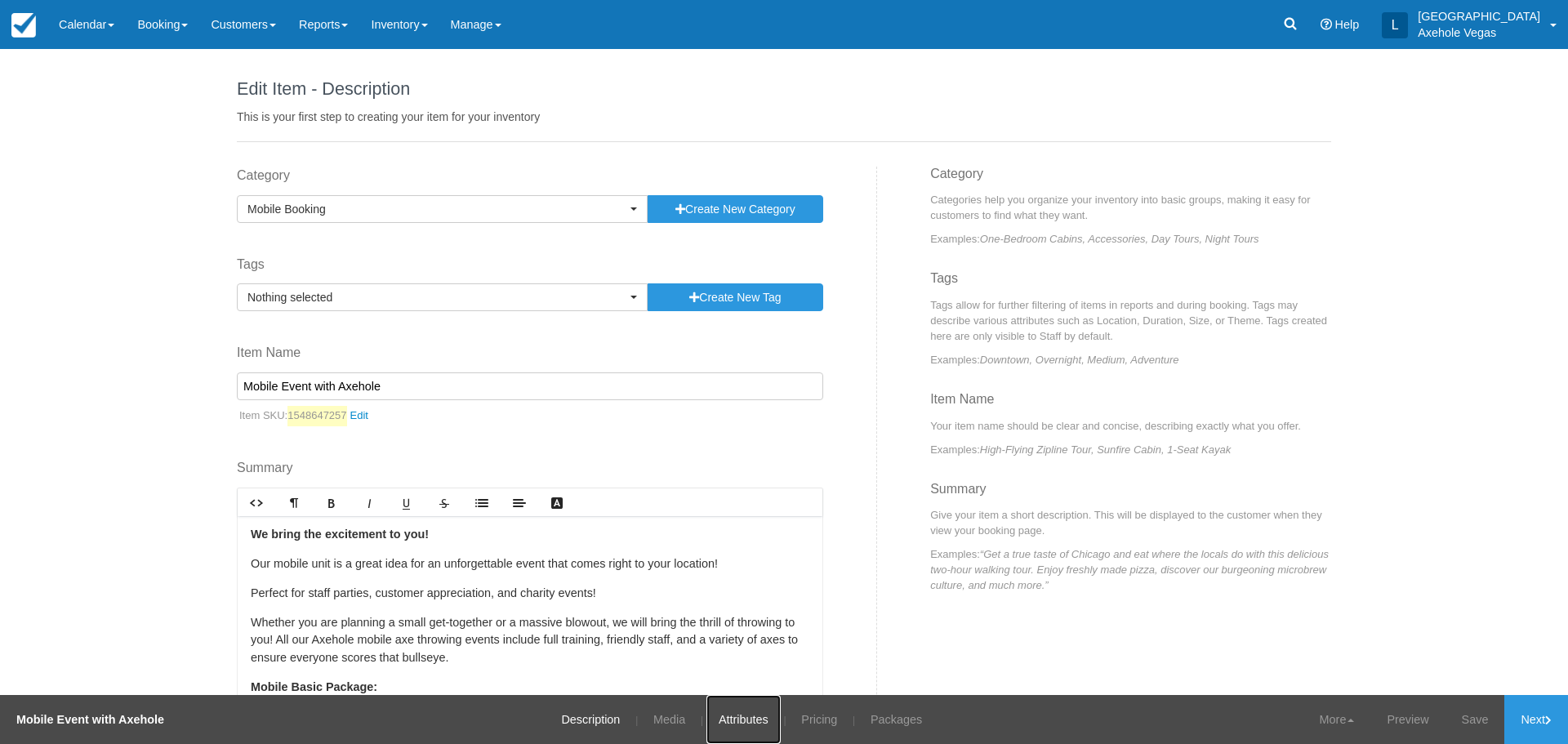
click at [741, 722] on link "Attributes" at bounding box center [743, 720] width 74 height 49
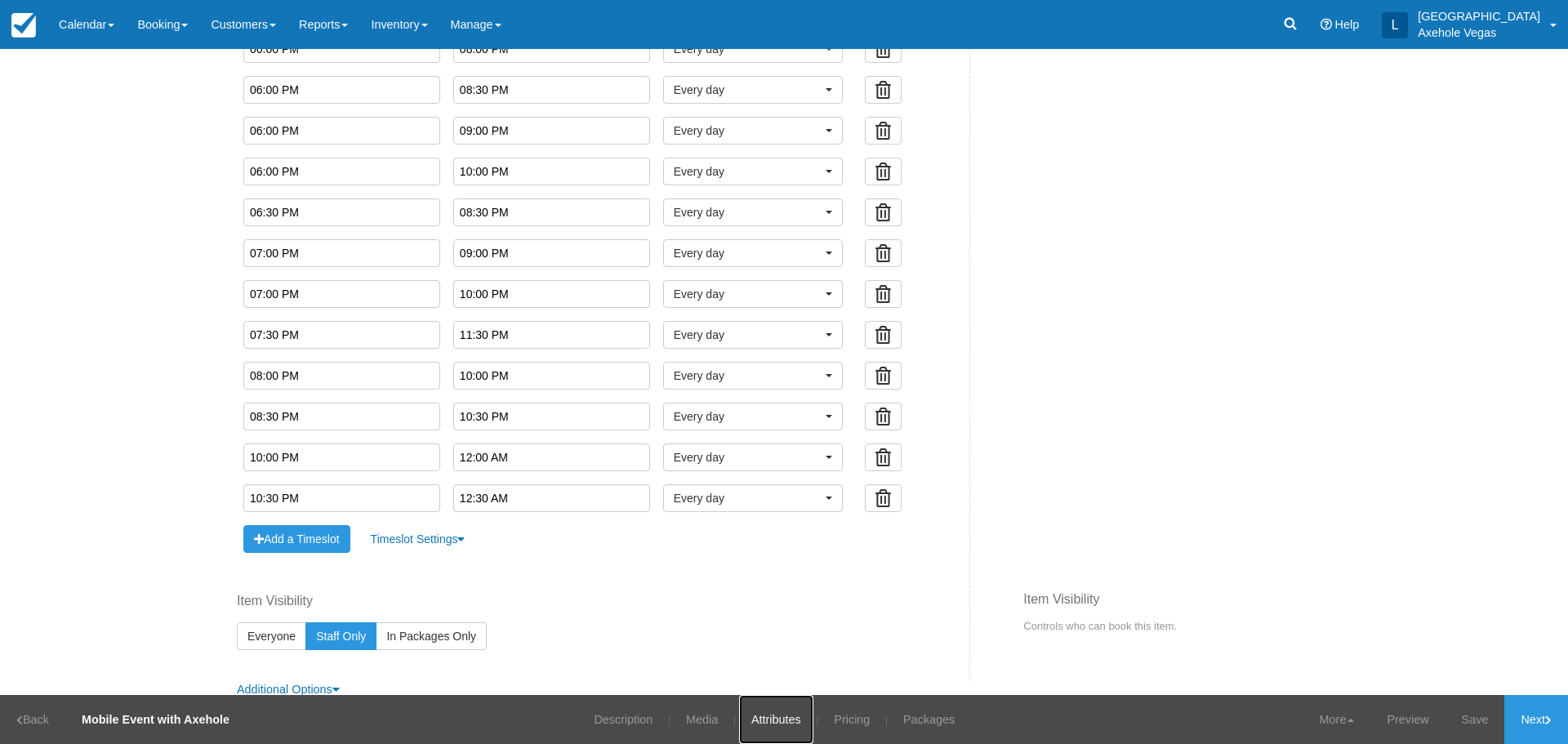
scroll to position [1302, 0]
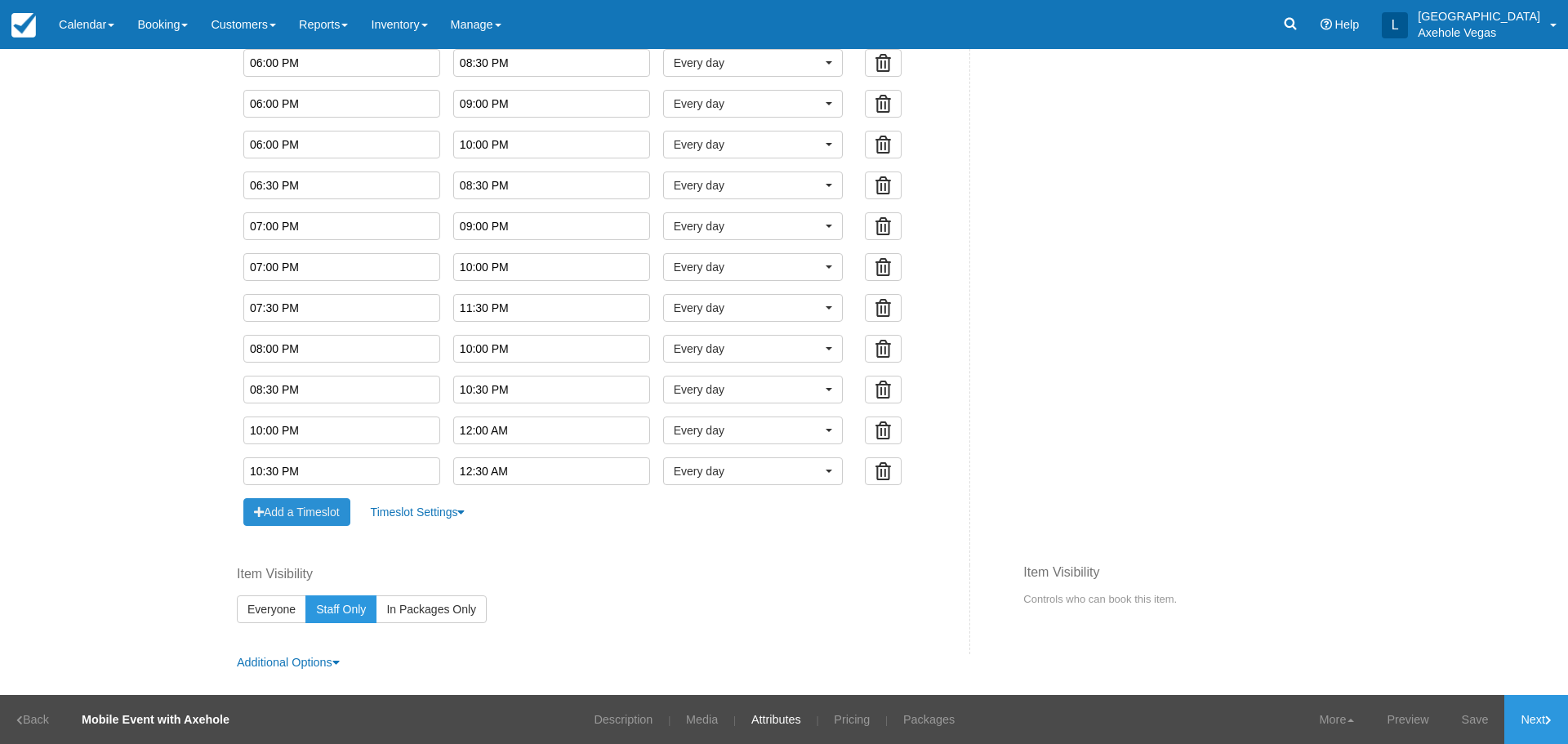
click at [261, 505] on button "Add a Timeslot" at bounding box center [297, 512] width 107 height 28
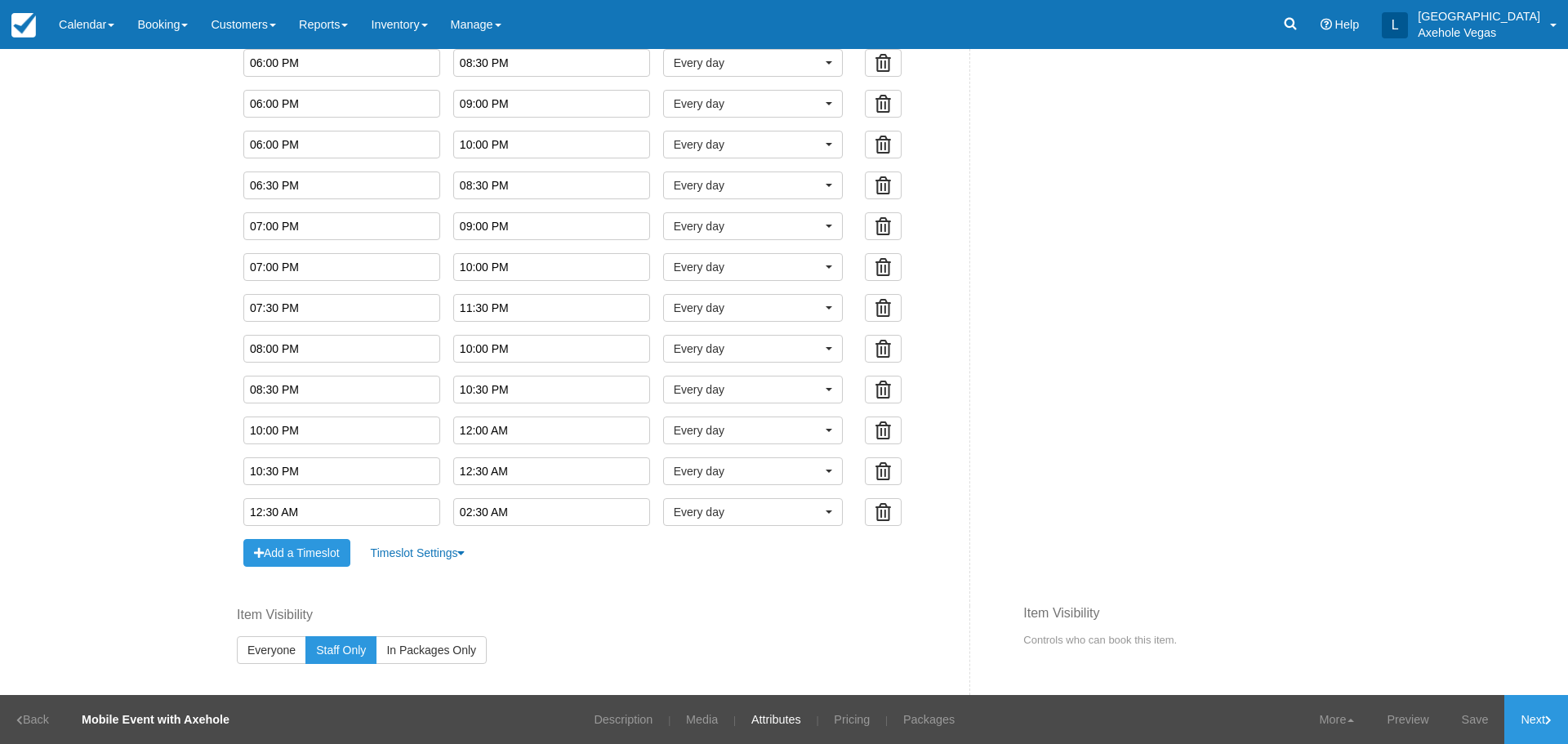
click at [319, 514] on input "12:30 AM" at bounding box center [342, 512] width 197 height 28
type input "05:30 PM"
click at [275, 563] on li "05:30 PM" at bounding box center [276, 561] width 75 height 22
click at [483, 513] on input "text" at bounding box center [552, 512] width 197 height 28
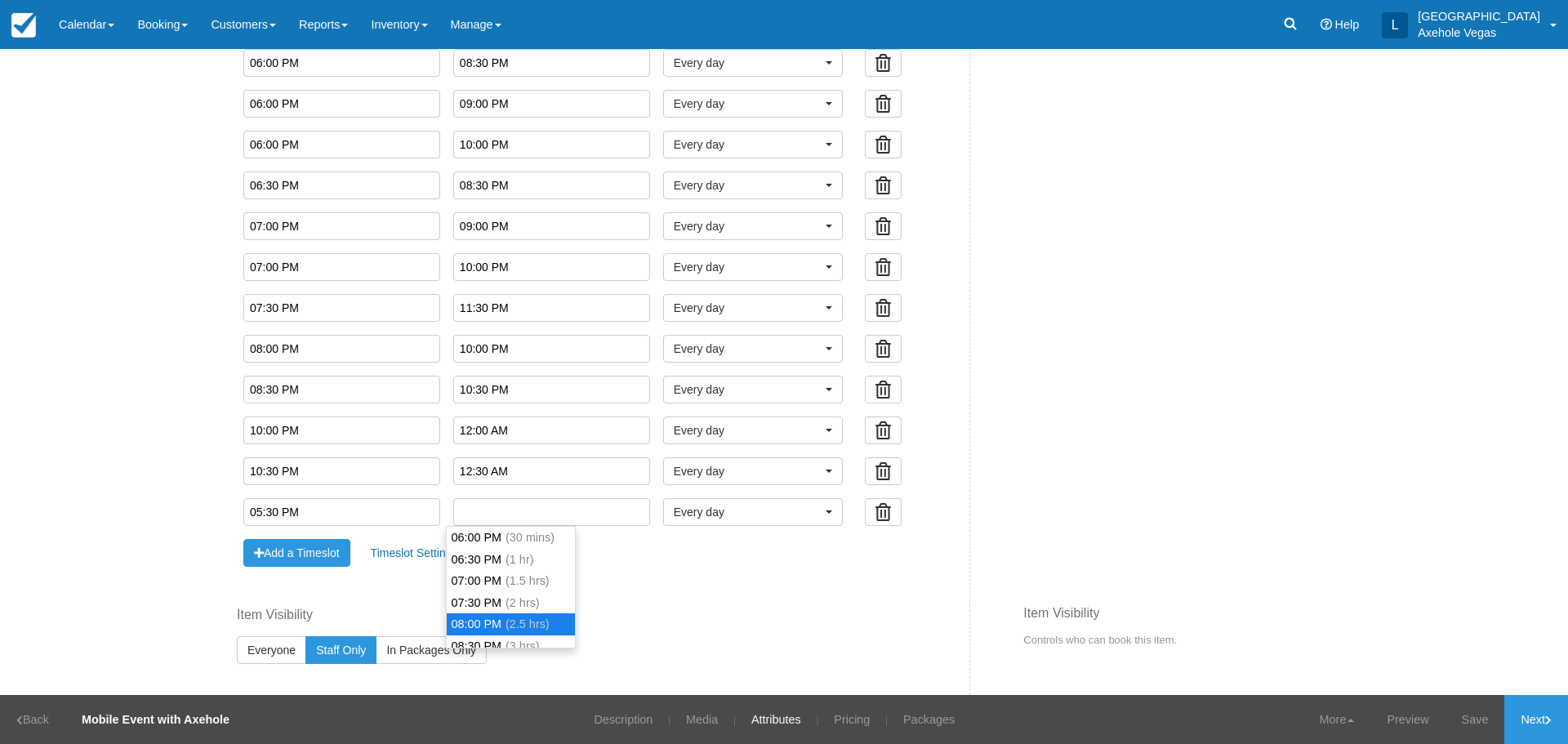
scroll to position [82, 0]
type input "08:30 PM"
click at [510, 564] on span "(3 hrs)" at bounding box center [523, 564] width 35 height 13
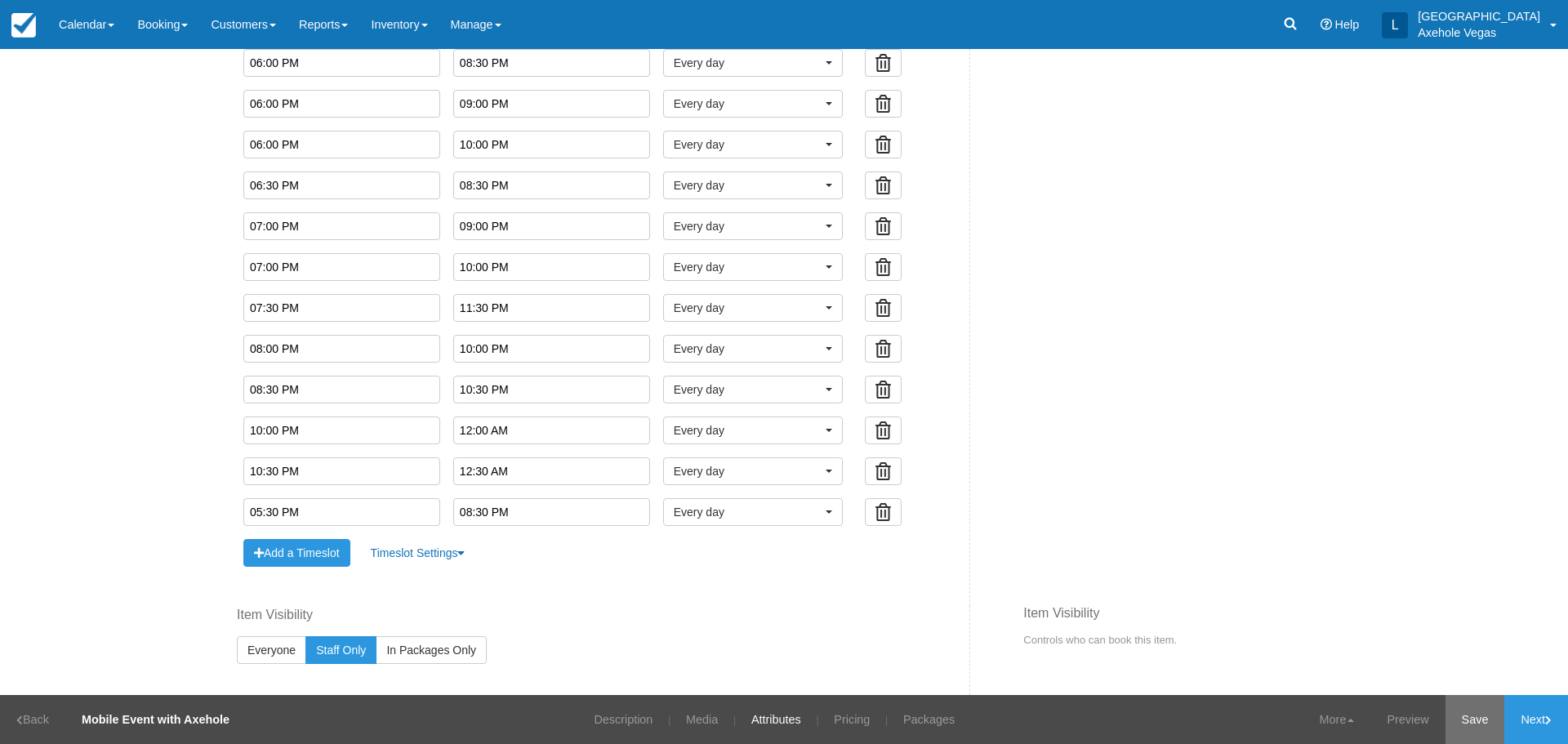
click at [1484, 713] on link "Save" at bounding box center [1476, 720] width 60 height 49
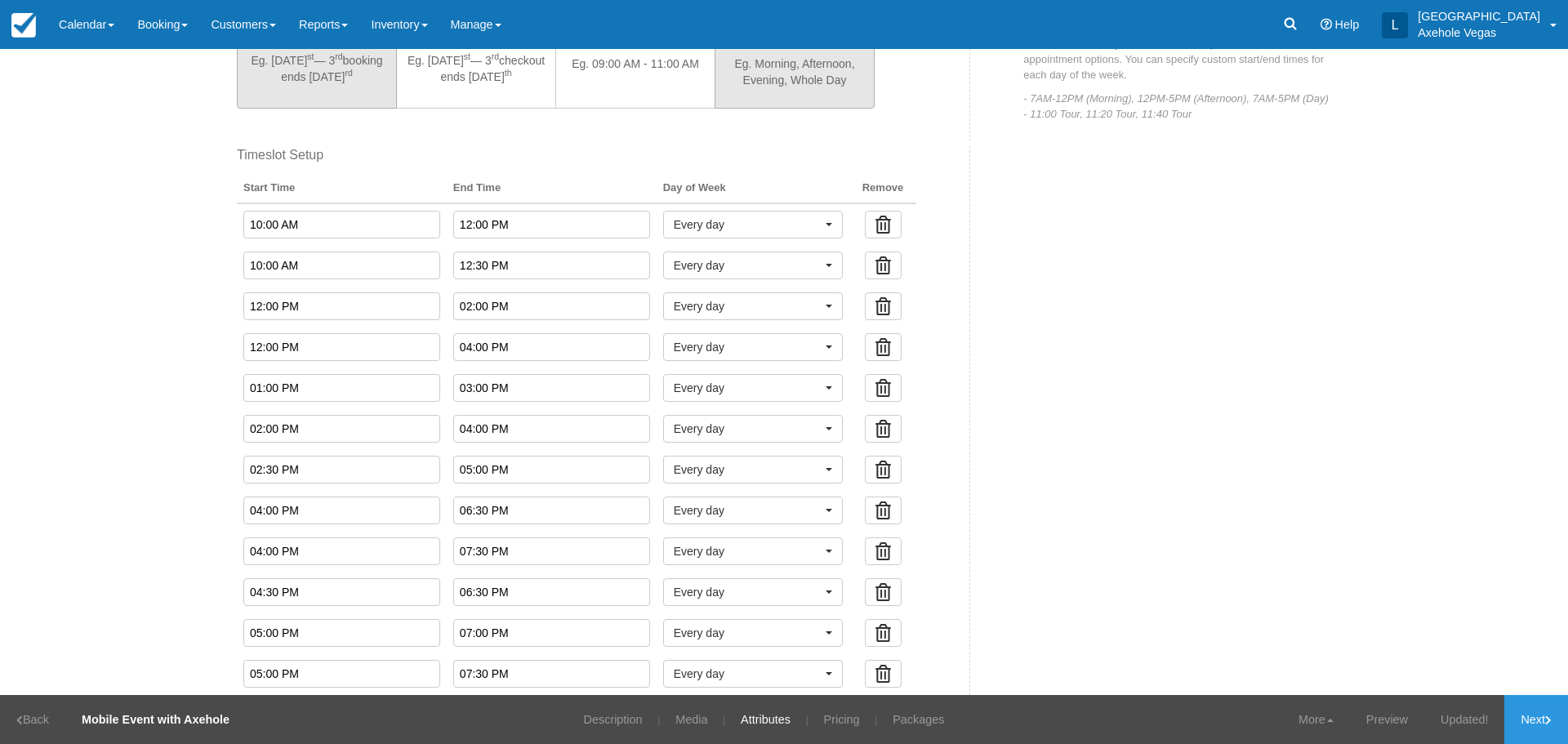
scroll to position [568, 0]
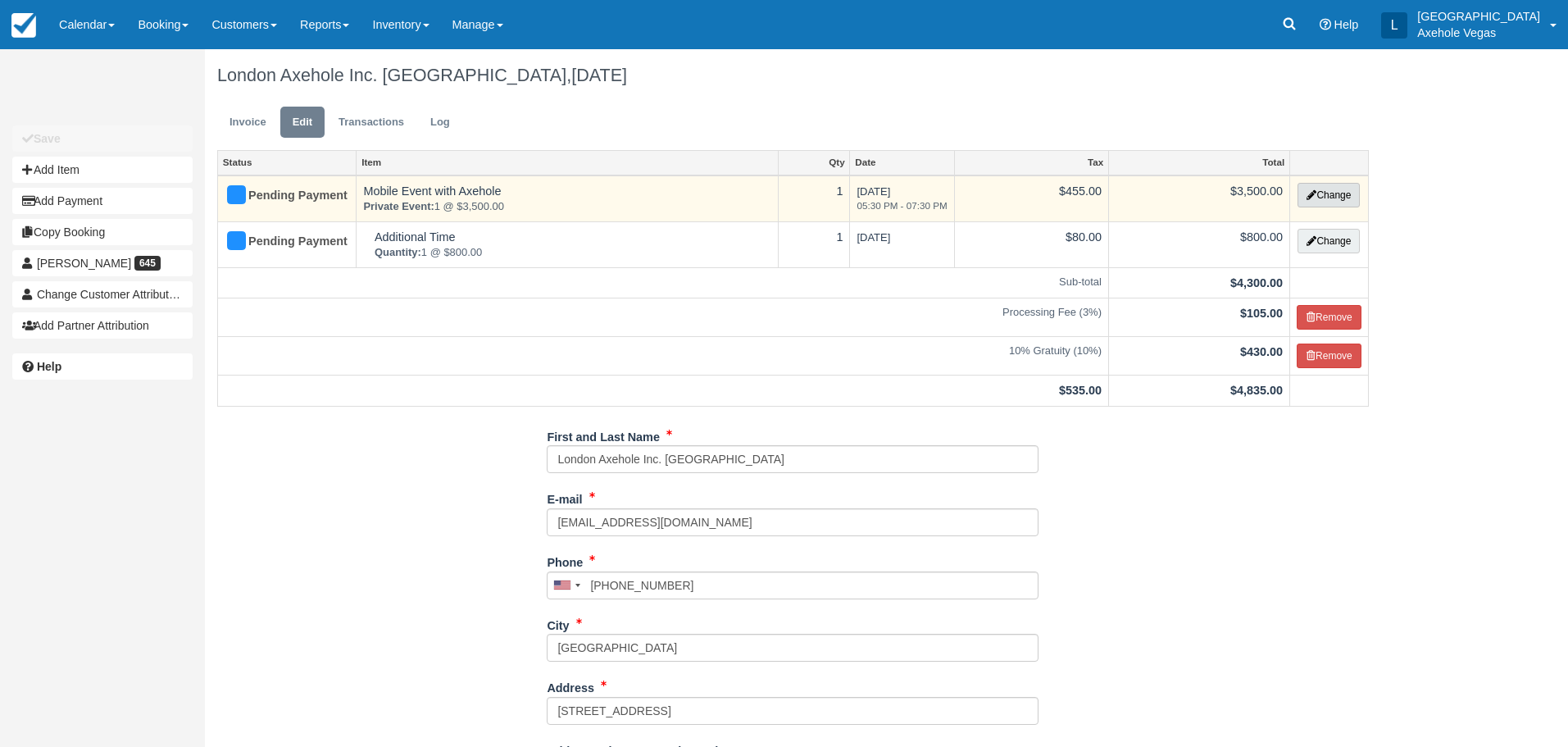
click at [1320, 193] on button "Change" at bounding box center [1329, 195] width 62 height 24
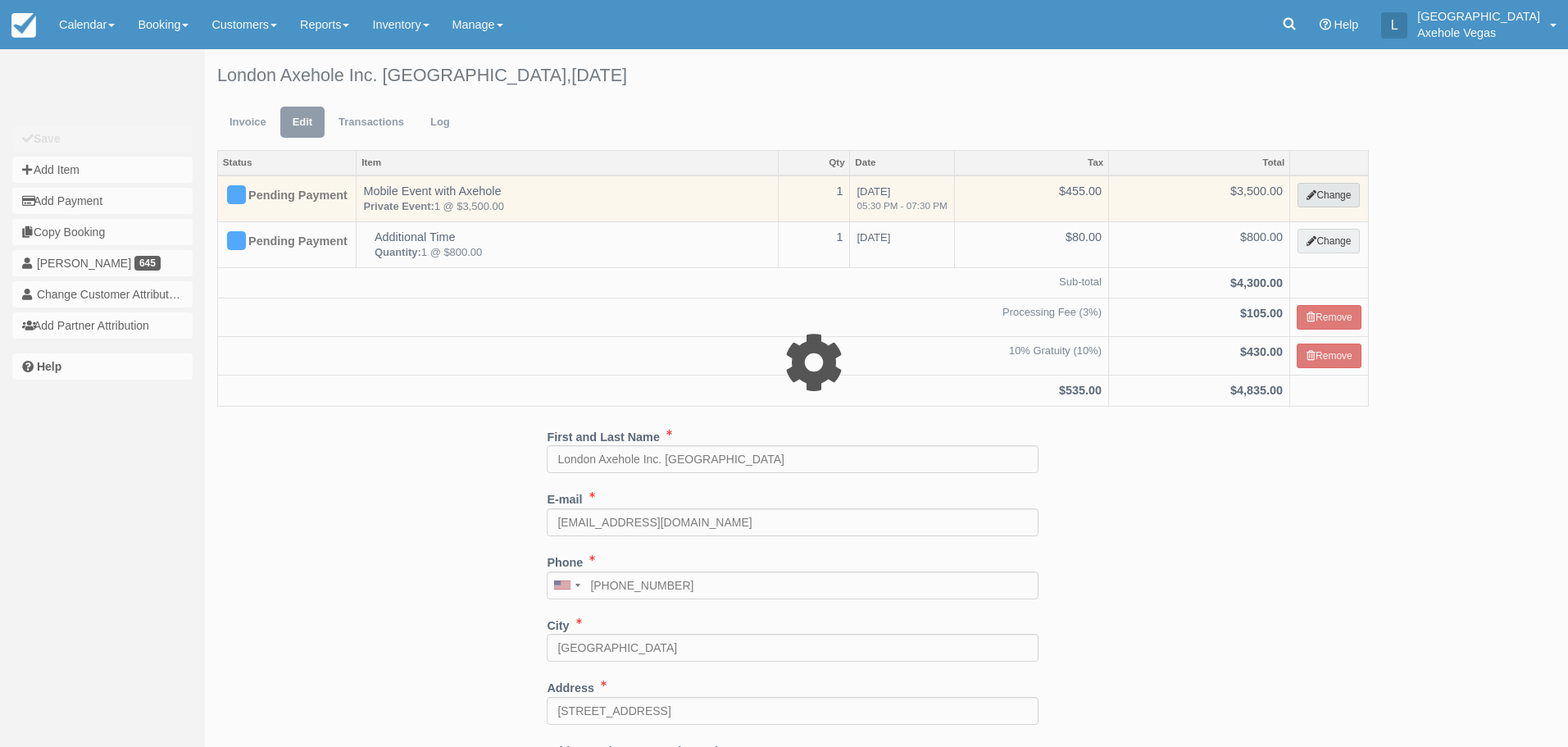
select select "39"
type input "3500.00"
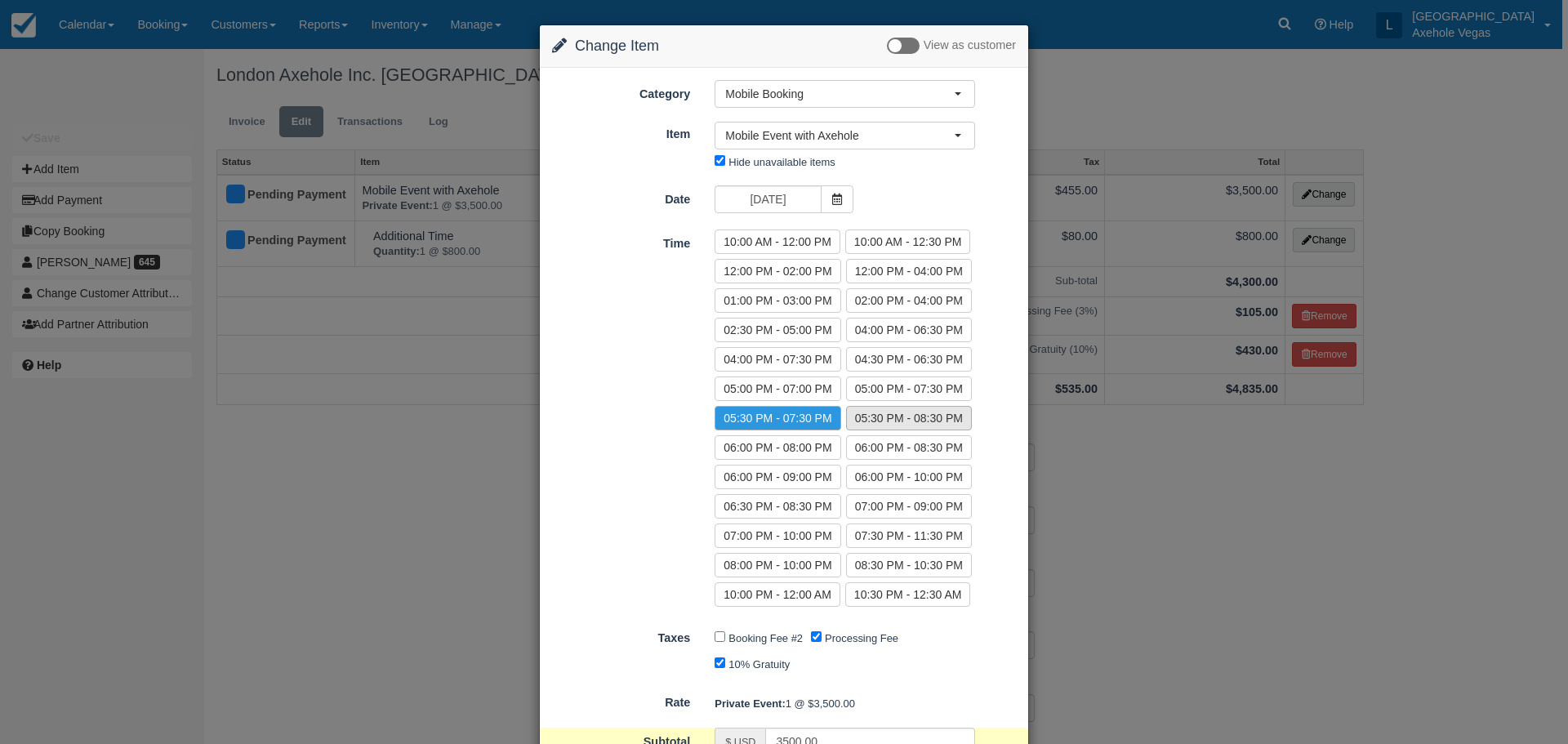
click at [898, 419] on label "05:30 PM - 08:30 PM" at bounding box center [909, 418] width 126 height 24
radio input "true"
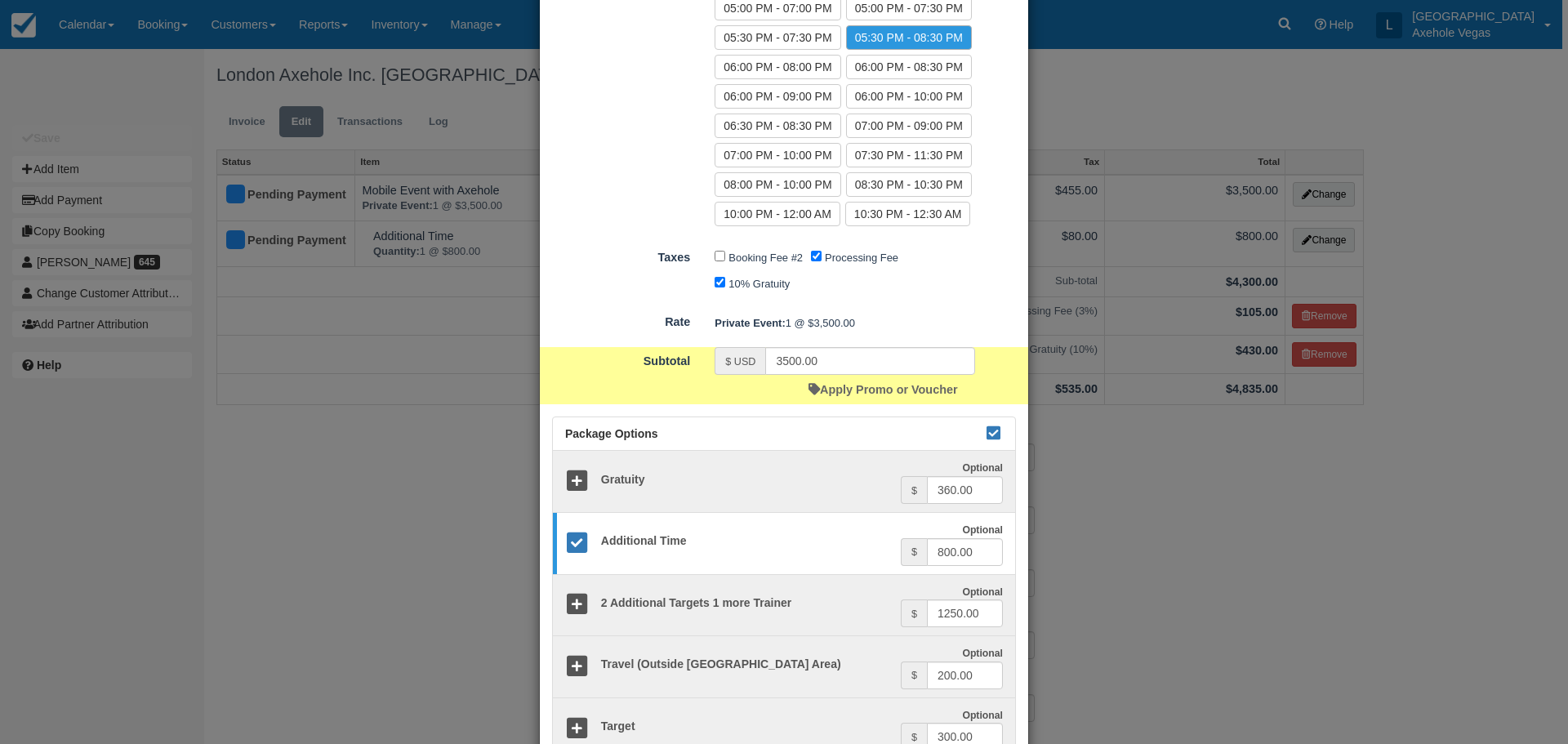
scroll to position [503, 0]
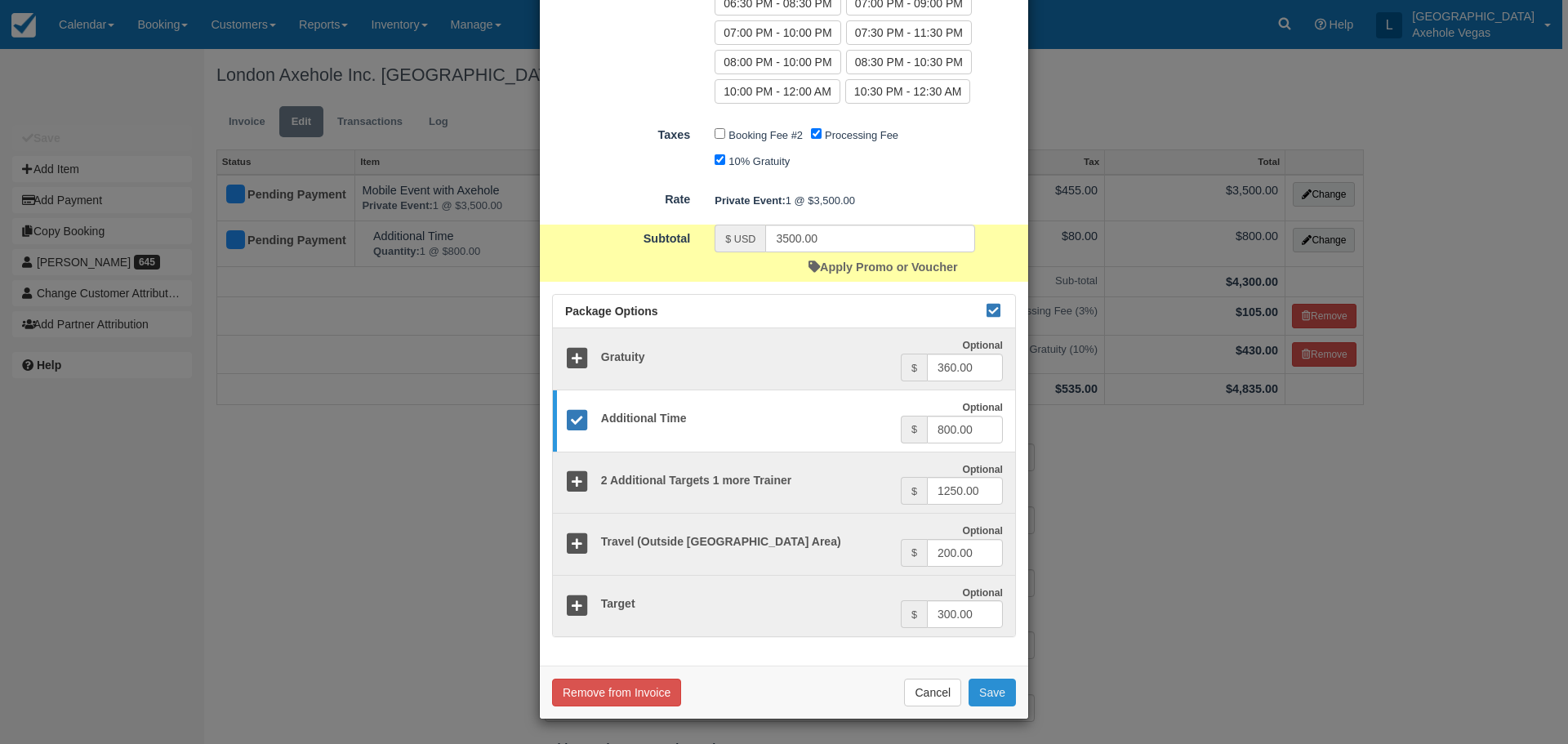
click at [1003, 689] on button "Save" at bounding box center [992, 692] width 47 height 28
checkbox input "false"
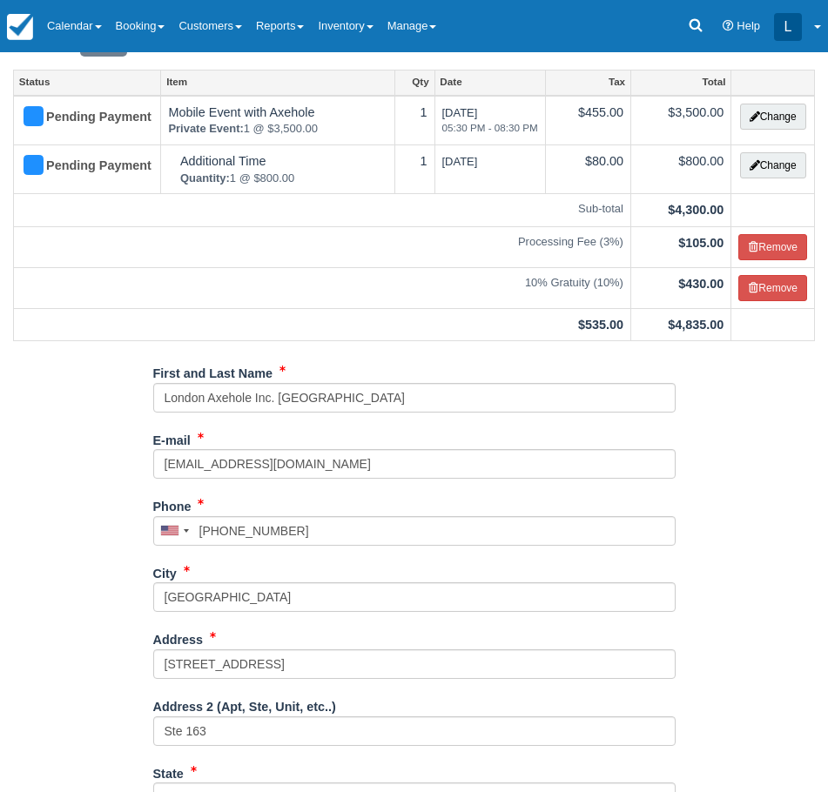
scroll to position [435, 0]
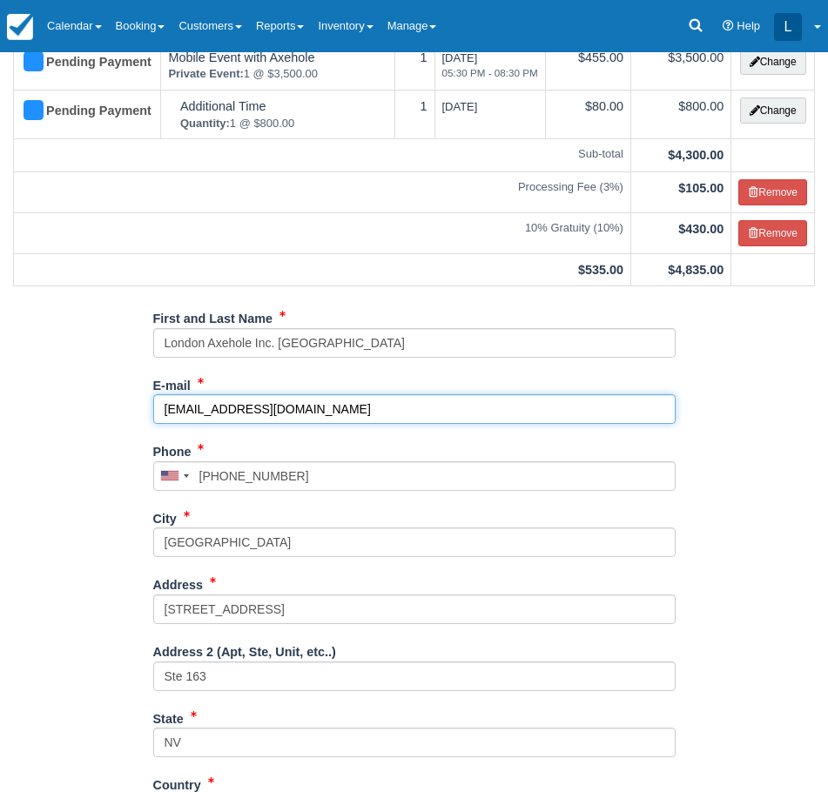
drag, startPoint x: 361, startPoint y: 409, endPoint x: 104, endPoint y: 410, distance: 257.6
click at [104, 410] on div "First and Last Name London Axehole Inc. Axehole Vegas E-mail axeholevegas@gmail…" at bounding box center [414, 625] width 828 height 642
paste input "ssorrells@creativegroupinc"
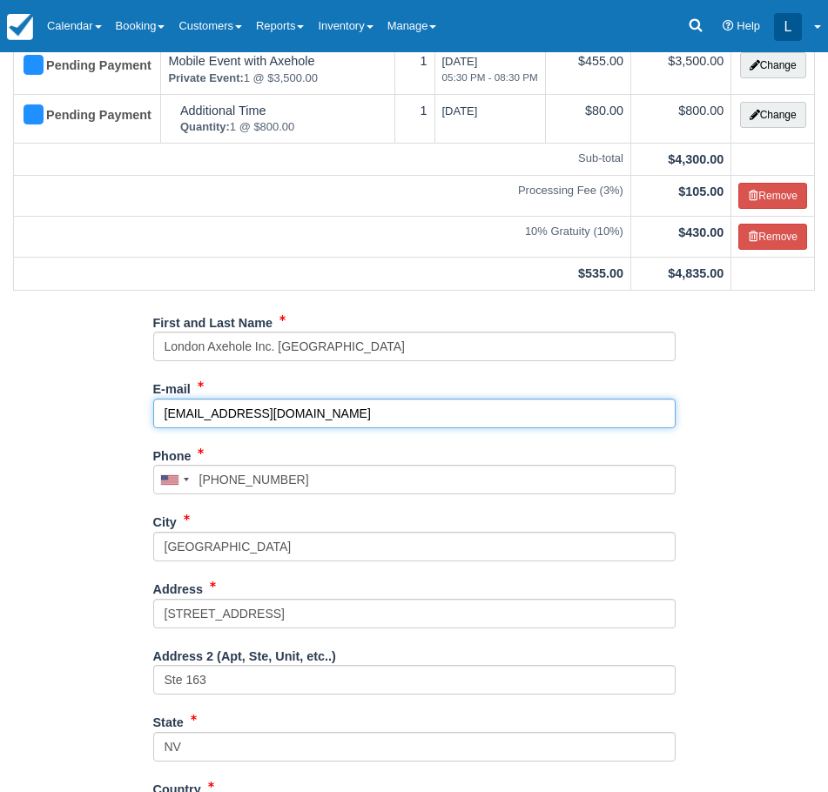
scroll to position [440, 0]
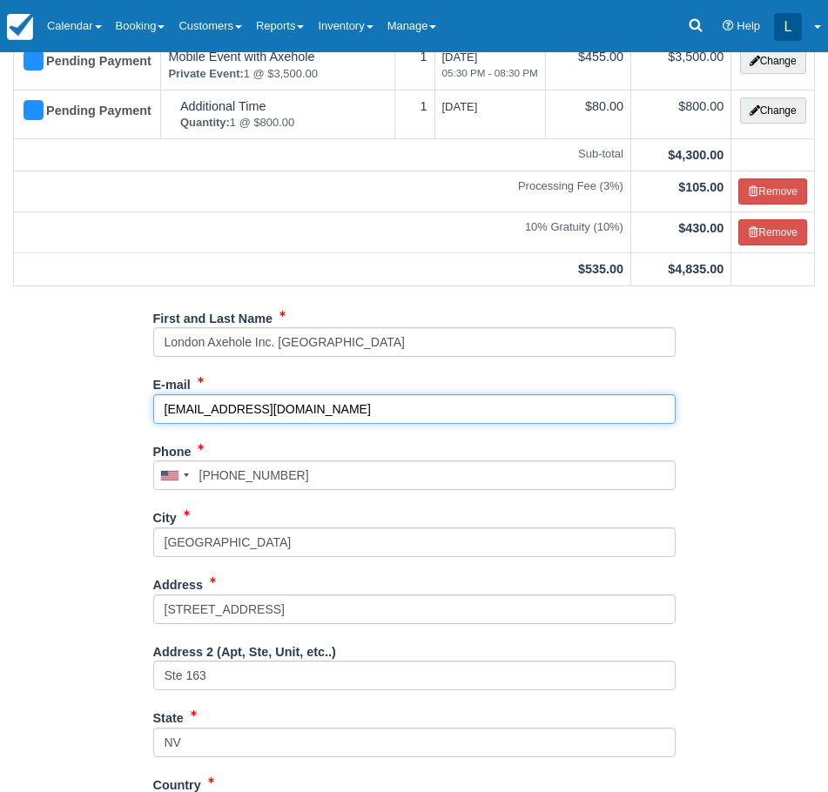
type input "ssorrells@creativegroupinc.com"
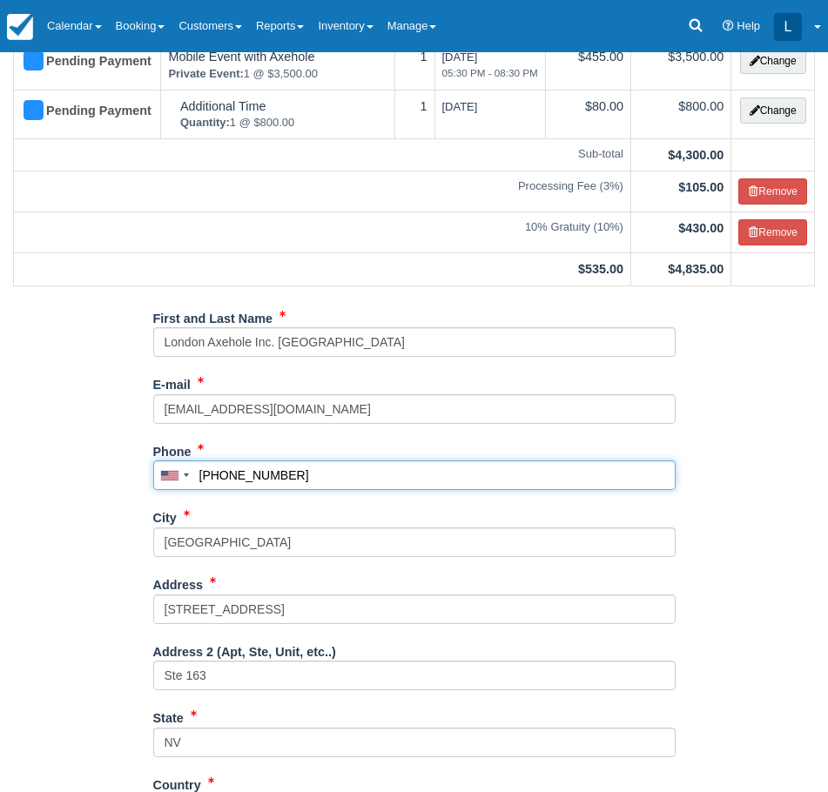
drag, startPoint x: 205, startPoint y: 473, endPoint x: 112, endPoint y: 469, distance: 92.4
click at [112, 469] on div "First and Last Name London Axehole Inc. Axehole Vegas E-mail ssorrells@creative…" at bounding box center [414, 625] width 828 height 642
paste input "303.868.7505"
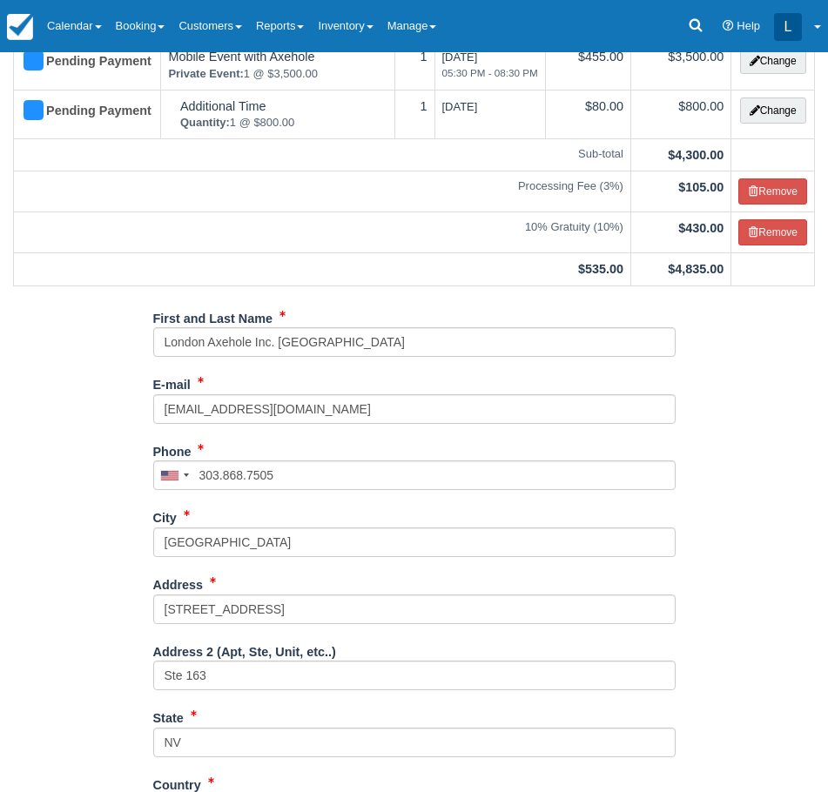
type input "(303) 868-7505"
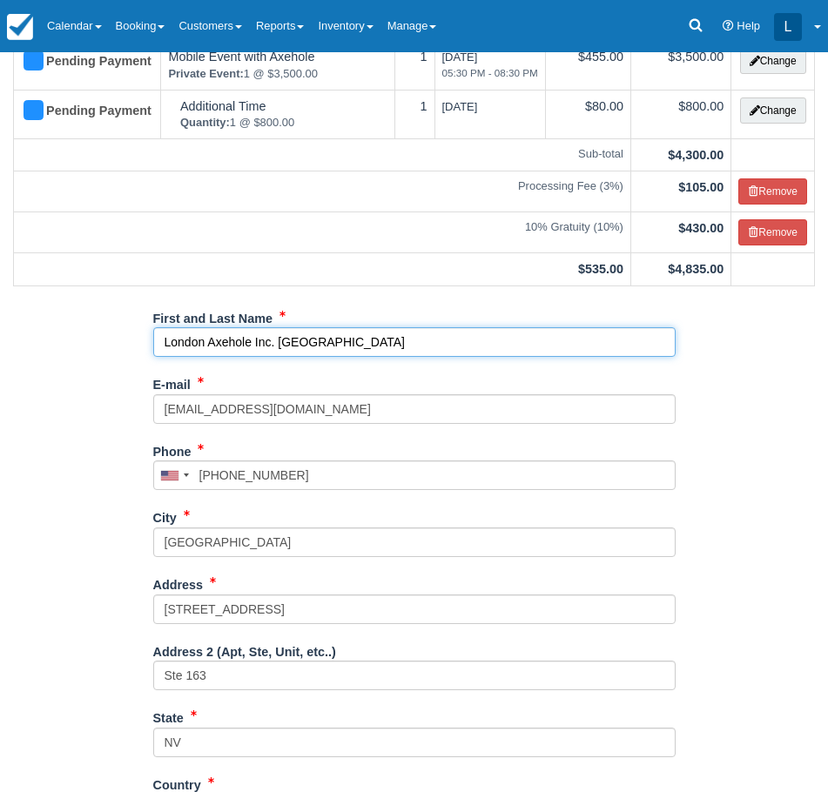
drag, startPoint x: 395, startPoint y: 342, endPoint x: -51, endPoint y: 388, distance: 448.9
paste input "Stephanie Sorrells"
type input "Stephanie Sorrells"
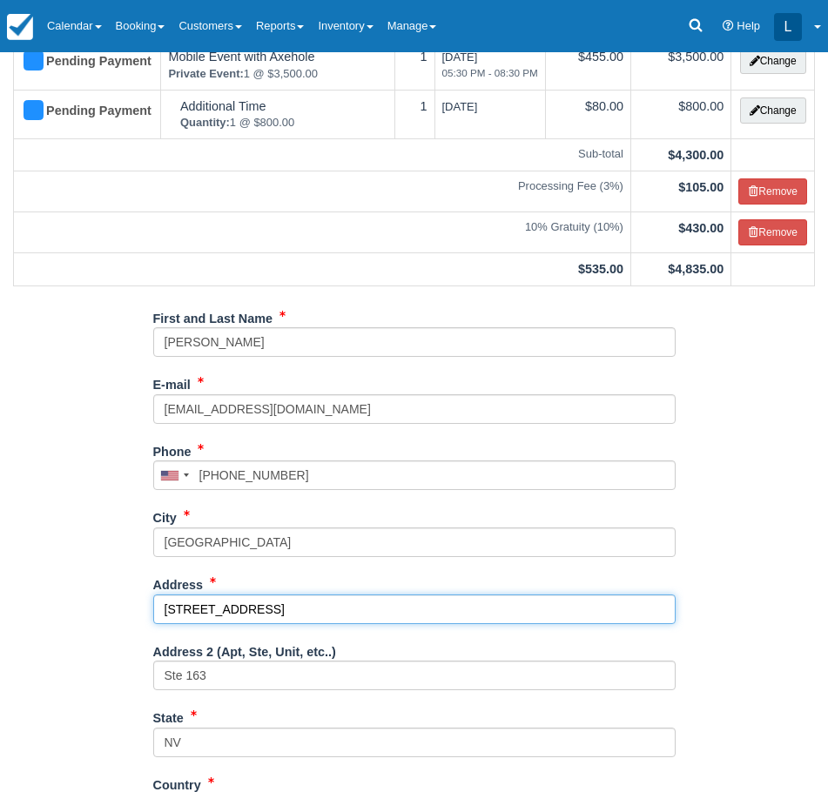
drag, startPoint x: 302, startPoint y: 608, endPoint x: 77, endPoint y: 615, distance: 224.7
click at [77, 615] on div "First and Last Name [PERSON_NAME] E-mail [EMAIL_ADDRESS][DOMAIN_NAME] Did you m…" at bounding box center [414, 625] width 828 height 642
drag, startPoint x: 283, startPoint y: 616, endPoint x: 116, endPoint y: 601, distance: 167.8
click at [116, 601] on div "First and Last Name [PERSON_NAME] E-mail [EMAIL_ADDRESS][DOMAIN_NAME] Did you m…" at bounding box center [414, 625] width 828 height 642
paste input "[STREET_ADDRESS]"
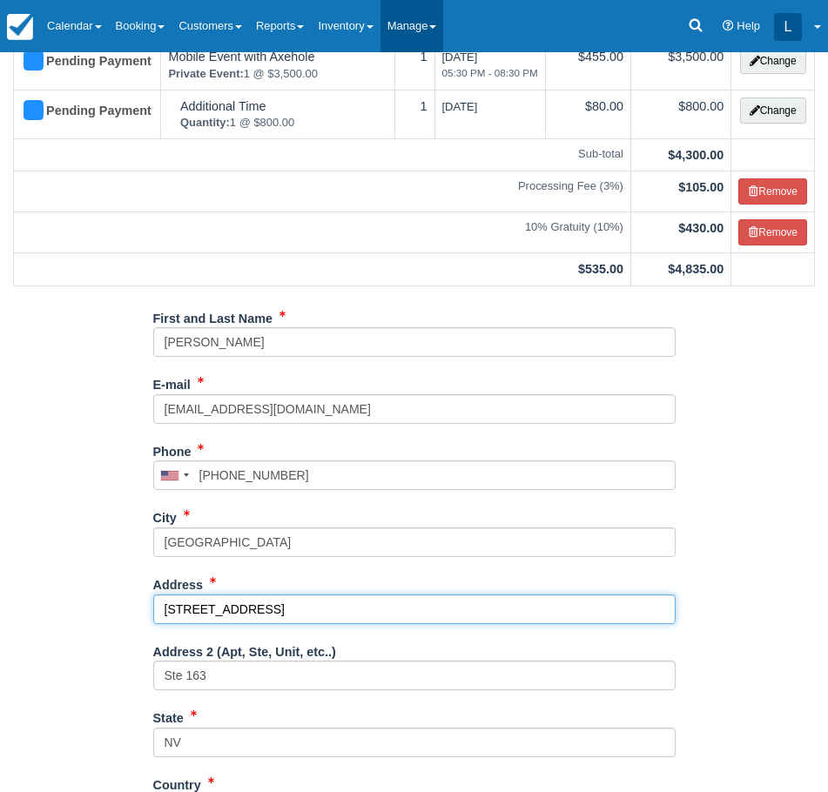
type input "[STREET_ADDRESS]"
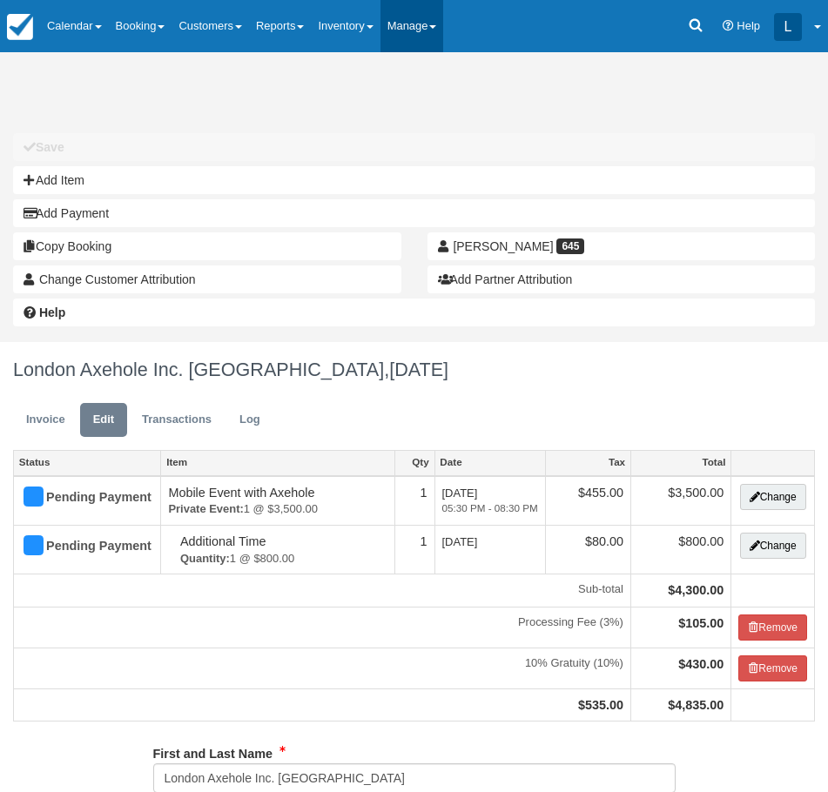
type input "[PHONE_NUMBER]"
click at [426, 16] on link "Manage" at bounding box center [412, 26] width 64 height 52
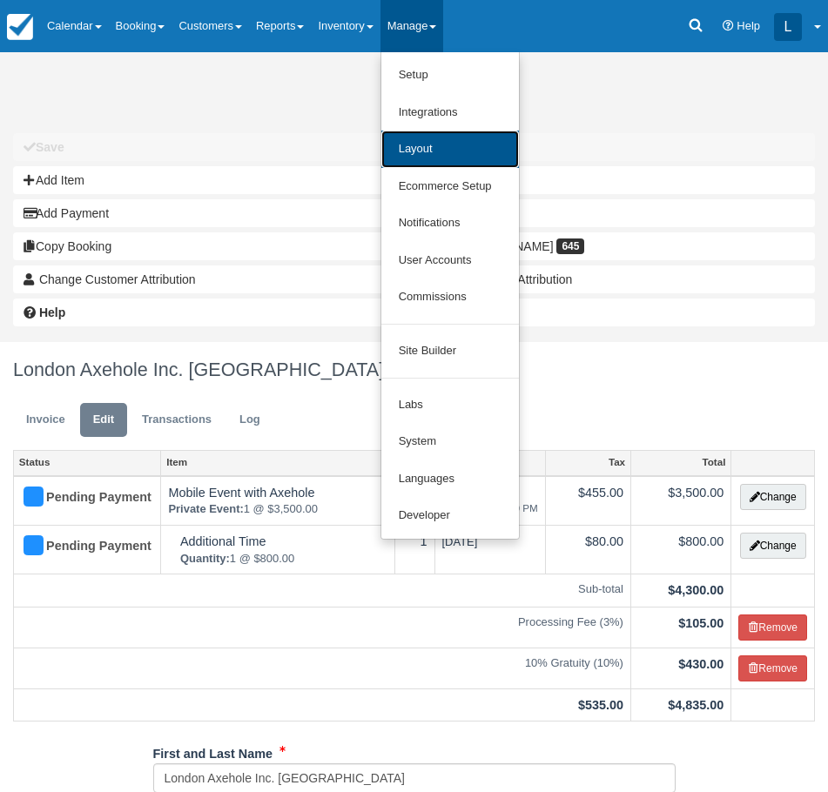
click at [464, 133] on link "Layout" at bounding box center [450, 149] width 138 height 37
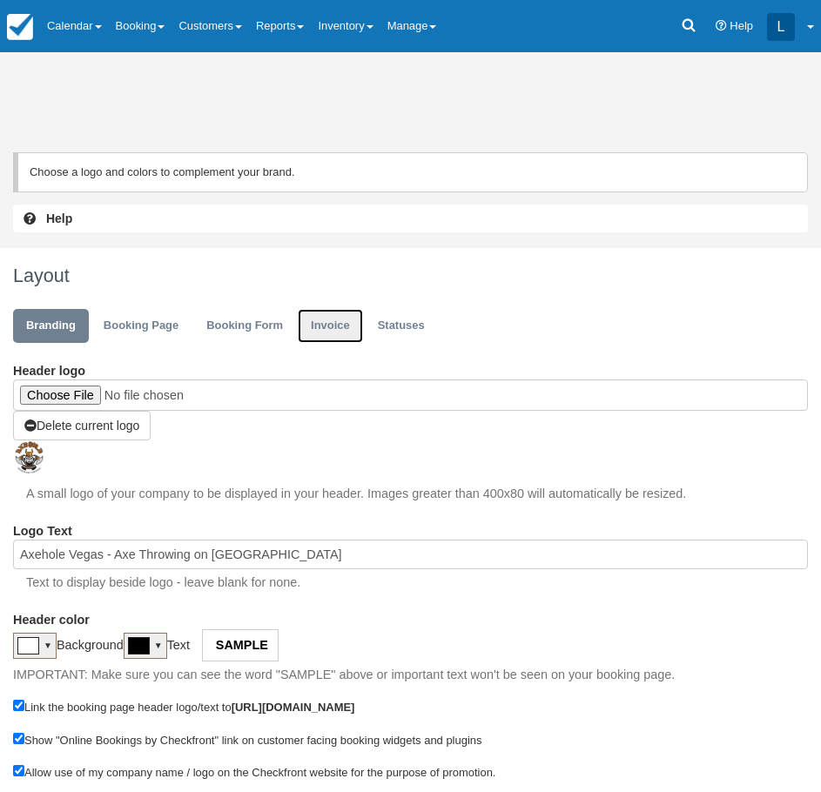
click at [328, 323] on link "Invoice" at bounding box center [330, 326] width 65 height 34
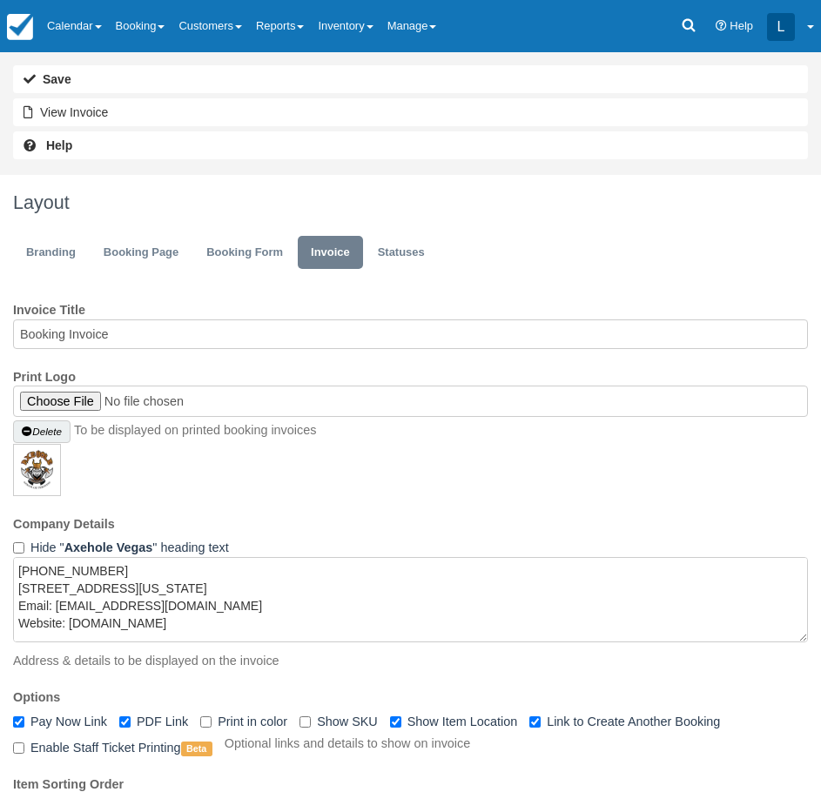
scroll to position [87, 0]
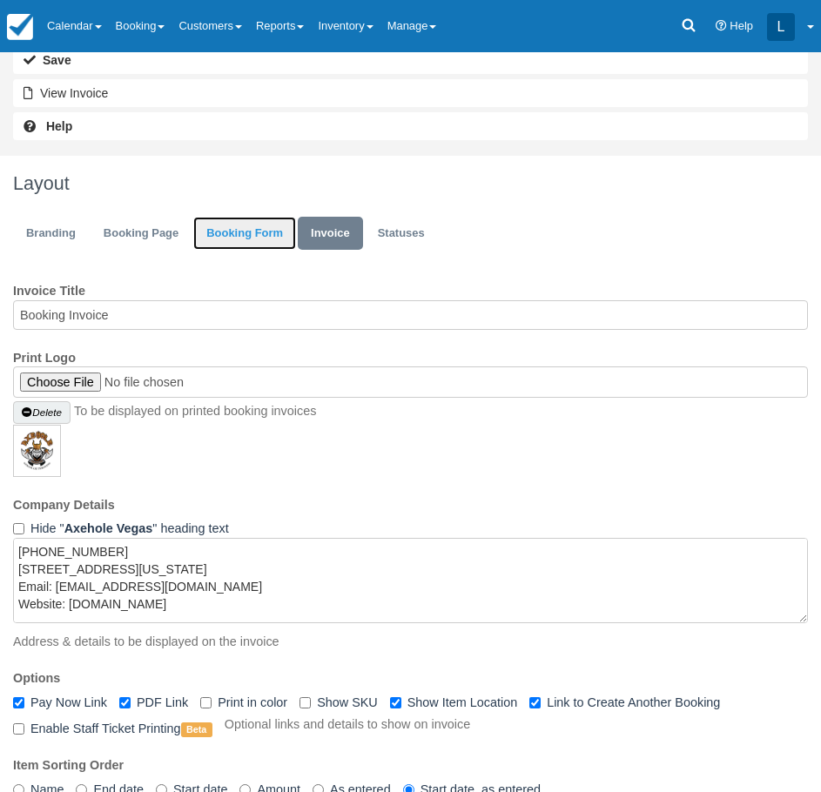
click at [250, 232] on link "Booking Form" at bounding box center [244, 234] width 103 height 34
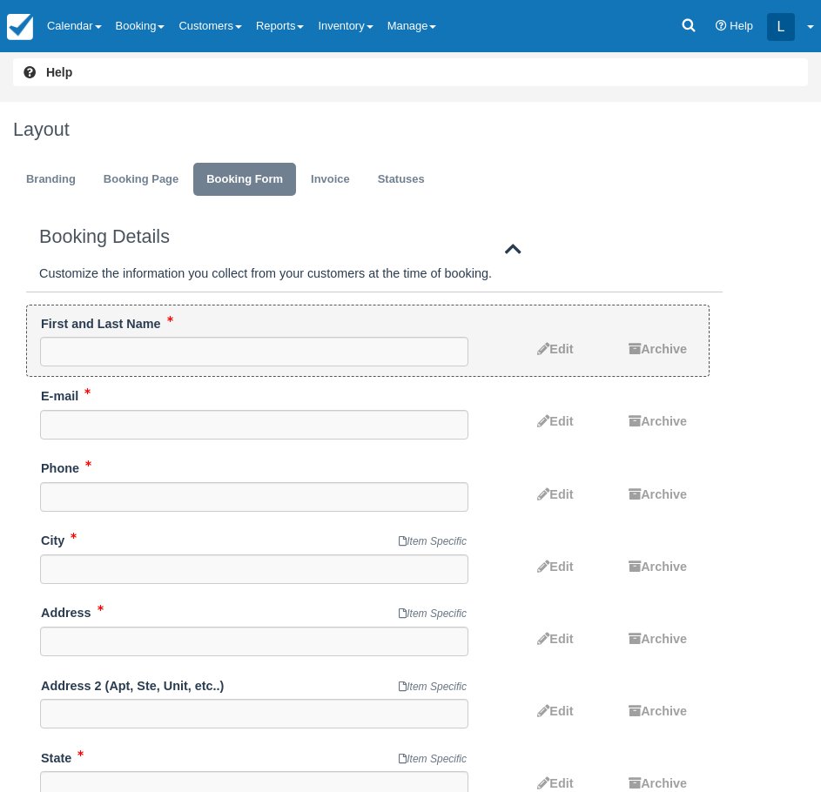
scroll to position [261, 0]
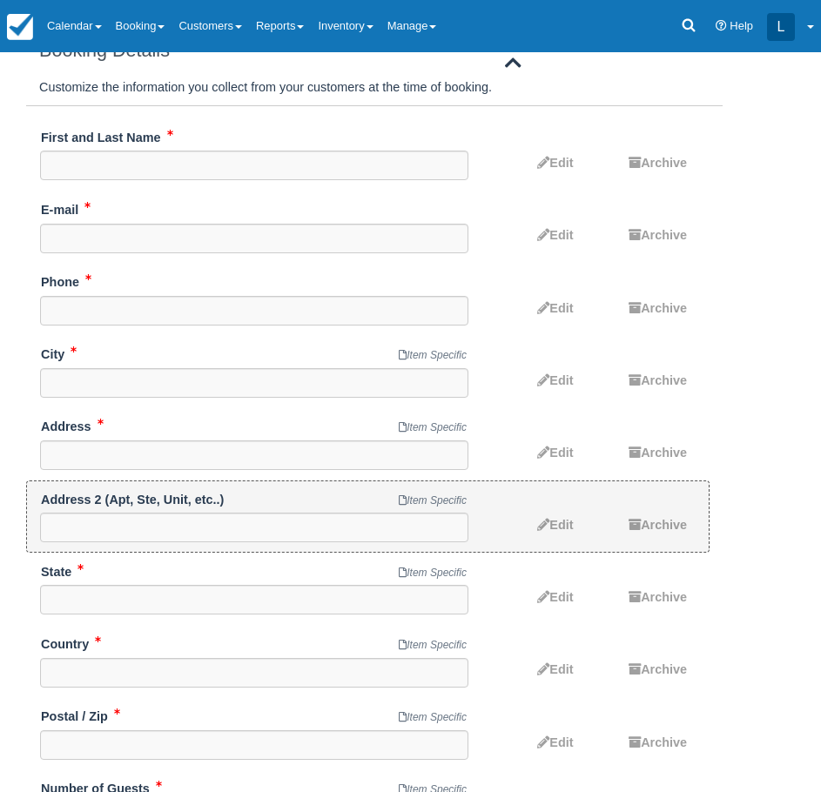
click at [240, 493] on ol "First and Last Name Edit Archive E-mail Did you mean ? Edit Archive Phone Edit …" at bounding box center [367, 625] width 683 height 1014
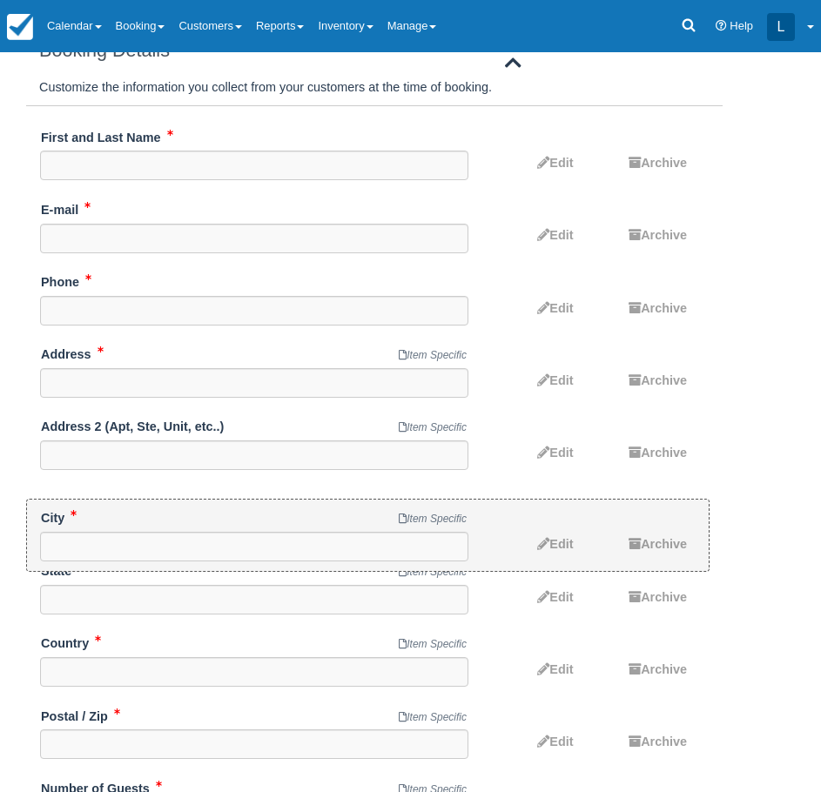
drag, startPoint x: 392, startPoint y: 341, endPoint x: 399, endPoint y: 505, distance: 163.8
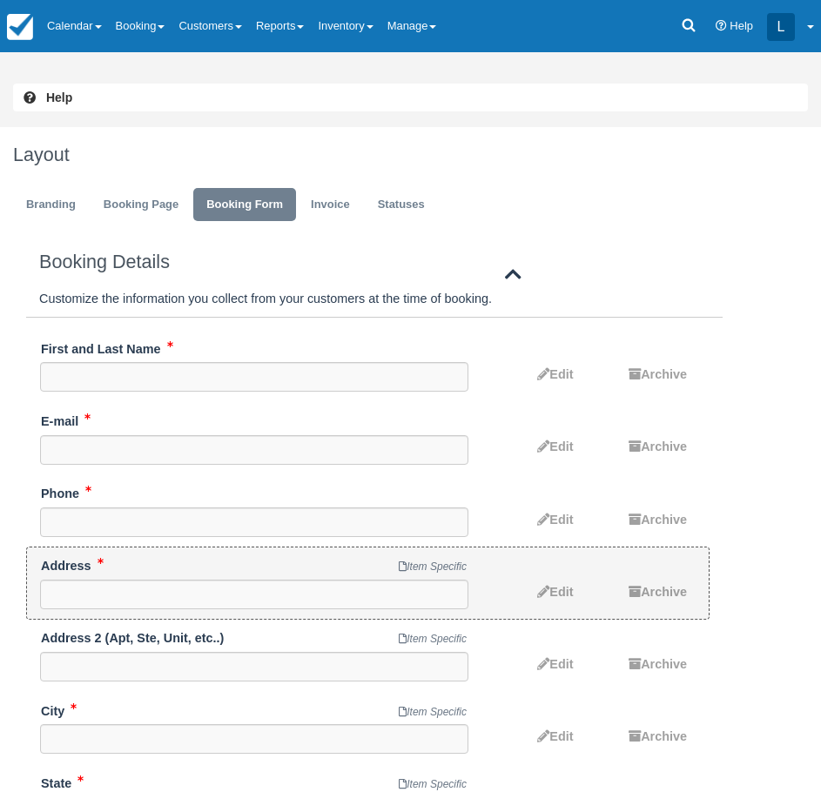
scroll to position [0, 0]
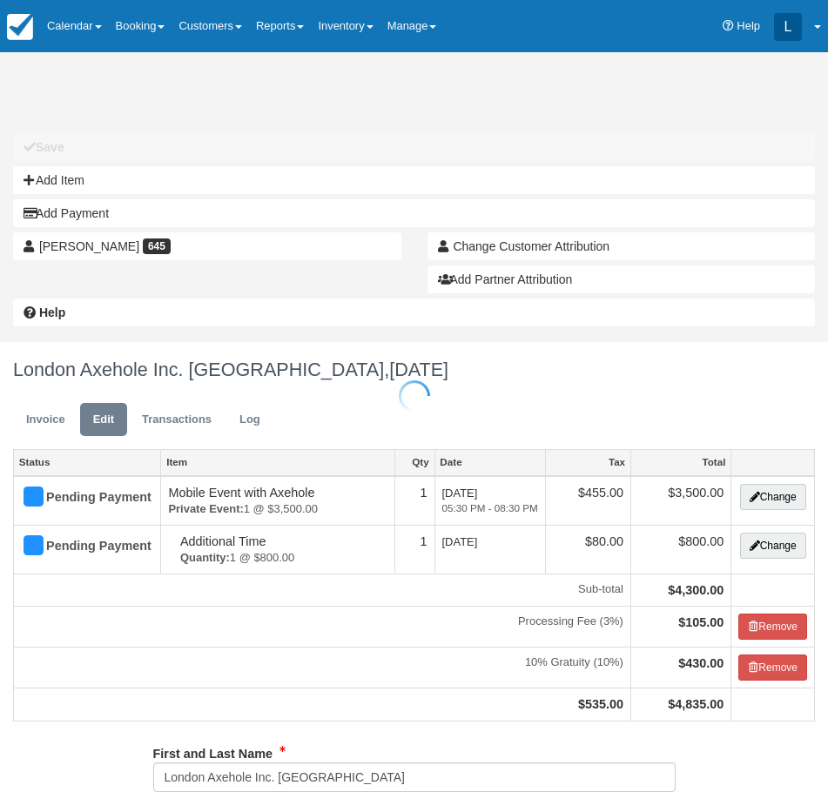
scroll to position [435, 0]
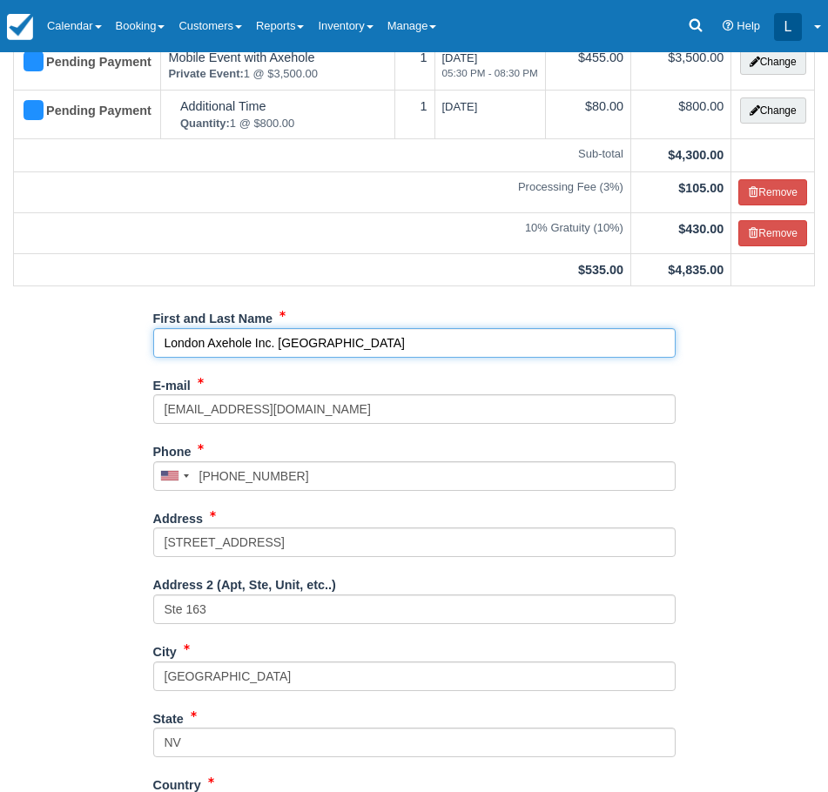
drag, startPoint x: 399, startPoint y: 355, endPoint x: -9, endPoint y: 355, distance: 407.3
paste input "[PERSON_NAME]"
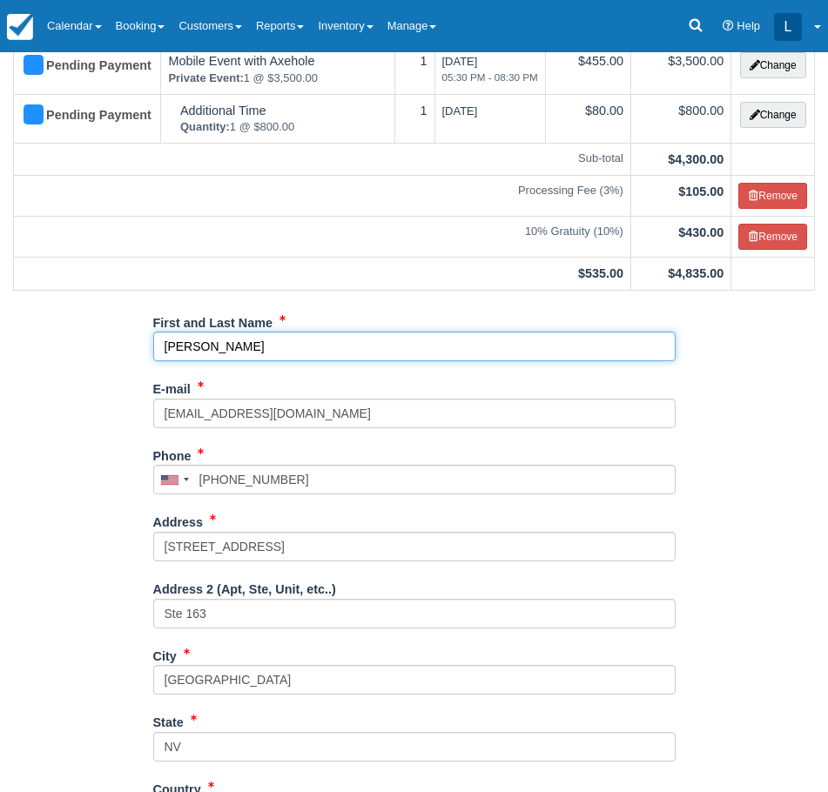
scroll to position [440, 0]
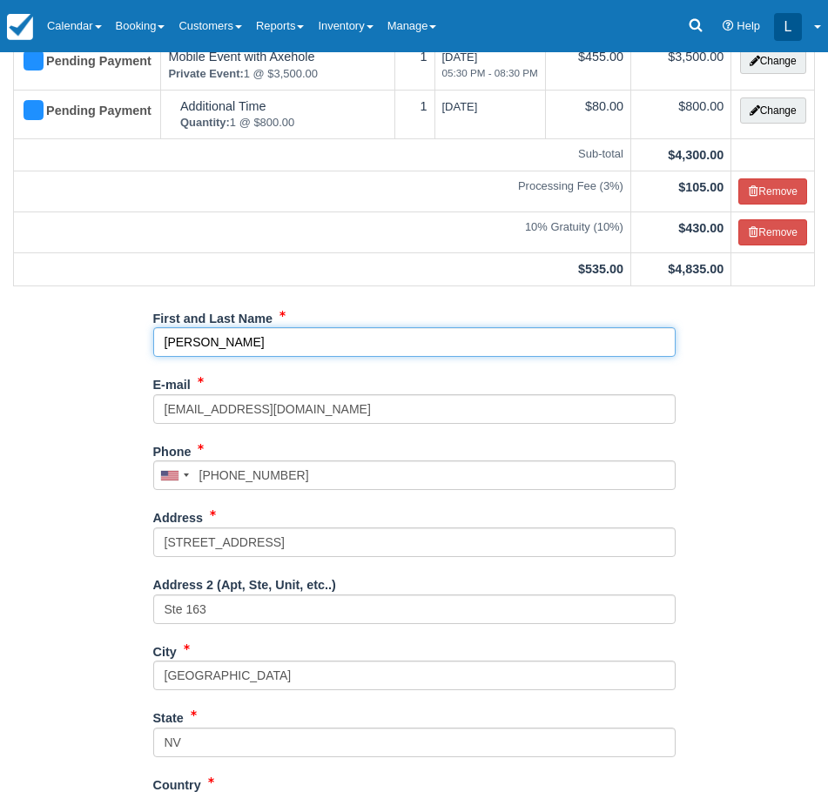
type input "[PERSON_NAME]"
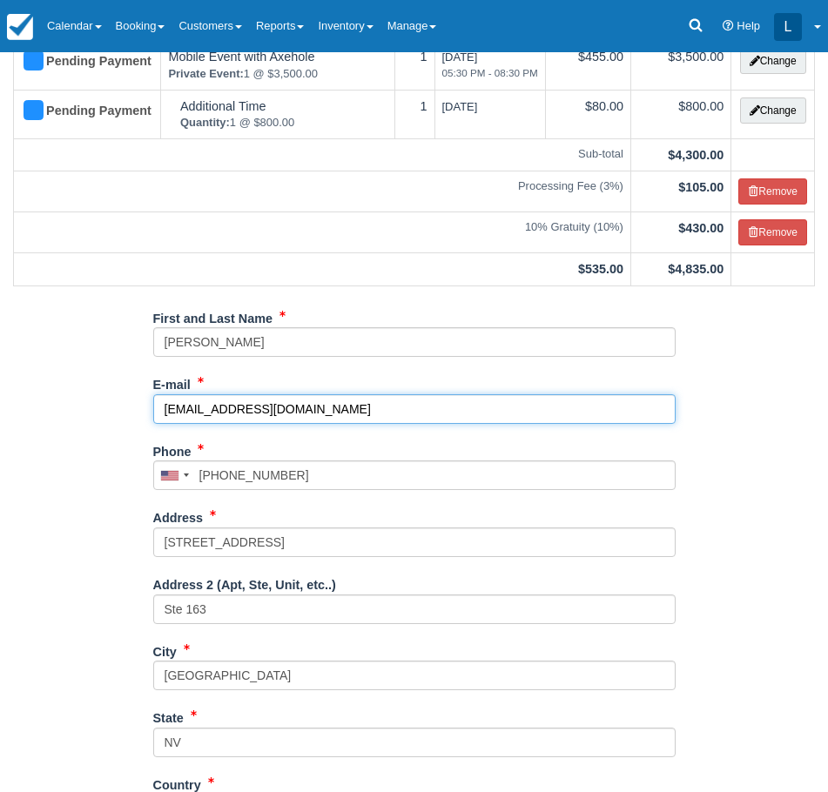
drag, startPoint x: 327, startPoint y: 413, endPoint x: 78, endPoint y: 421, distance: 249.1
click at [78, 421] on div "First and Last Name [PERSON_NAME] E-mail [EMAIL_ADDRESS][DOMAIN_NAME] Did you m…" at bounding box center [414, 625] width 828 height 642
paste input "ssorrells@creativegroupinc"
type input "[EMAIL_ADDRESS][DOMAIN_NAME]"
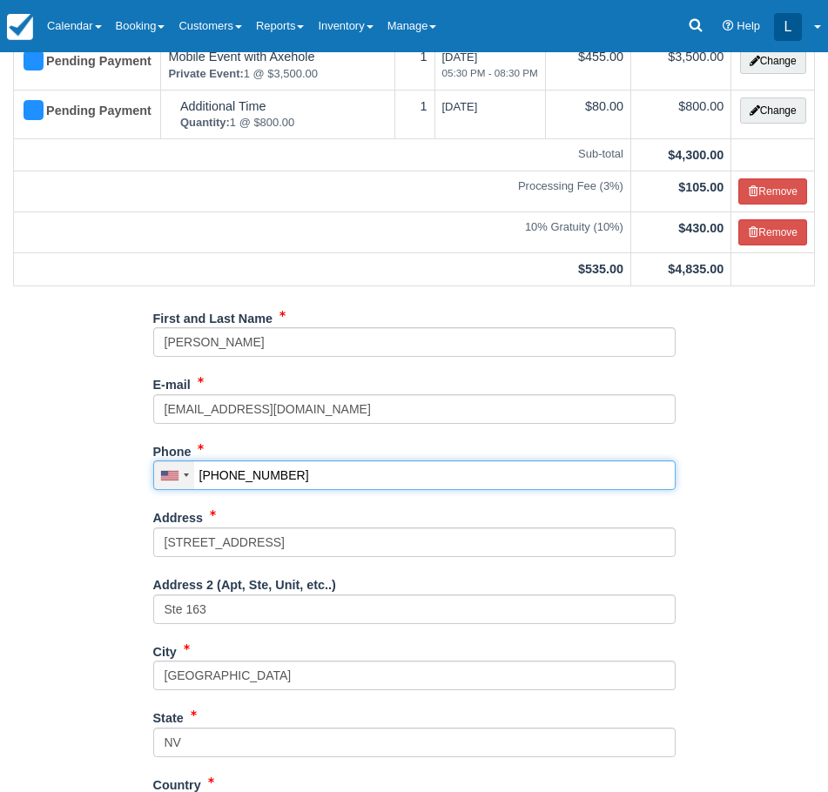
drag, startPoint x: 296, startPoint y: 474, endPoint x: 176, endPoint y: 480, distance: 120.3
click at [176, 480] on div "United States +1 Canada +1 United Kingdom +44 Afghanistan (‫افغانستان‬‎) +93 Al…" at bounding box center [414, 475] width 522 height 30
paste input "303.868.7505"
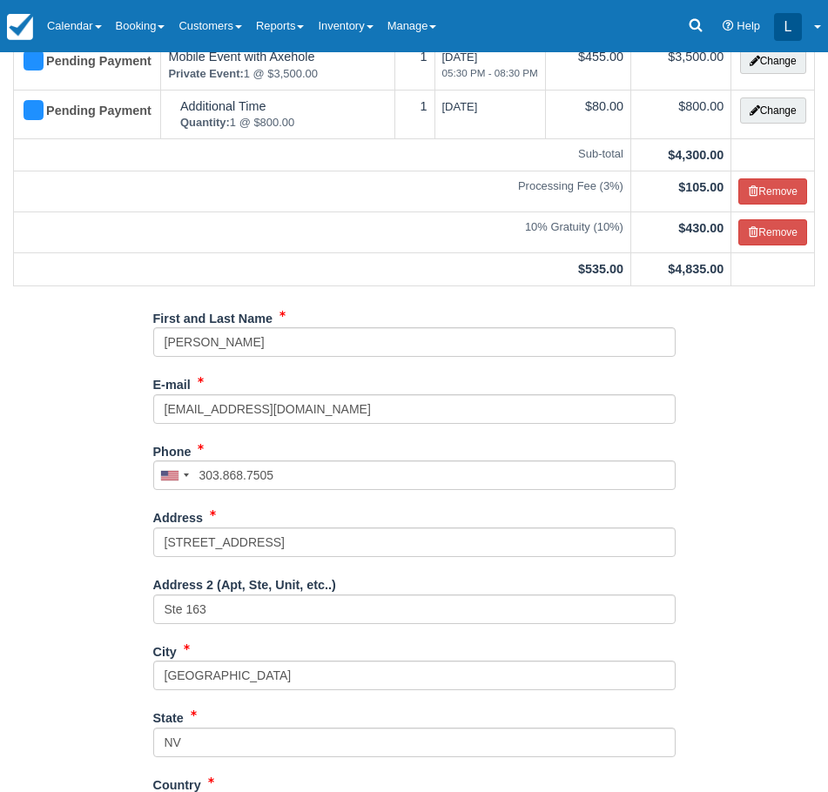
type input "(303) 868-7505"
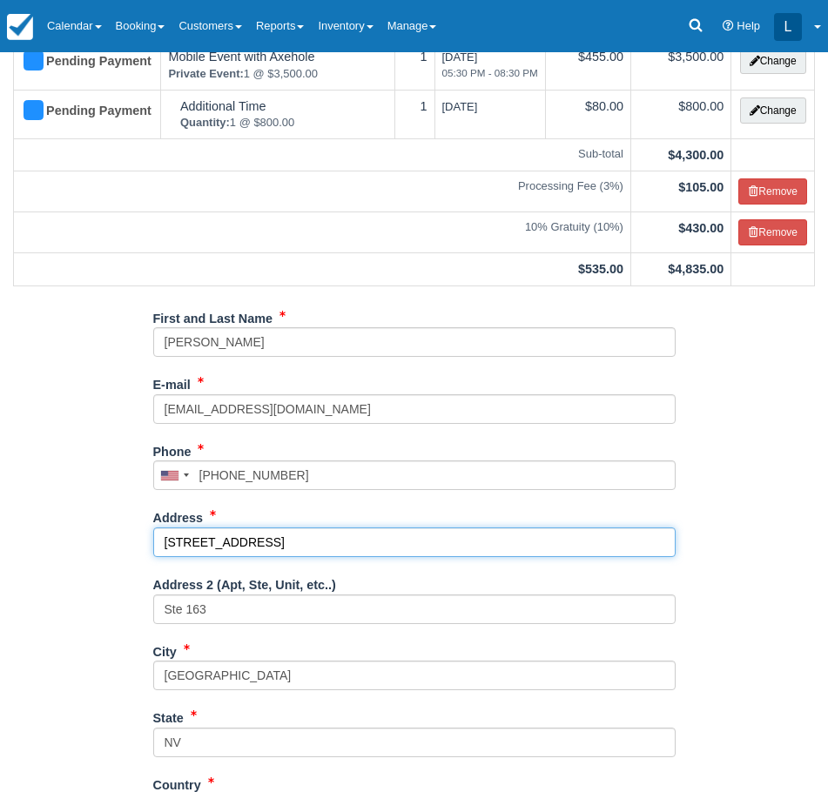
drag, startPoint x: 336, startPoint y: 544, endPoint x: 79, endPoint y: 568, distance: 257.9
click at [79, 568] on div "First and Last Name Stephanie Sorrells E-mail ssorrells@creativegroupinc.com Di…" at bounding box center [414, 625] width 828 height 642
paste input "200 Martingale Drive"
type input "200 Martingale Drive"
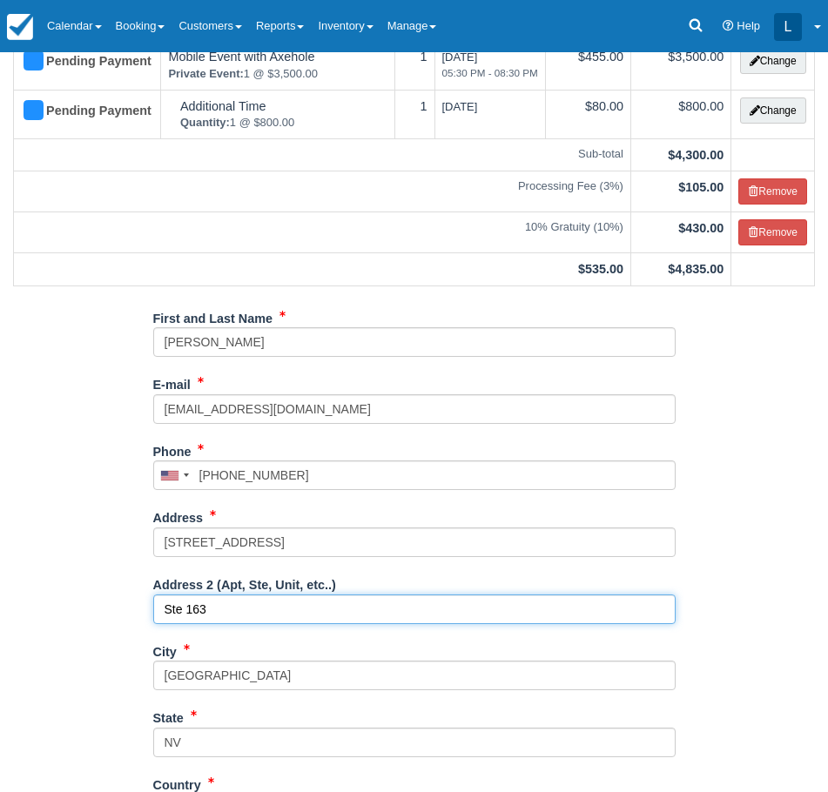
drag, startPoint x: 223, startPoint y: 607, endPoint x: 126, endPoint y: 604, distance: 96.6
click at [126, 604] on div "First and Last Name Stephanie Sorrells E-mail ssorrells@creativegroupinc.com Di…" at bounding box center [414, 625] width 828 height 642
paste input "Suite 600"
click at [163, 602] on input "Suite 600" at bounding box center [414, 609] width 522 height 30
type input "Suite 600"
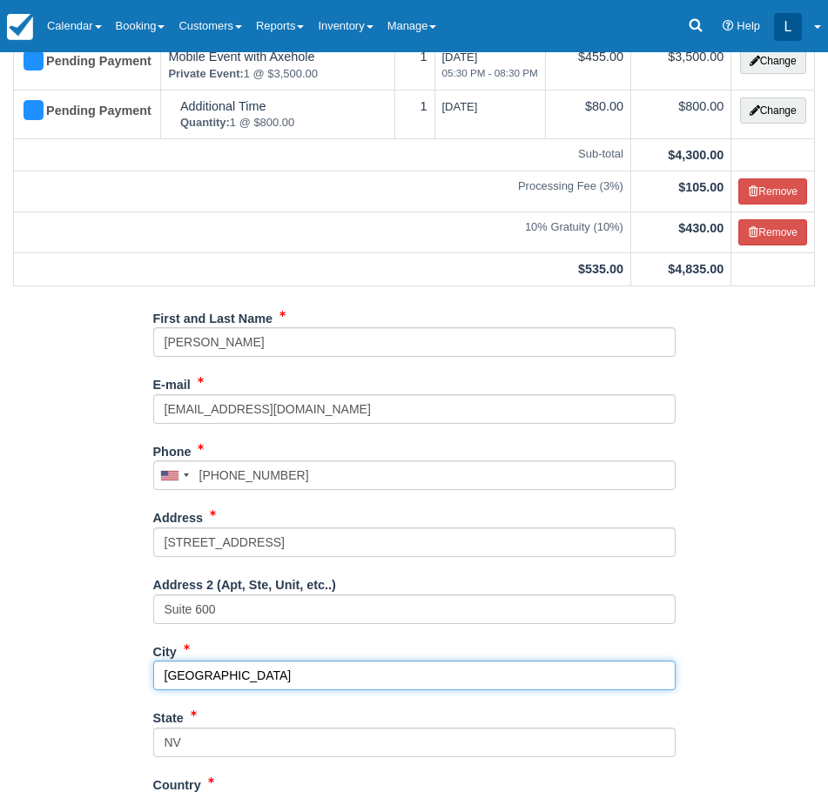
drag, startPoint x: 272, startPoint y: 681, endPoint x: 136, endPoint y: 665, distance: 137.5
click at [136, 665] on div "First and Last Name Stephanie Sorrells E-mail ssorrells@creativegroupinc.com Di…" at bounding box center [414, 625] width 828 height 642
paste input "Schaumburg"
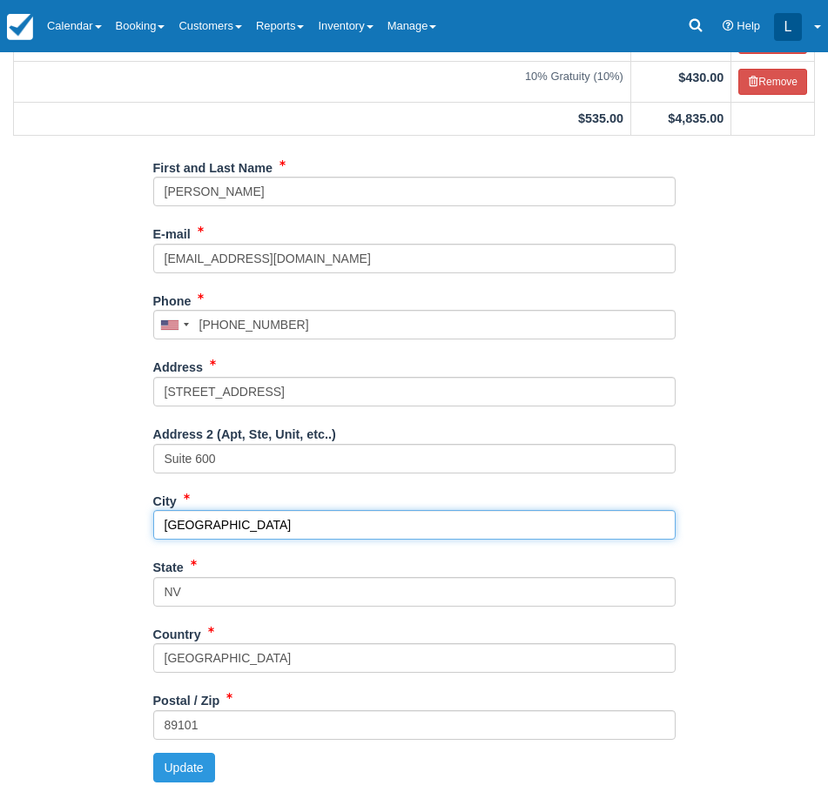
scroll to position [594, 0]
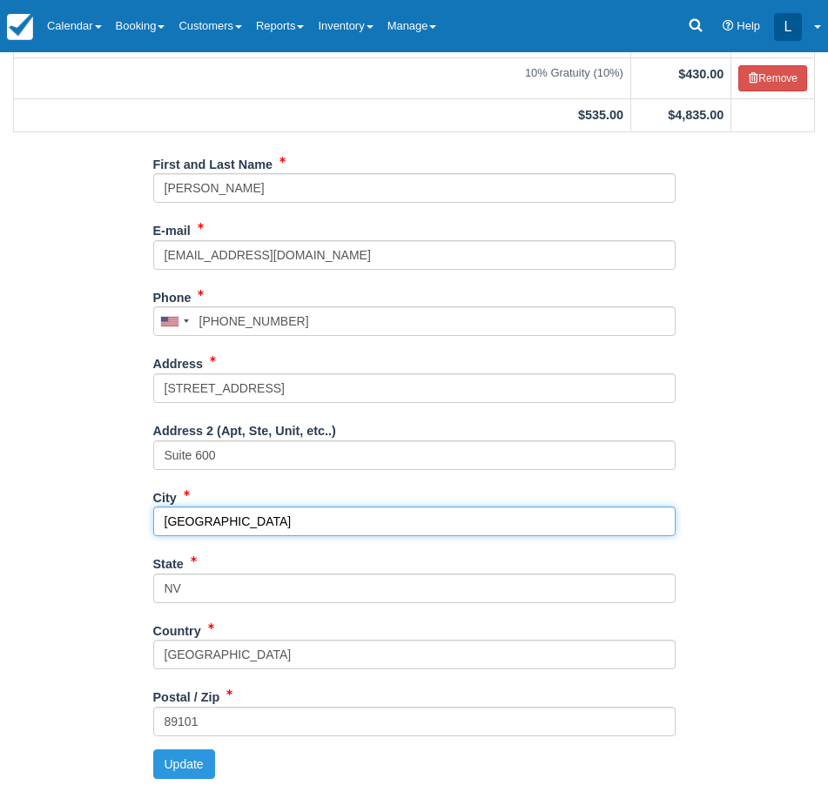
type input "Schaumburg"
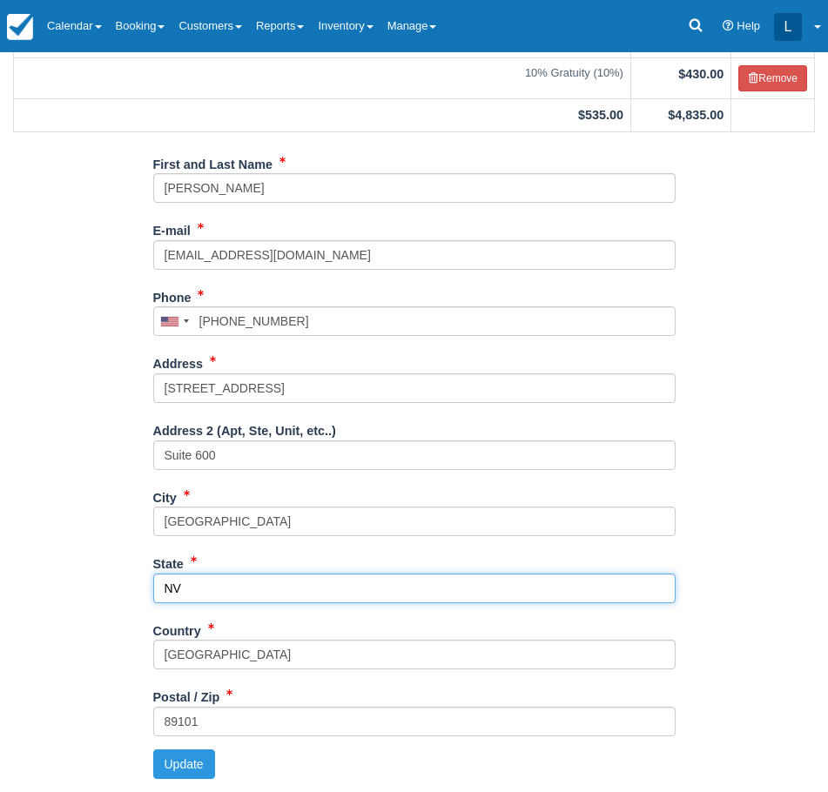
drag, startPoint x: 182, startPoint y: 592, endPoint x: 144, endPoint y: 579, distance: 39.6
click at [144, 579] on div "First and Last Name Stephanie Sorrells E-mail ssorrells@creativegroupinc.com Di…" at bounding box center [414, 471] width 828 height 642
type input "IL"
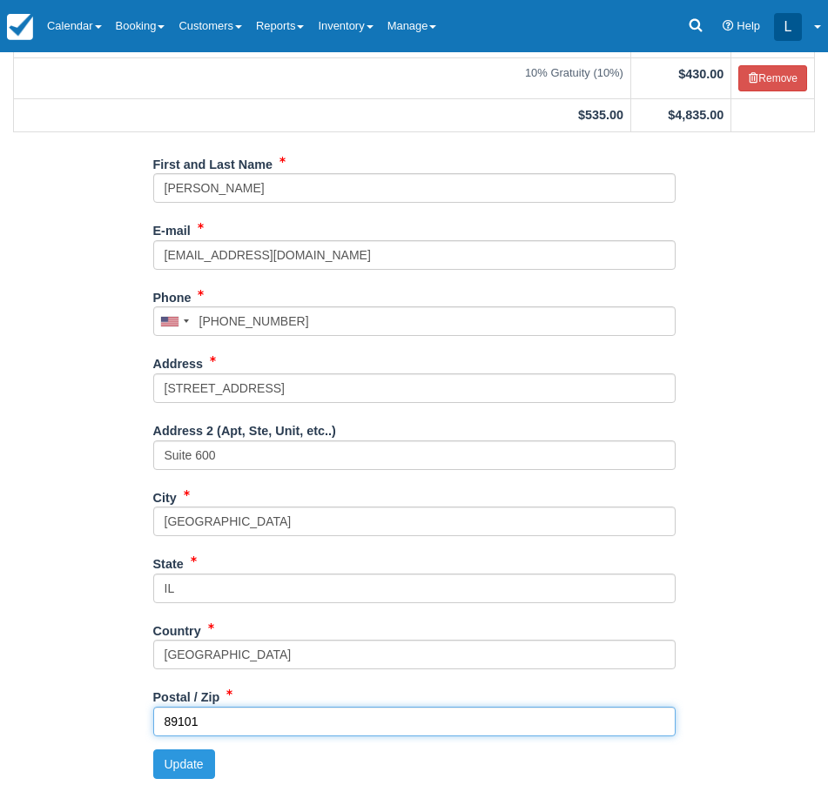
drag, startPoint x: 211, startPoint y: 714, endPoint x: 132, endPoint y: 727, distance: 79.4
click at [132, 727] on div "First and Last Name Stephanie Sorrells E-mail ssorrells@creativegroupinc.com Di…" at bounding box center [414, 471] width 828 height 642
type input "60173"
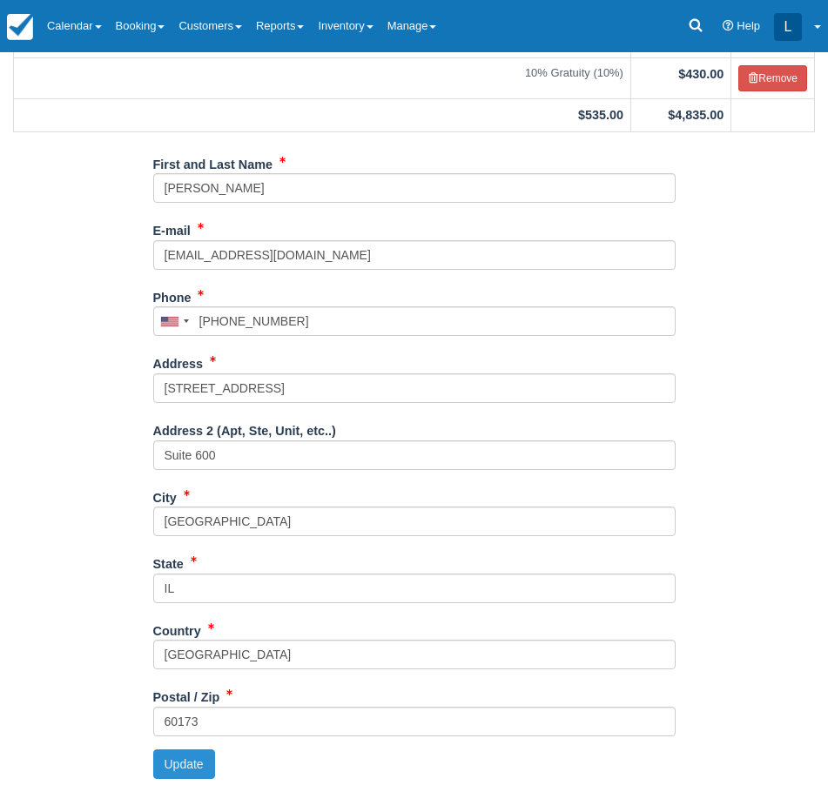
click at [204, 763] on button "Update" at bounding box center [184, 764] width 62 height 30
type input "+13038687505"
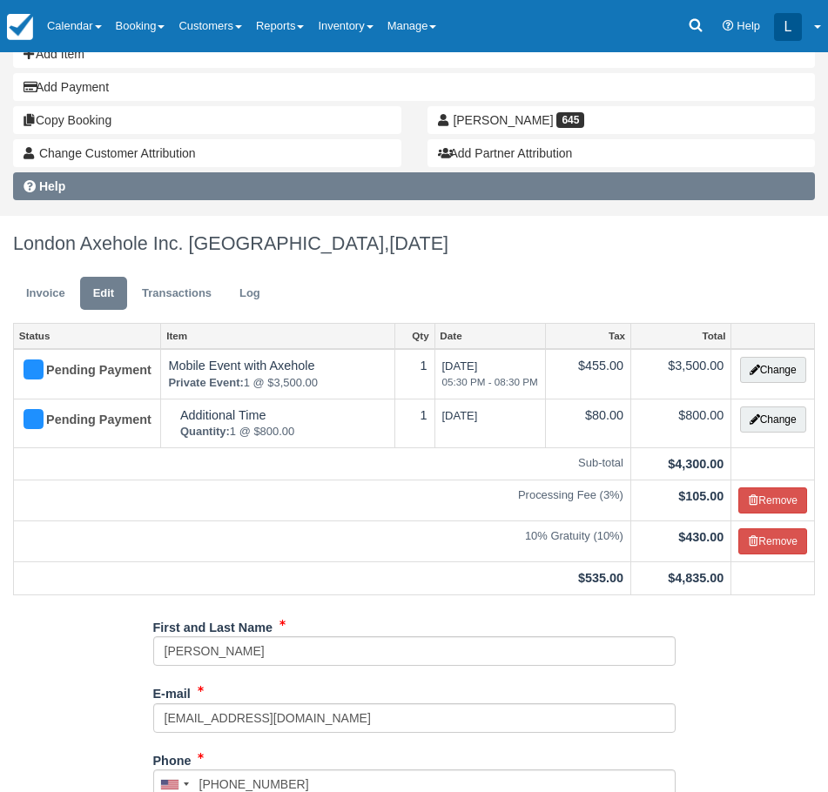
scroll to position [0, 0]
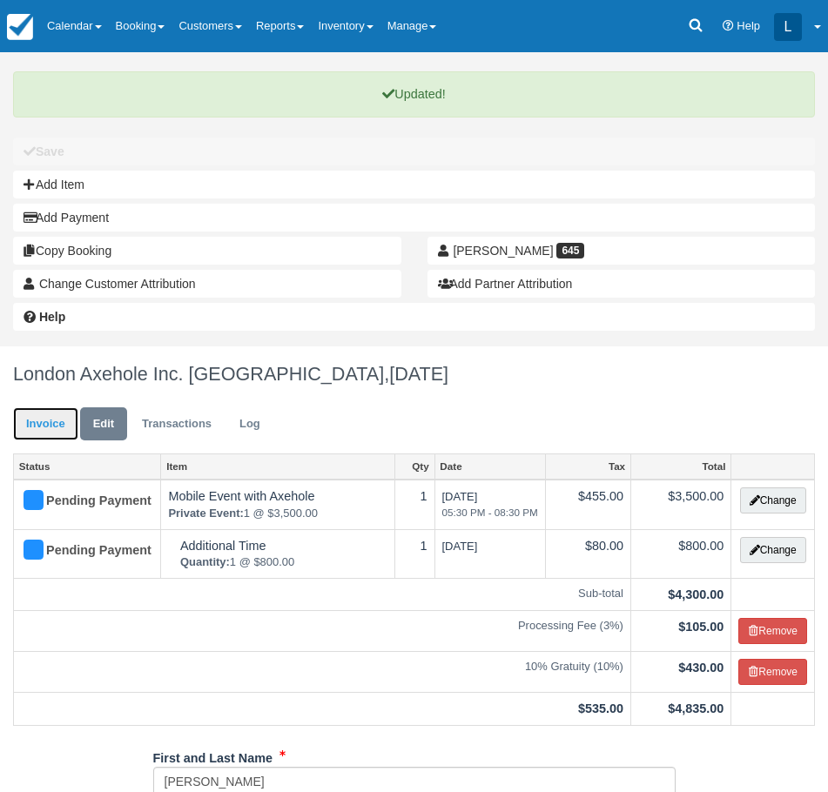
click at [52, 430] on link "Invoice" at bounding box center [45, 424] width 65 height 34
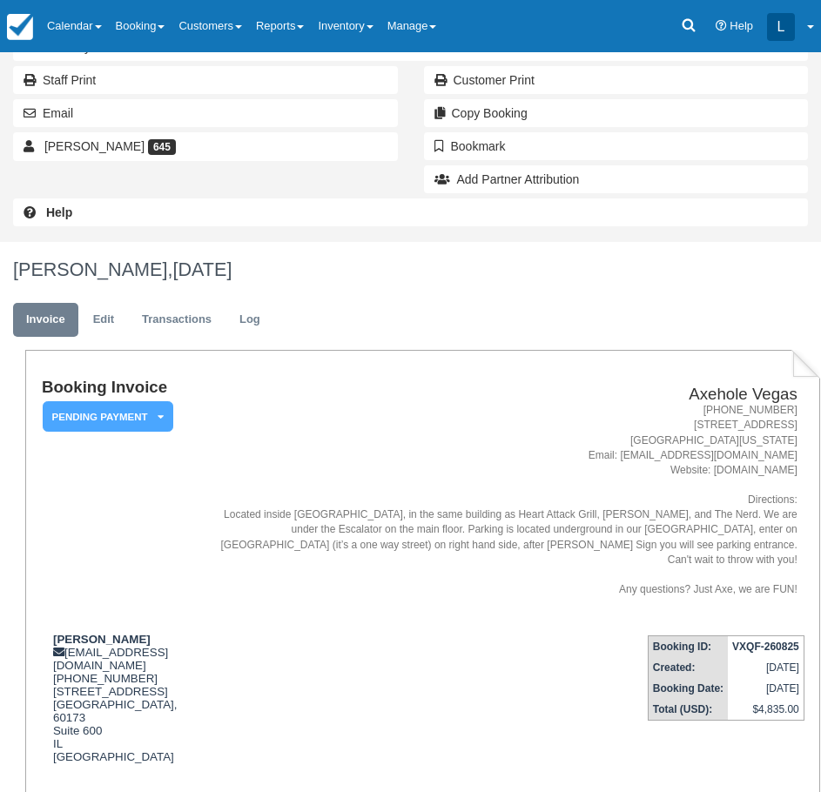
scroll to position [174, 0]
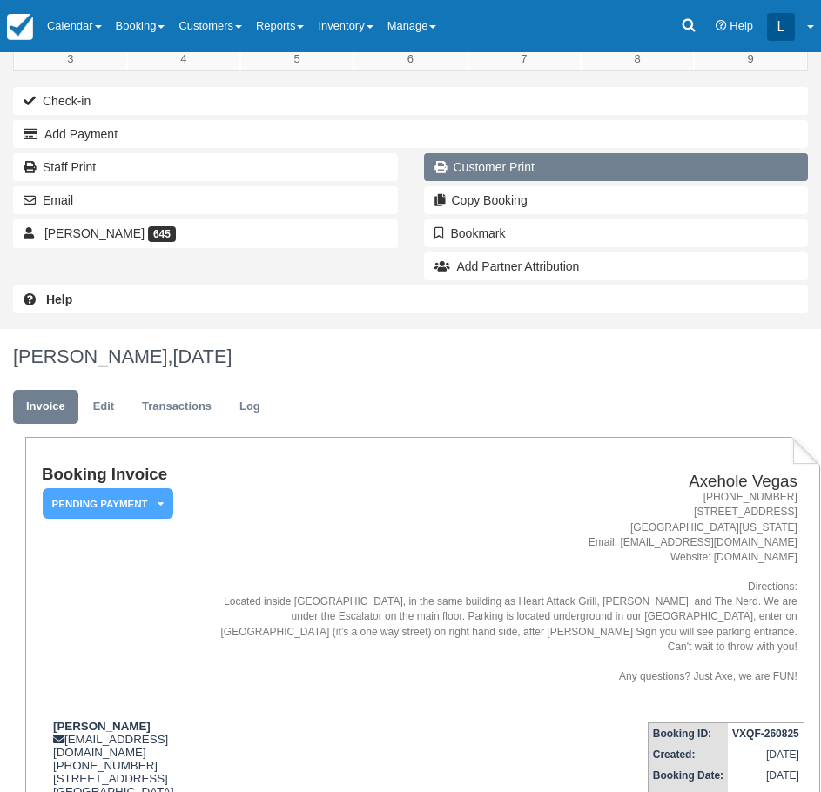
click at [530, 178] on link "Customer Print" at bounding box center [616, 167] width 385 height 28
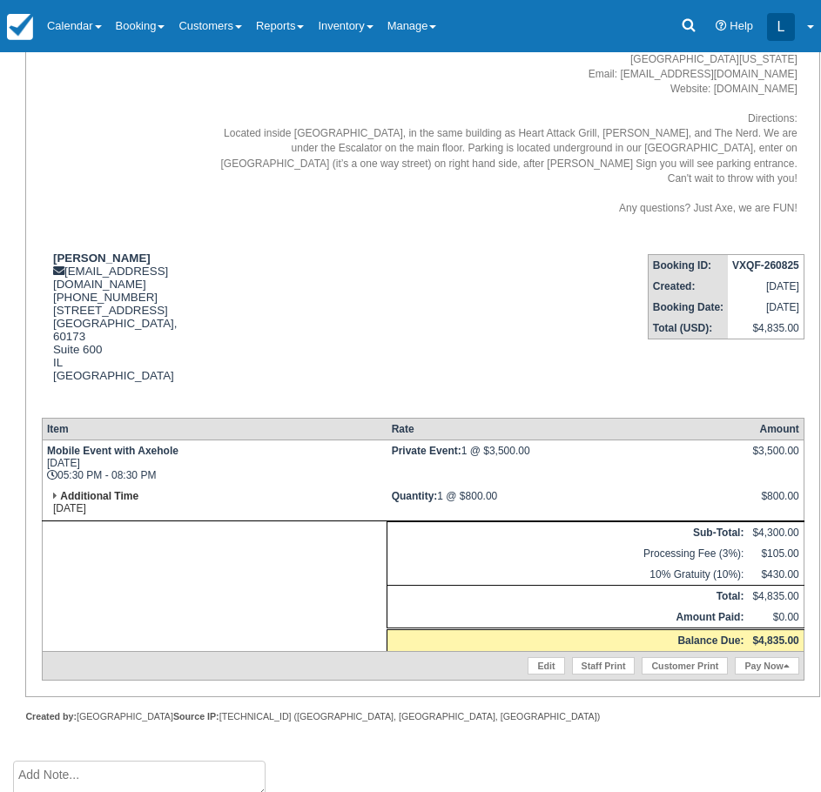
scroll to position [435, 0]
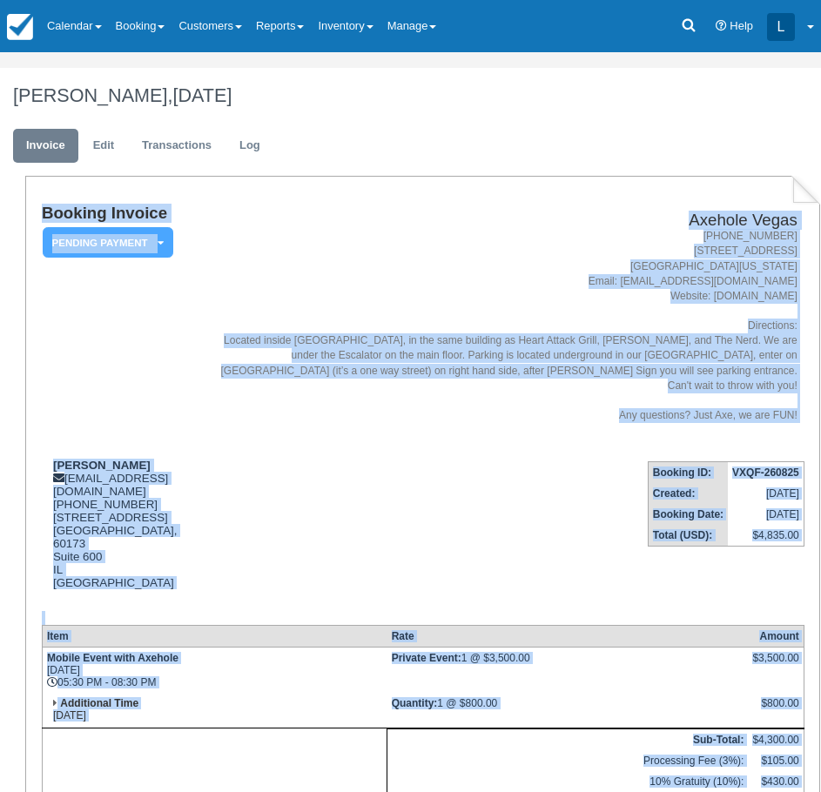
drag, startPoint x: 802, startPoint y: 577, endPoint x: 31, endPoint y: 218, distance: 850.4
click at [31, 218] on div "Booking Invoice Pending Payment   Deposit Paid Pending VIP Party Quote Paid in …" at bounding box center [422, 540] width 795 height 728
copy div "Booking Invoice Pending Payment   Deposit Paid Pending VIP Party Quote Paid in …"
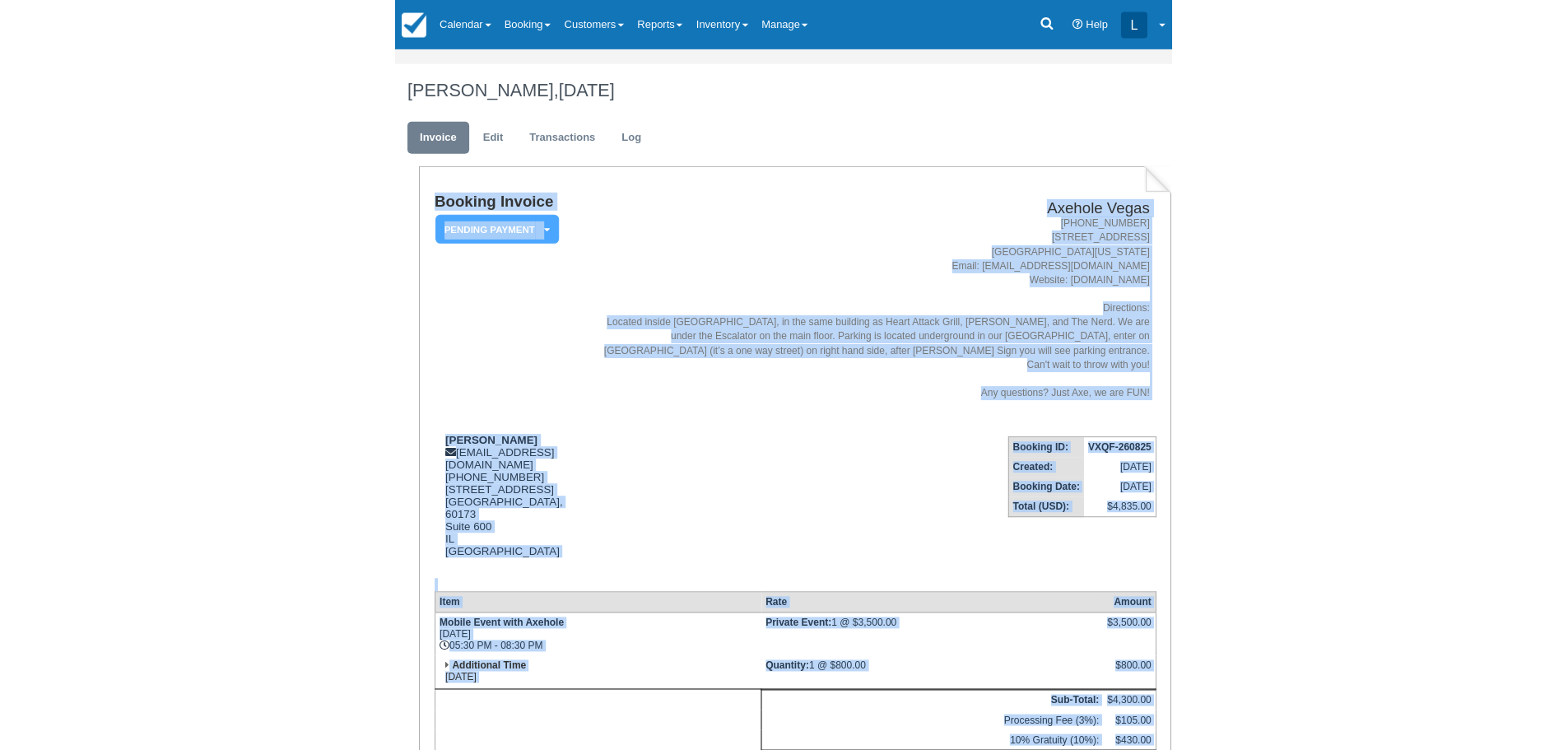
scroll to position [152, 0]
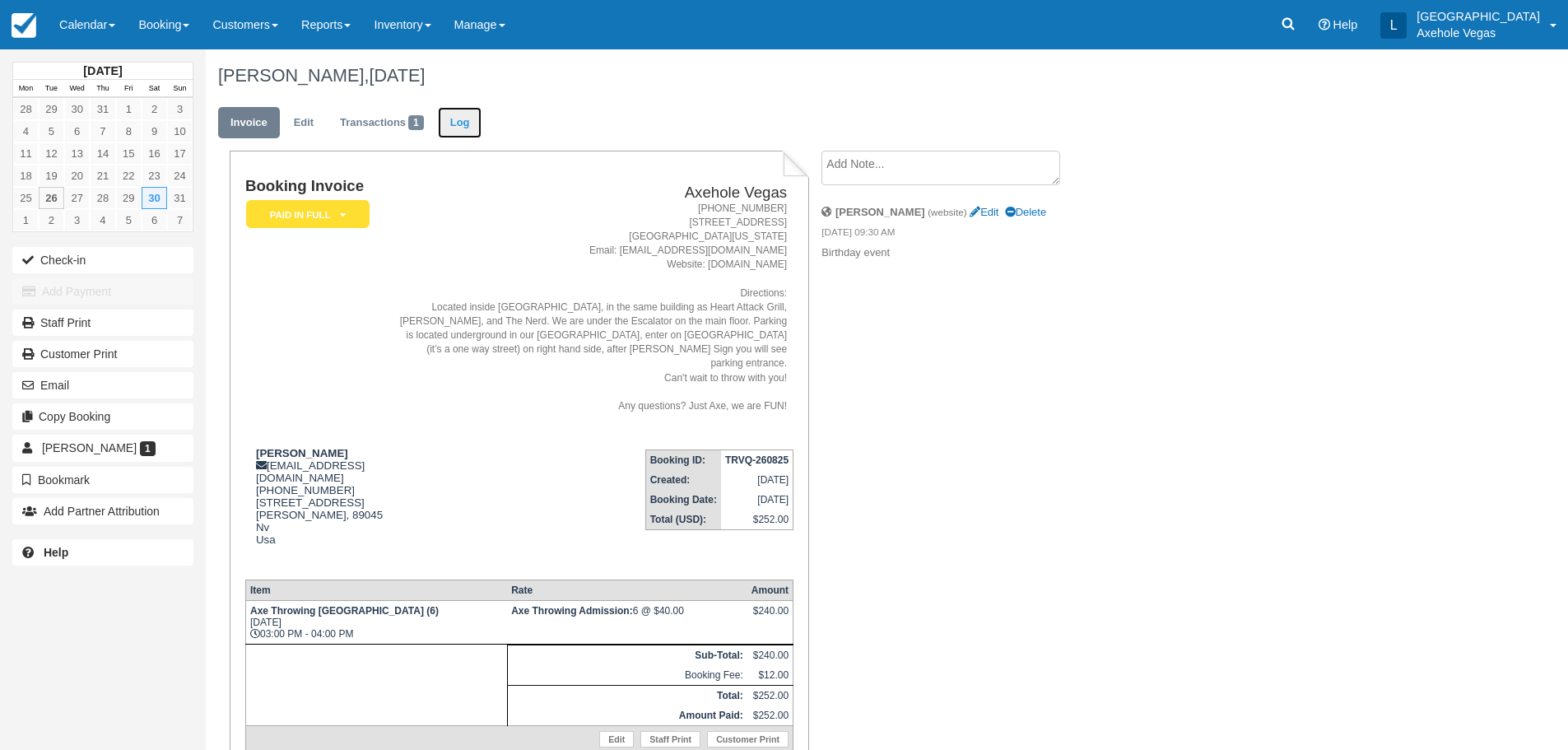
click at [458, 111] on link "Log" at bounding box center [460, 123] width 44 height 32
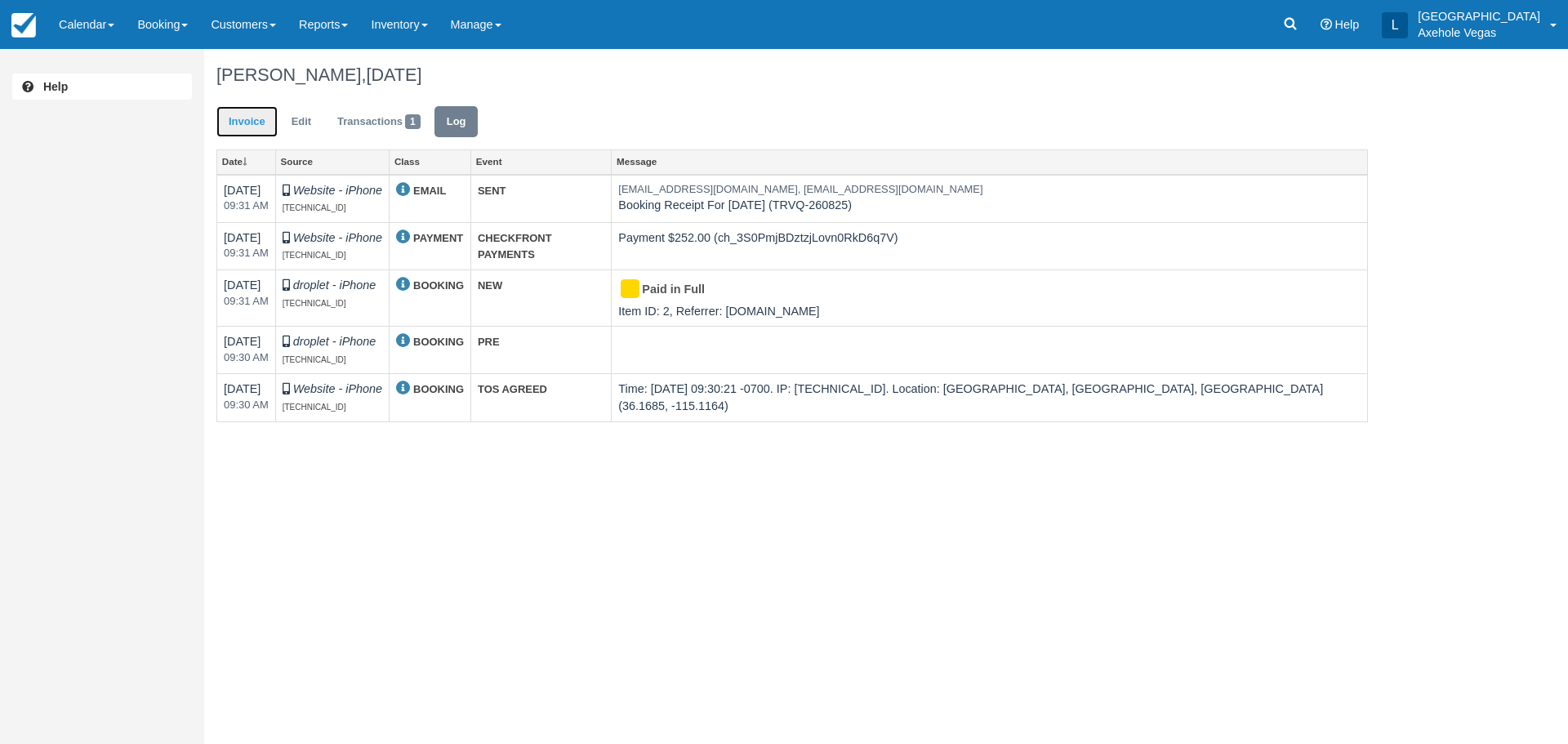
click at [232, 120] on link "Invoice" at bounding box center [247, 122] width 61 height 32
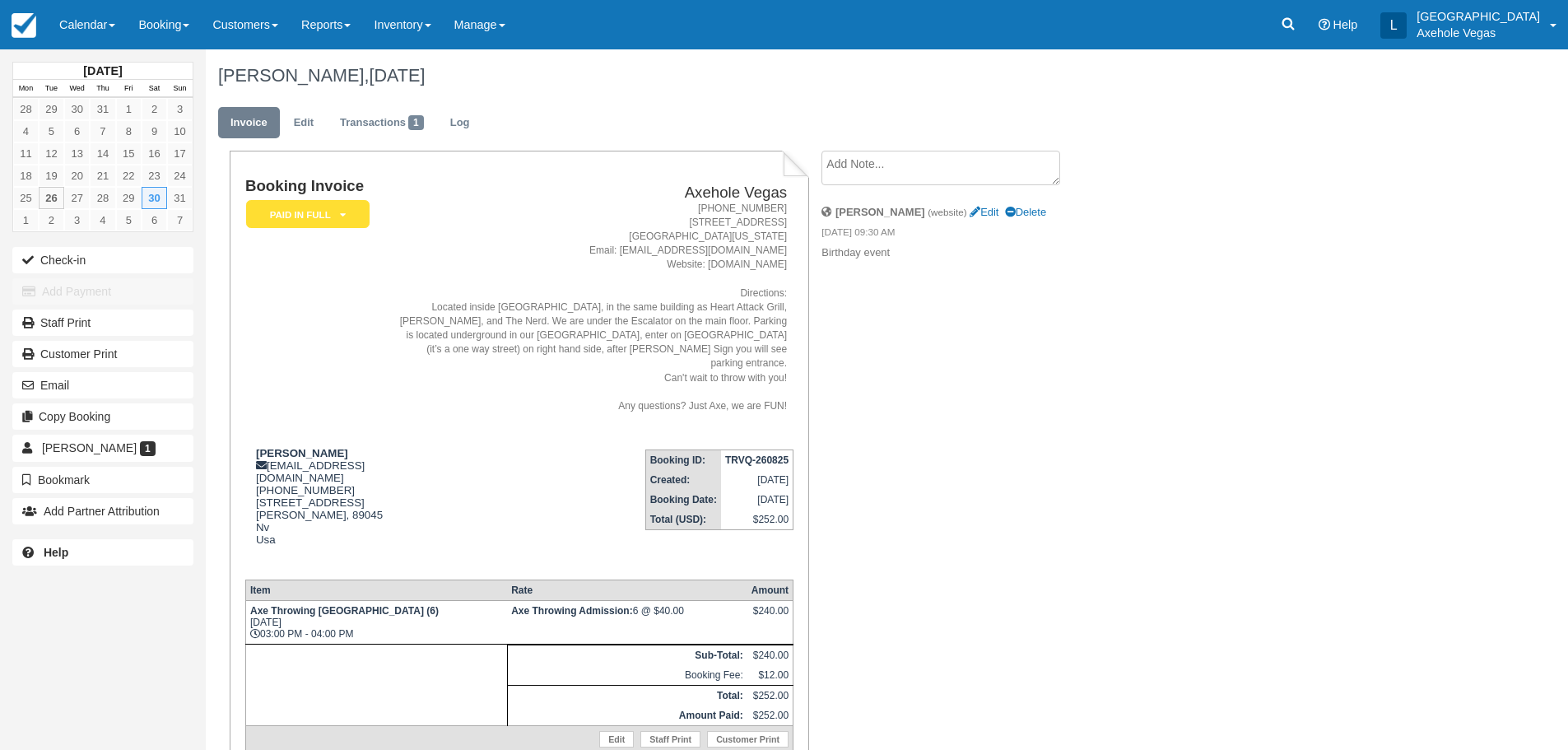
click at [465, 105] on ul "Invoice Edit Transactions 1 Log" at bounding box center [794, 127] width 1152 height 49
click at [465, 128] on link "Log" at bounding box center [460, 123] width 44 height 32
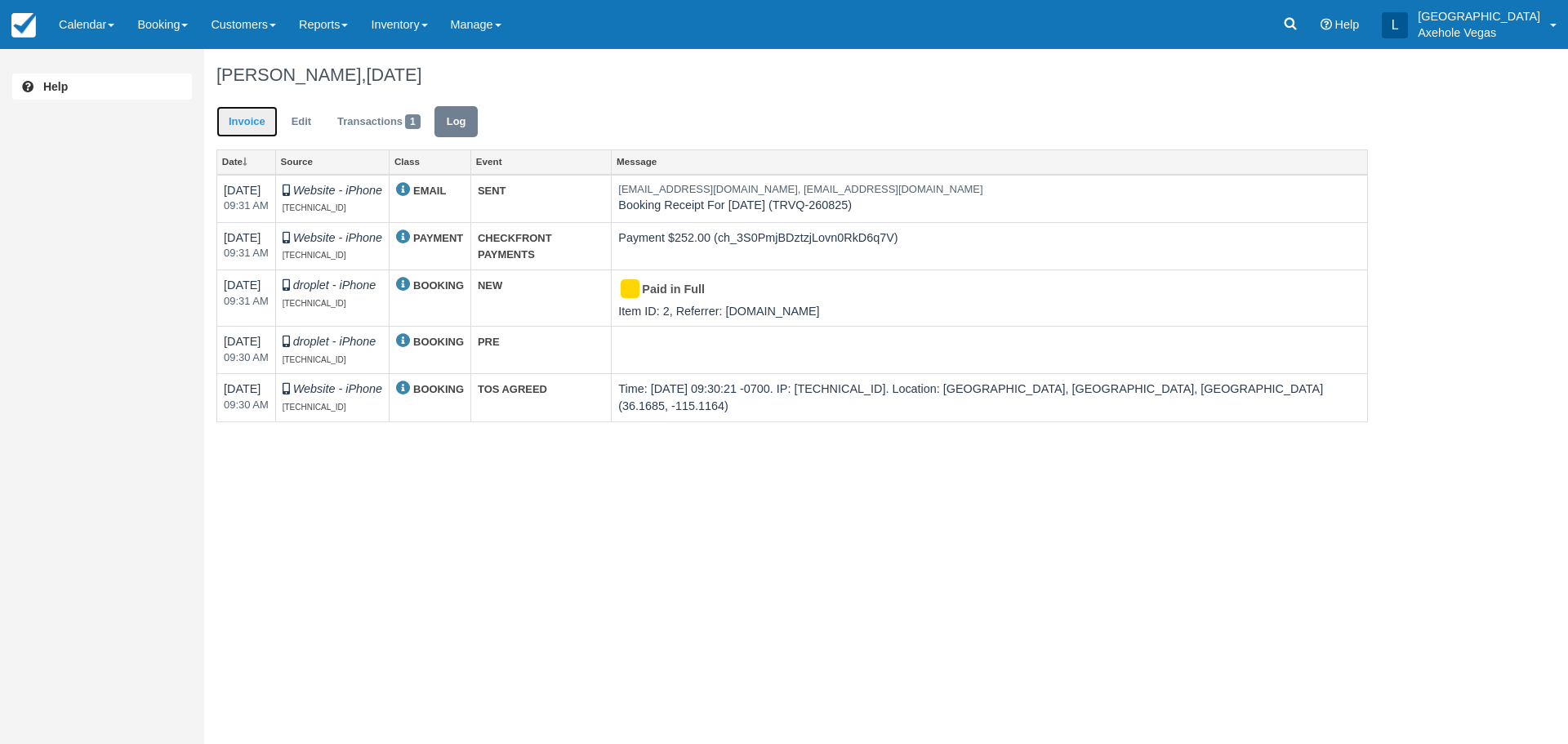
click at [257, 127] on link "Invoice" at bounding box center [247, 122] width 61 height 32
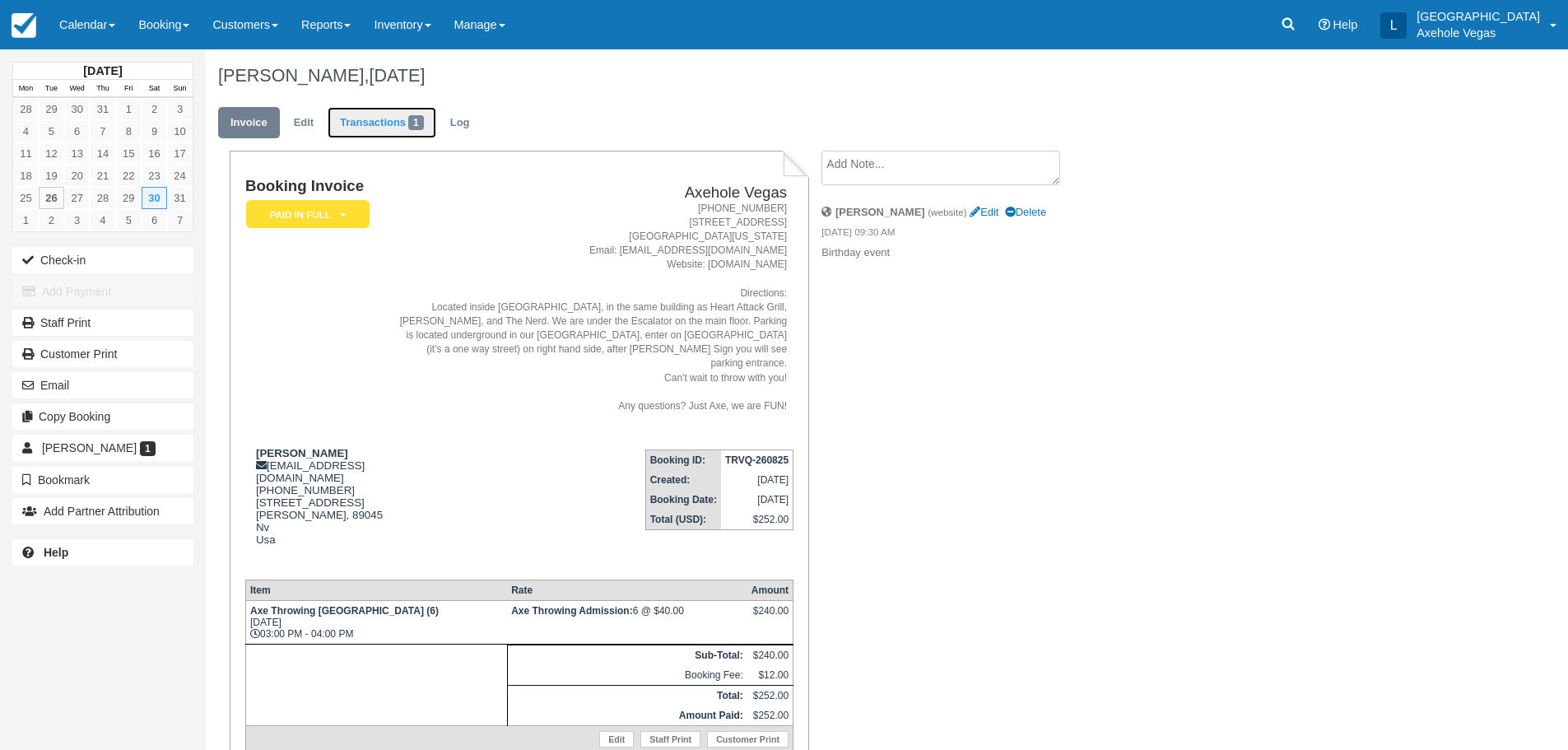
click at [415, 118] on span "1" at bounding box center [416, 123] width 16 height 15
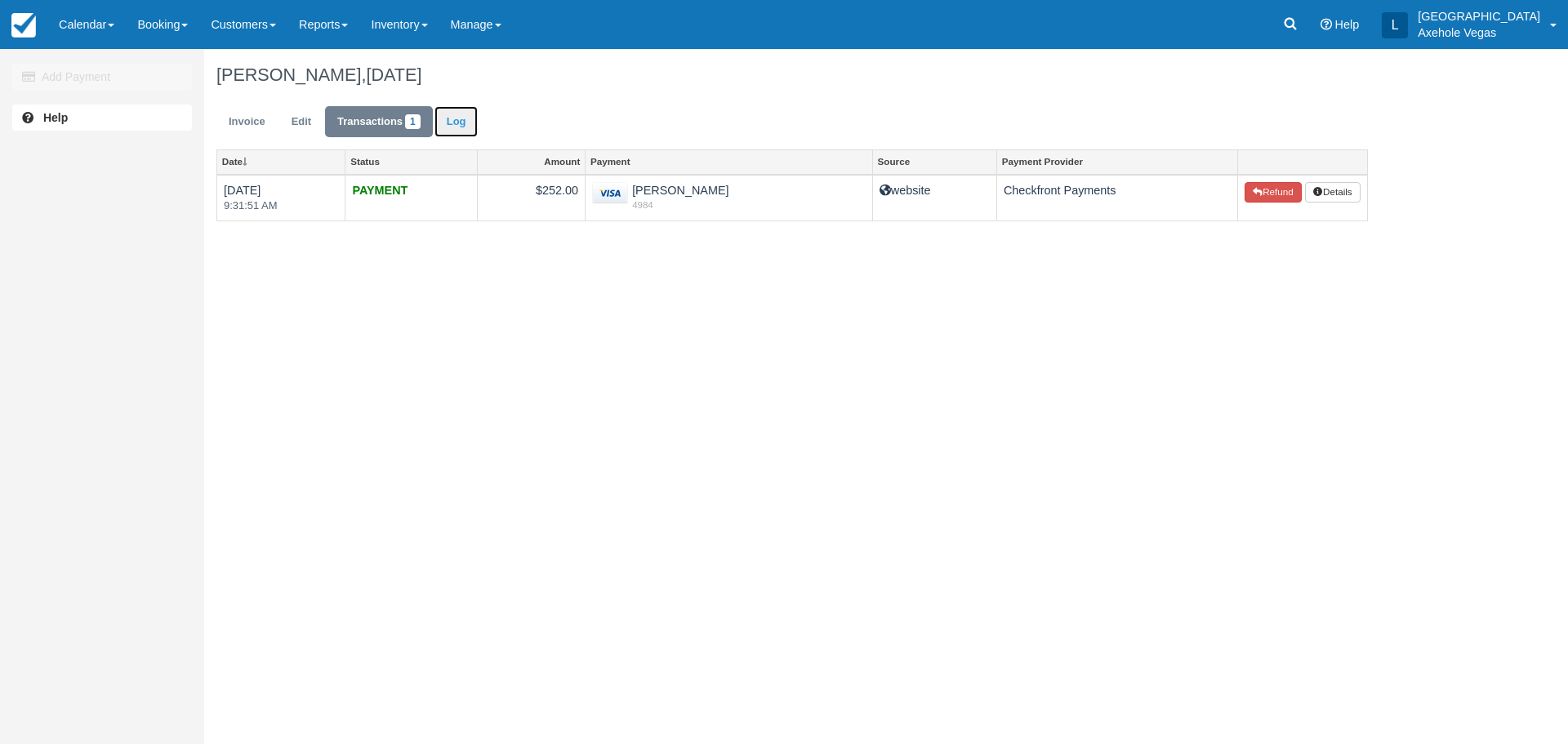
click at [473, 116] on link "Log" at bounding box center [456, 122] width 44 height 32
